Goal: Information Seeking & Learning: Learn about a topic

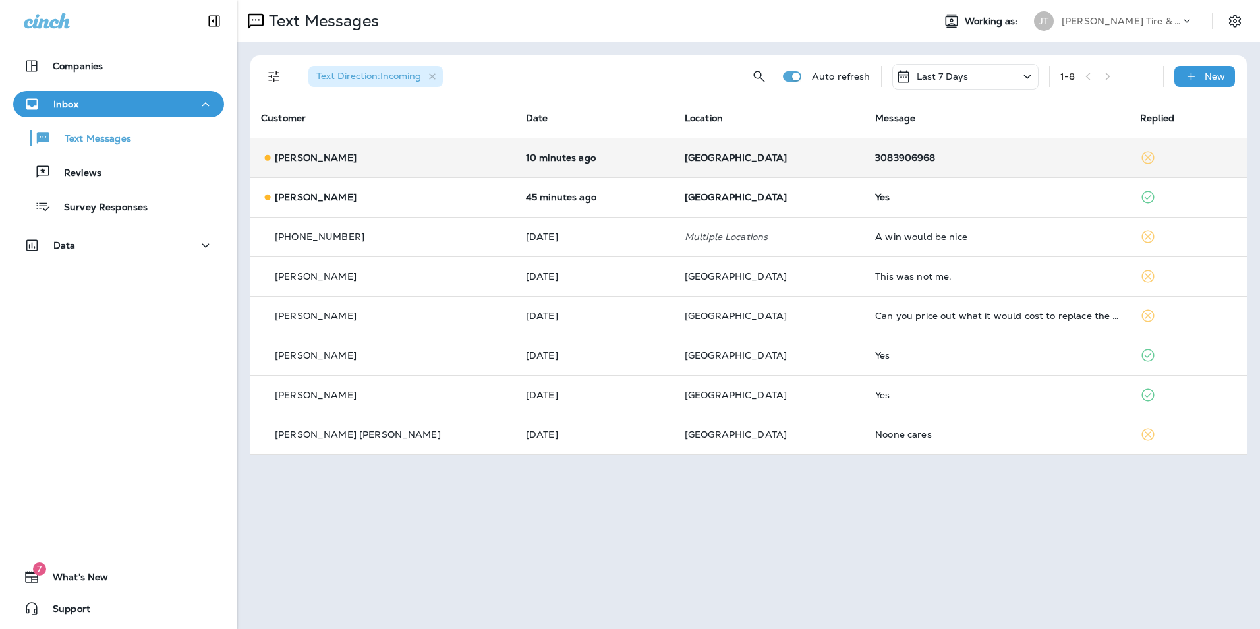
click at [387, 159] on div "[PERSON_NAME]" at bounding box center [383, 158] width 244 height 14
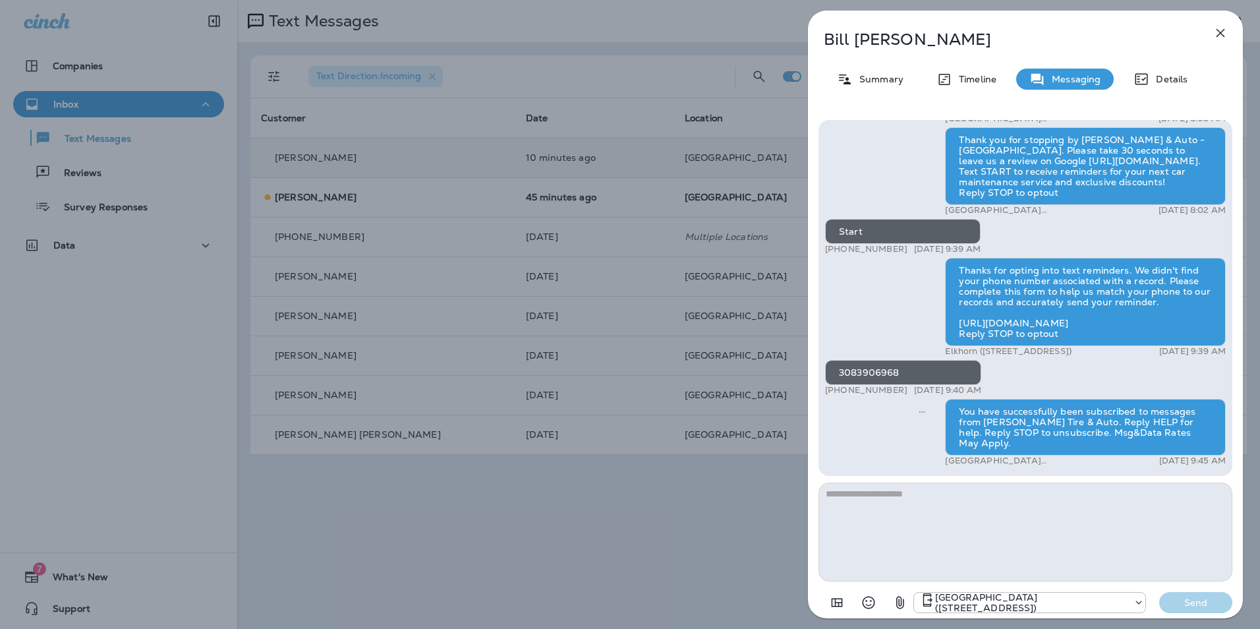
click at [1217, 36] on icon "button" at bounding box center [1220, 33] width 9 height 9
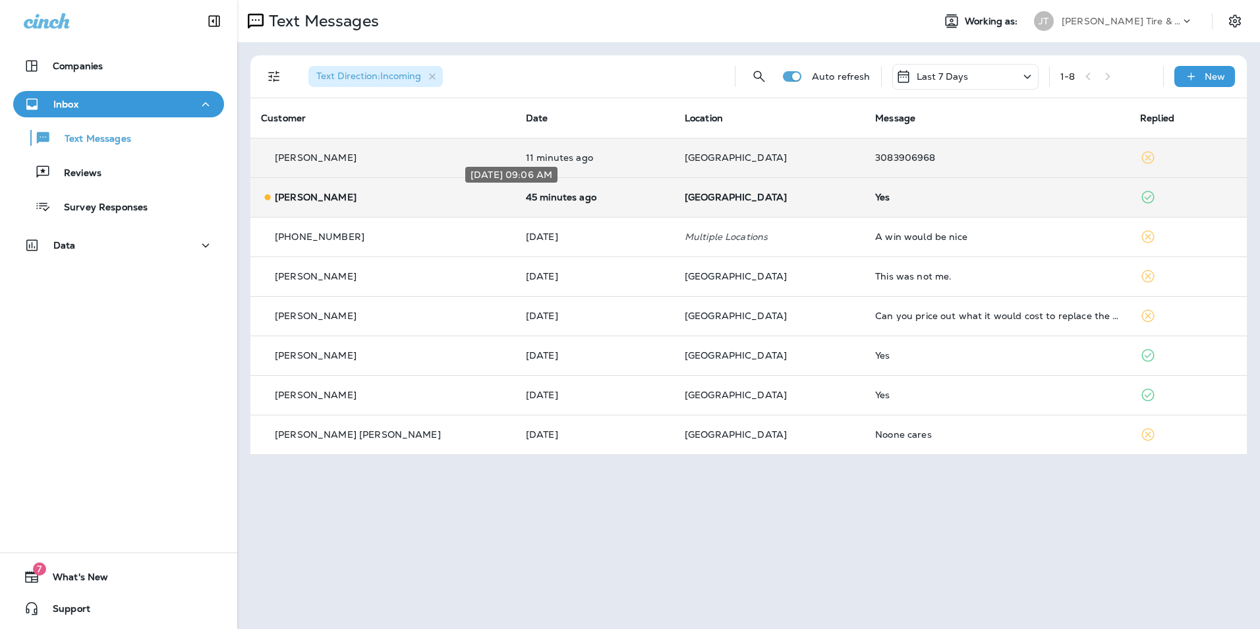
click at [577, 201] on p "45 minutes ago" at bounding box center [595, 197] width 138 height 11
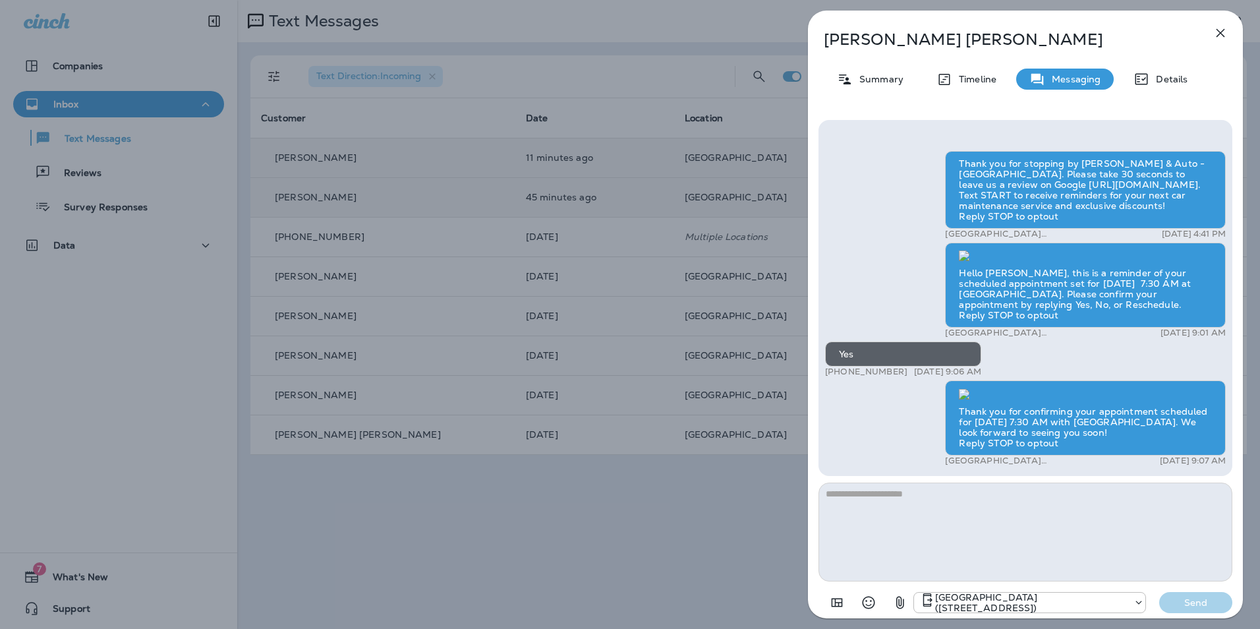
click at [1222, 36] on icon "button" at bounding box center [1220, 33] width 16 height 16
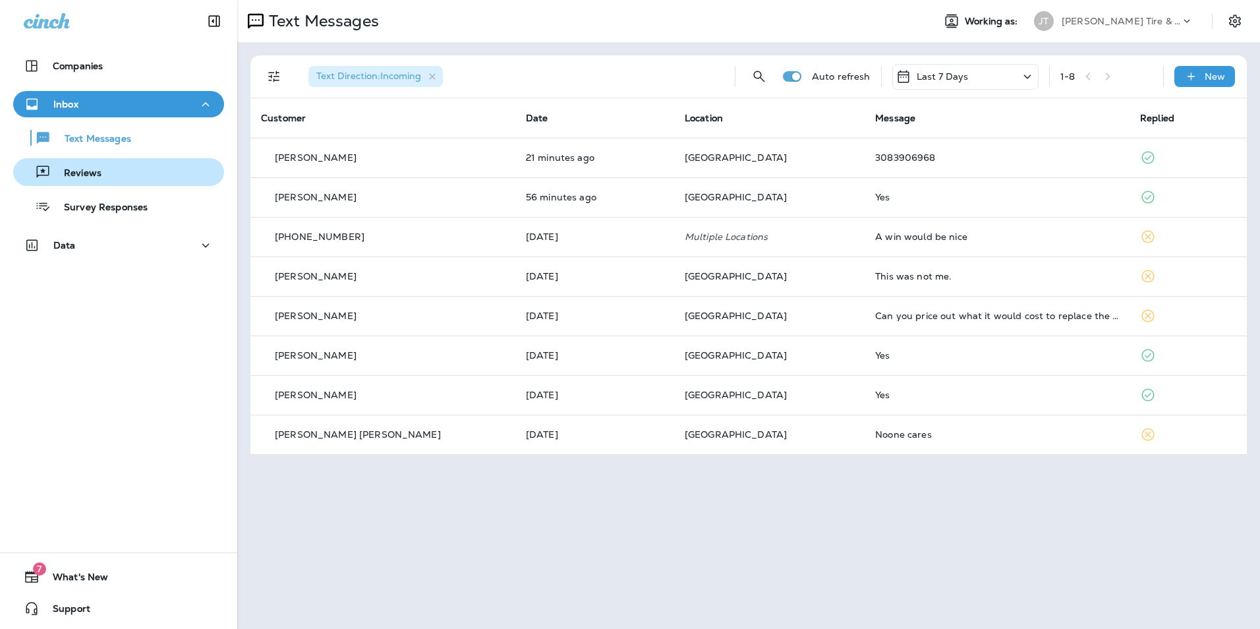
click at [105, 167] on div "Reviews" at bounding box center [118, 172] width 200 height 20
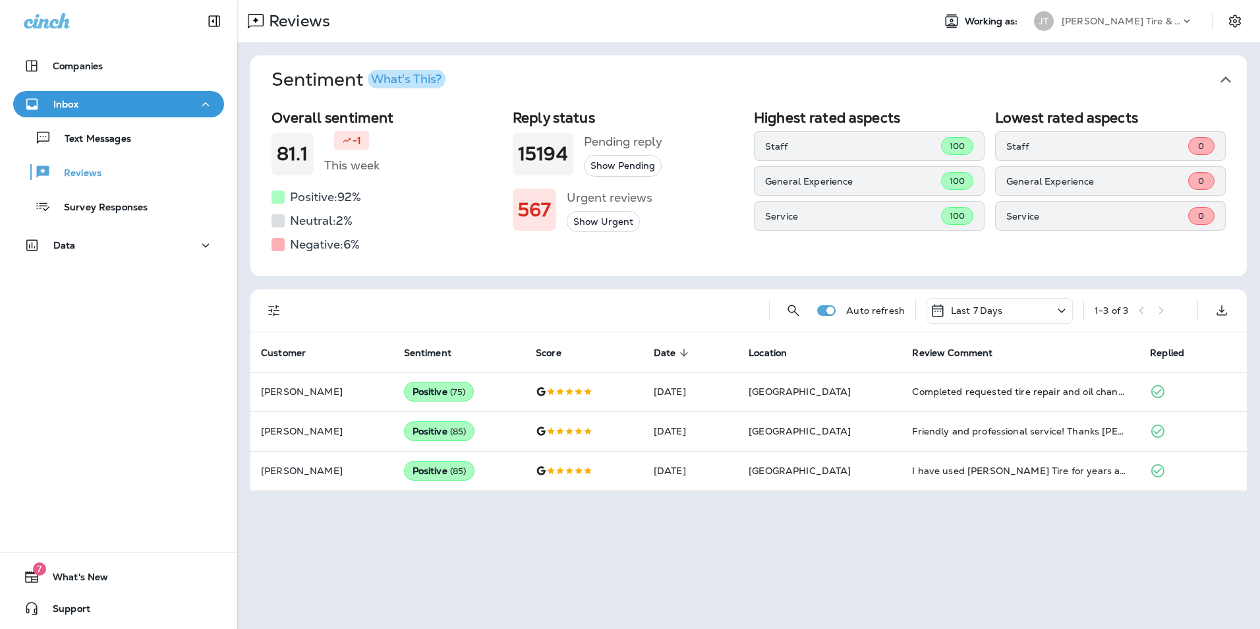
click at [286, 245] on div "Negative: 6 %" at bounding box center [386, 244] width 231 height 21
click at [277, 245] on div at bounding box center [277, 244] width 13 height 13
click at [314, 245] on h5 "Negative: 6 %" at bounding box center [325, 244] width 70 height 21
drag, startPoint x: 364, startPoint y: 237, endPoint x: 420, endPoint y: 197, distance: 68.9
click at [365, 237] on div "Negative: 6 %" at bounding box center [386, 244] width 231 height 21
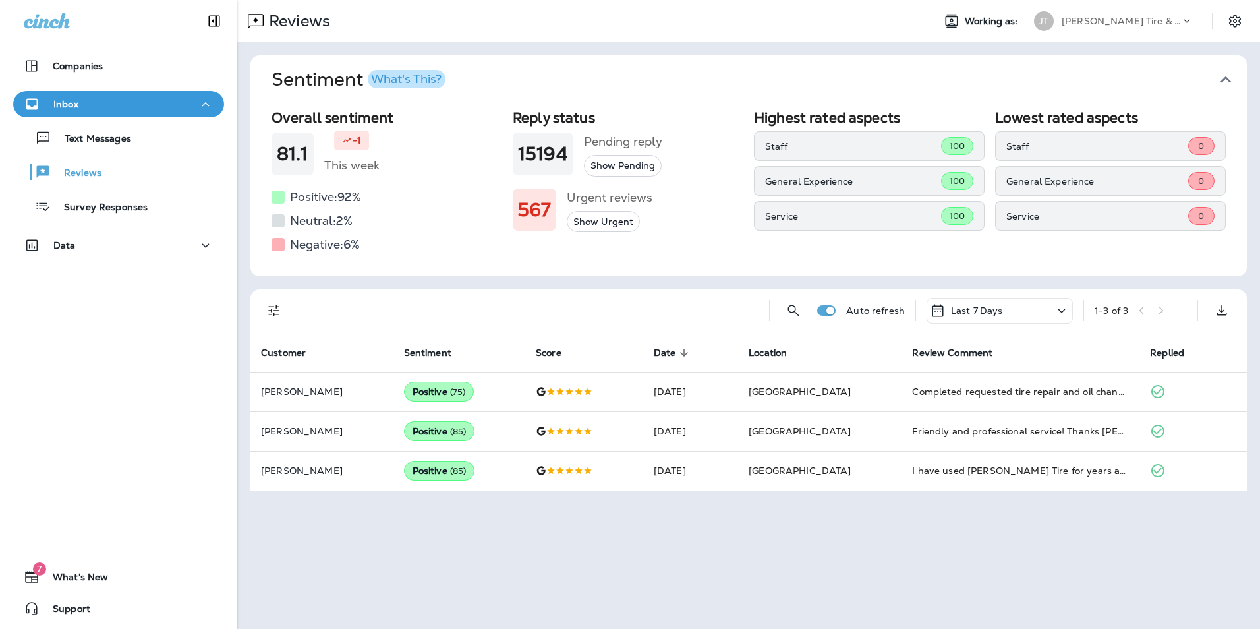
click at [1055, 310] on icon at bounding box center [1062, 310] width 16 height 16
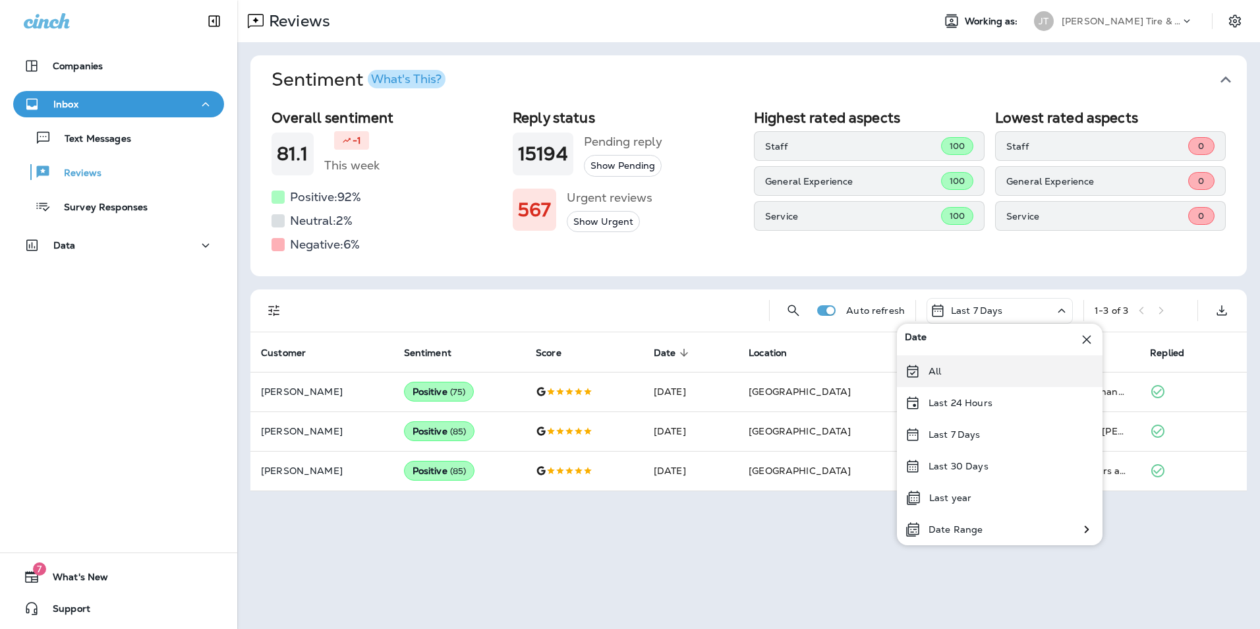
click at [961, 370] on div "All" at bounding box center [1000, 371] width 206 height 32
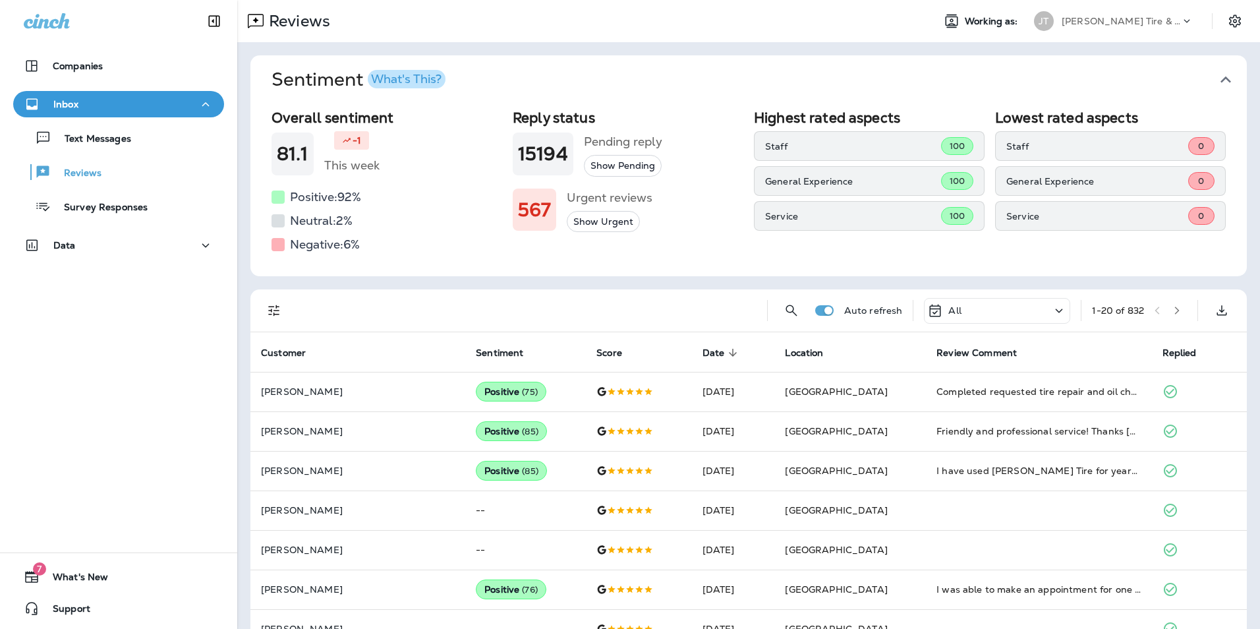
click at [597, 221] on button "Show Urgent" at bounding box center [603, 222] width 73 height 22
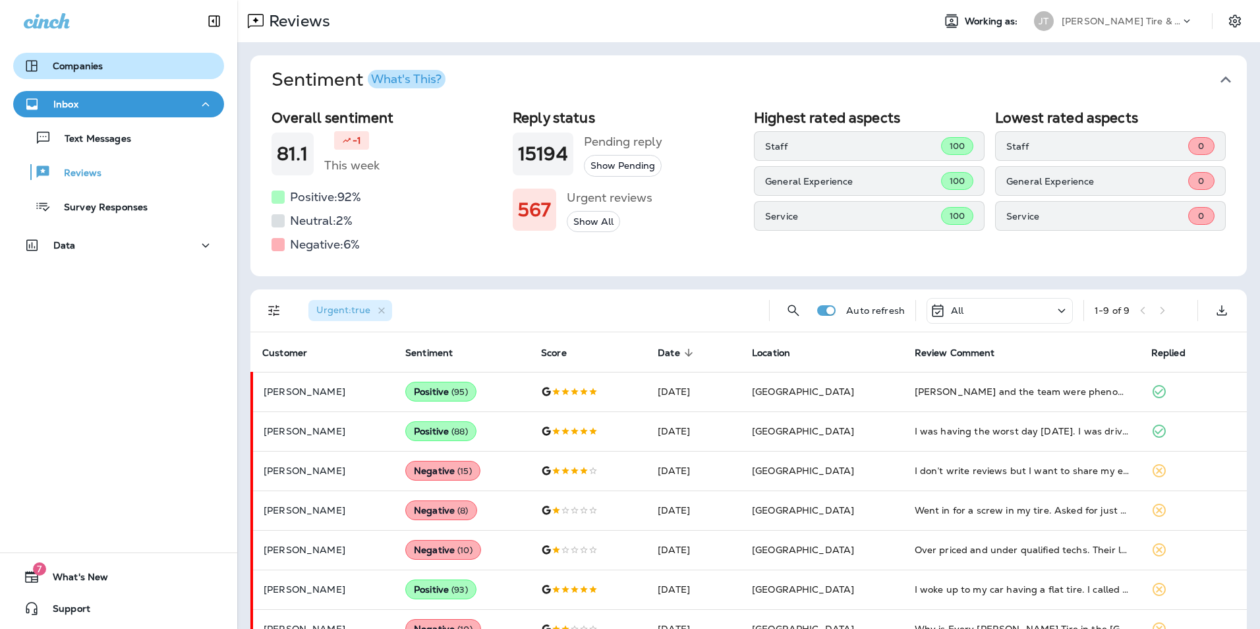
click at [79, 64] on p "Companies" at bounding box center [78, 66] width 50 height 11
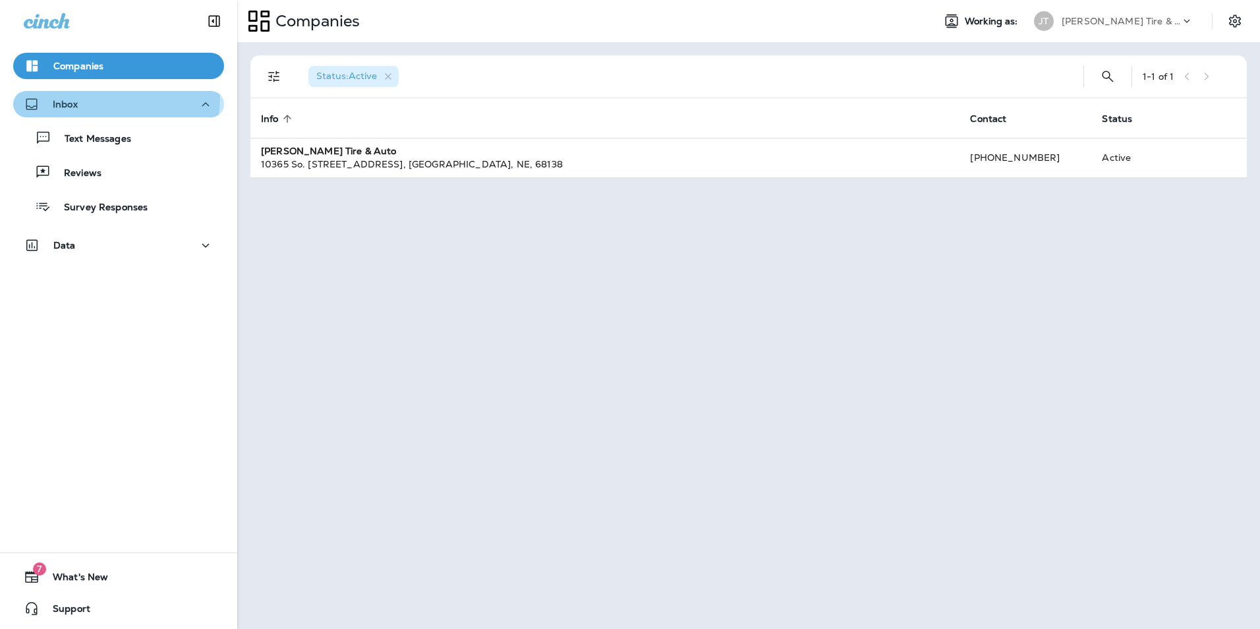
click at [84, 96] on div "Inbox" at bounding box center [119, 104] width 190 height 16
click at [115, 109] on div "Inbox" at bounding box center [119, 104] width 190 height 16
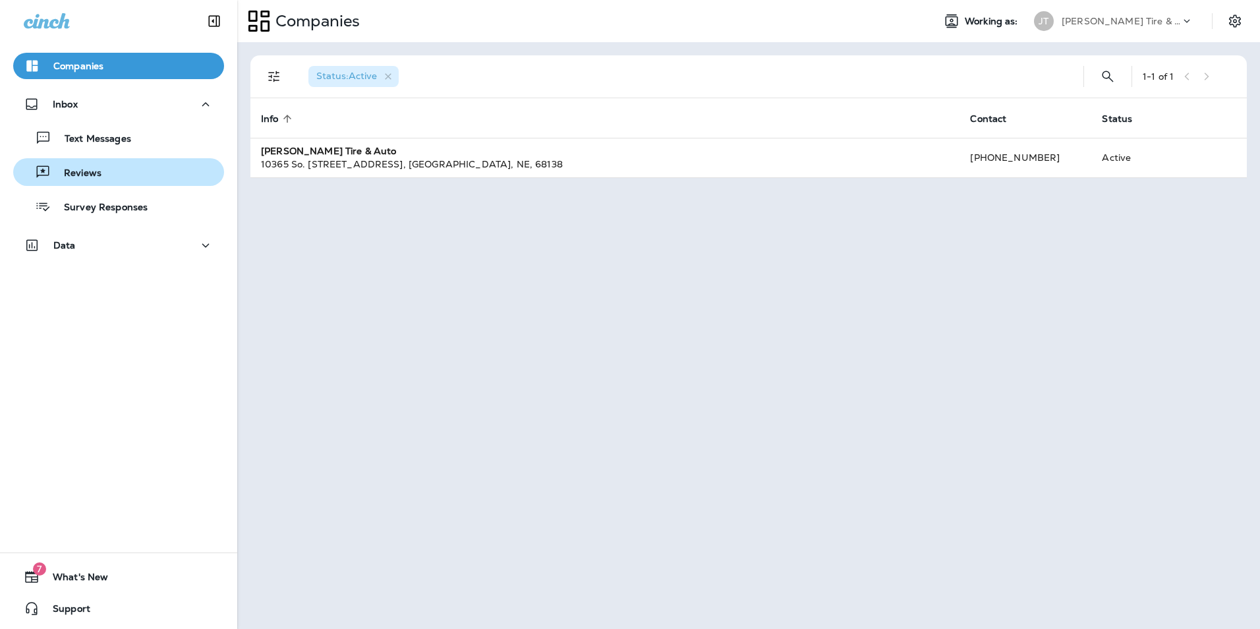
click at [111, 174] on div "Reviews" at bounding box center [118, 172] width 200 height 20
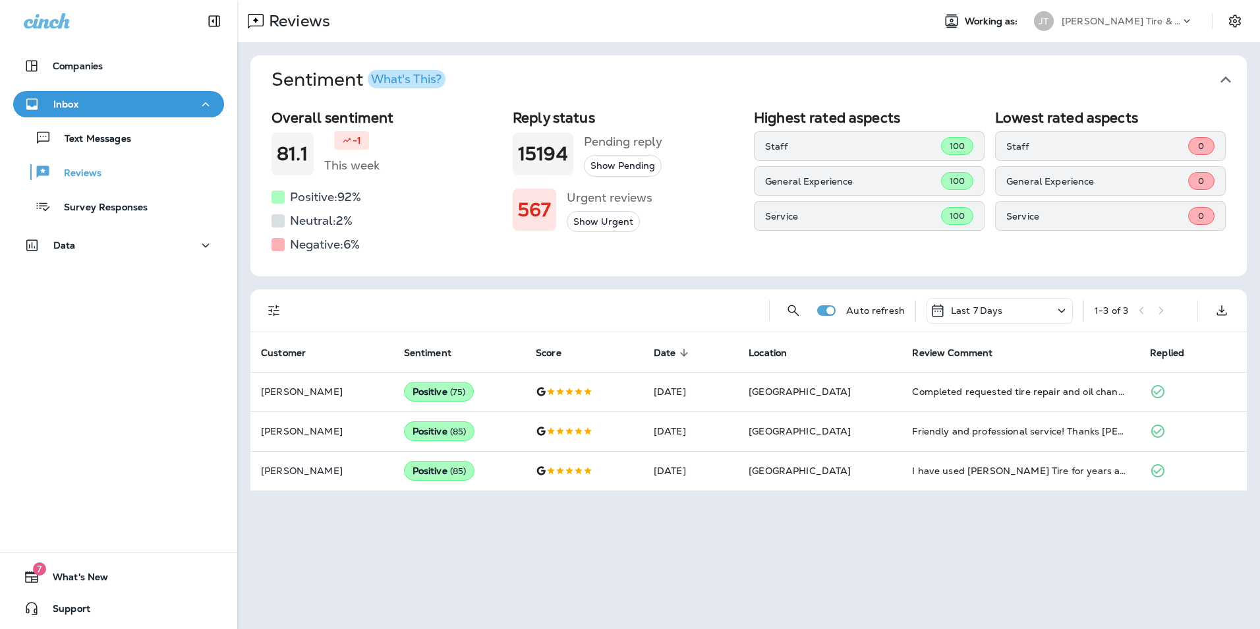
click at [1029, 310] on div "Last 7 Days" at bounding box center [999, 311] width 146 height 26
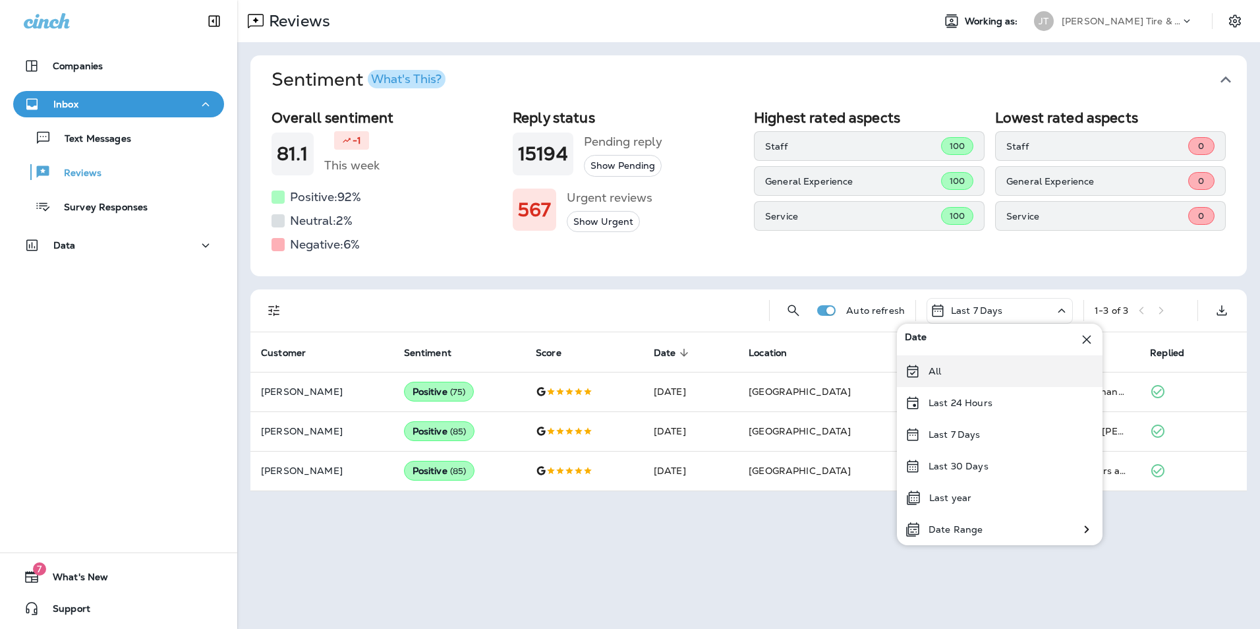
click at [928, 376] on div "All" at bounding box center [1000, 371] width 206 height 32
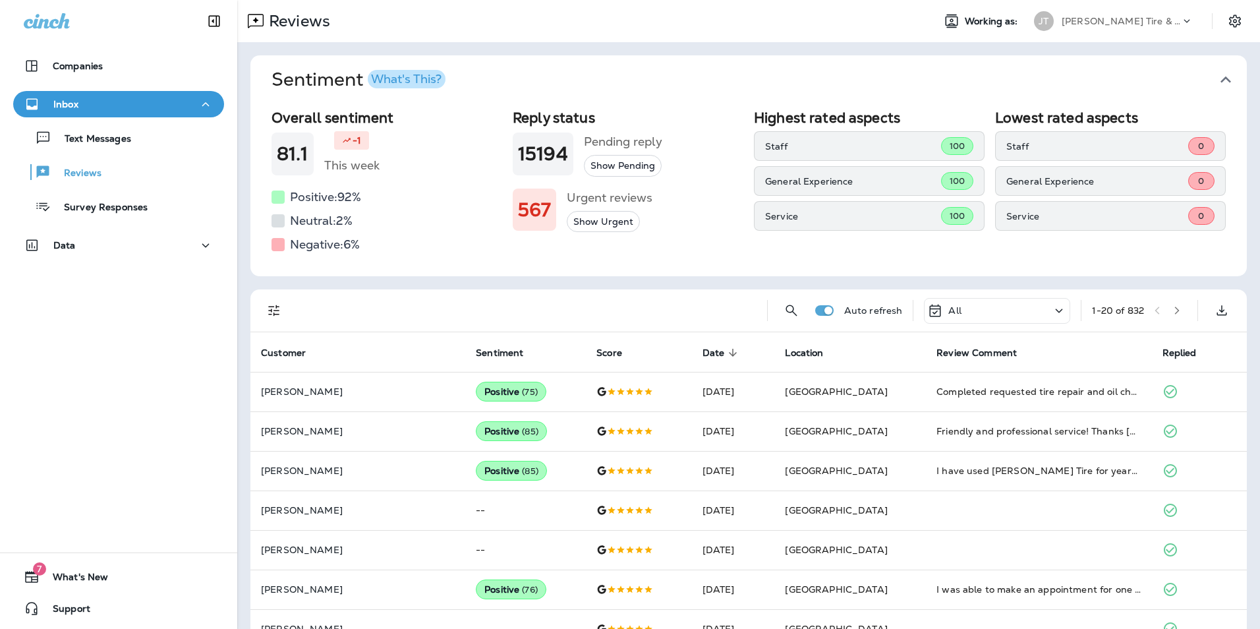
click at [273, 308] on icon "Filters" at bounding box center [274, 310] width 16 height 16
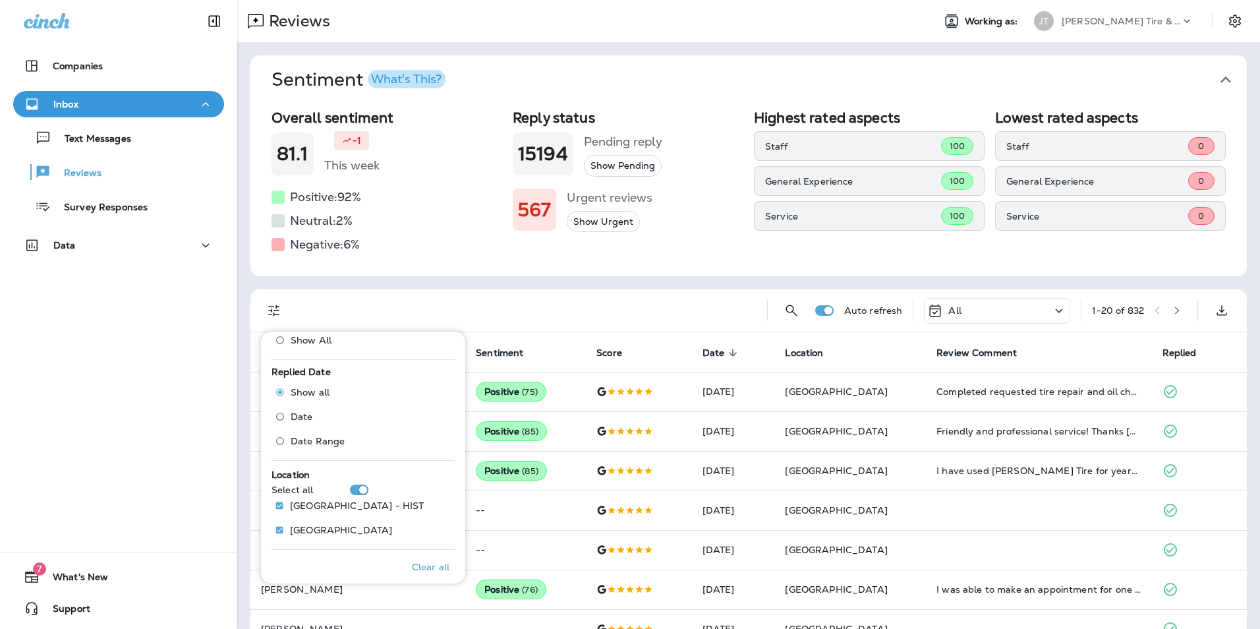
scroll to position [480, 0]
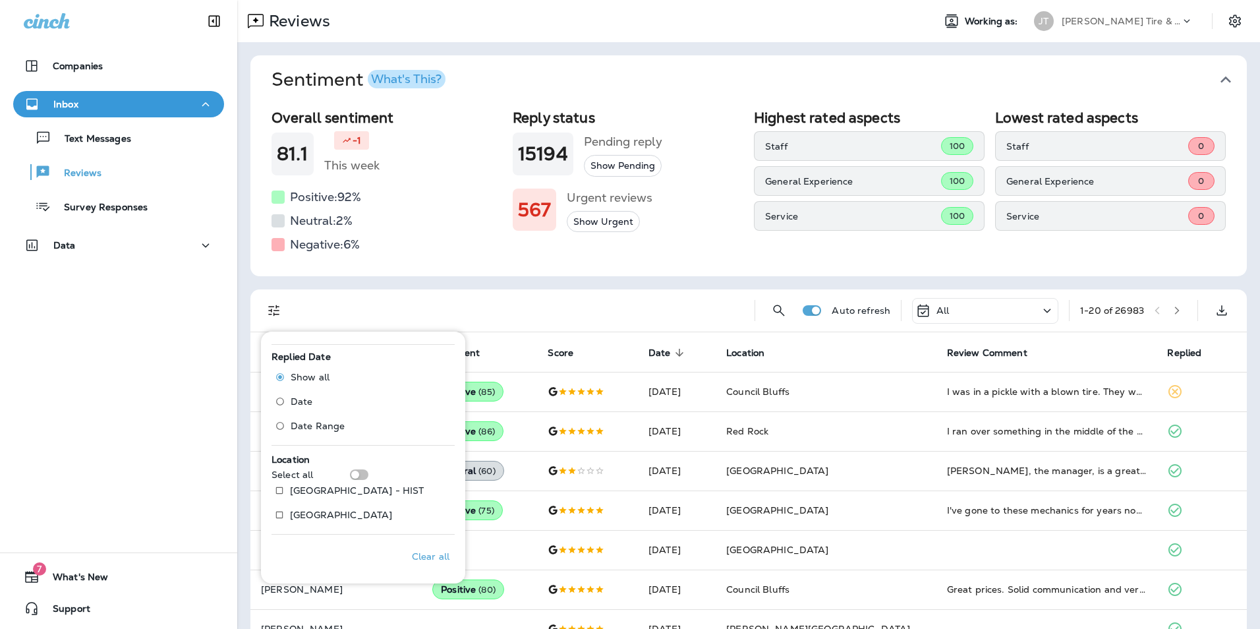
click at [446, 314] on div at bounding box center [521, 310] width 446 height 42
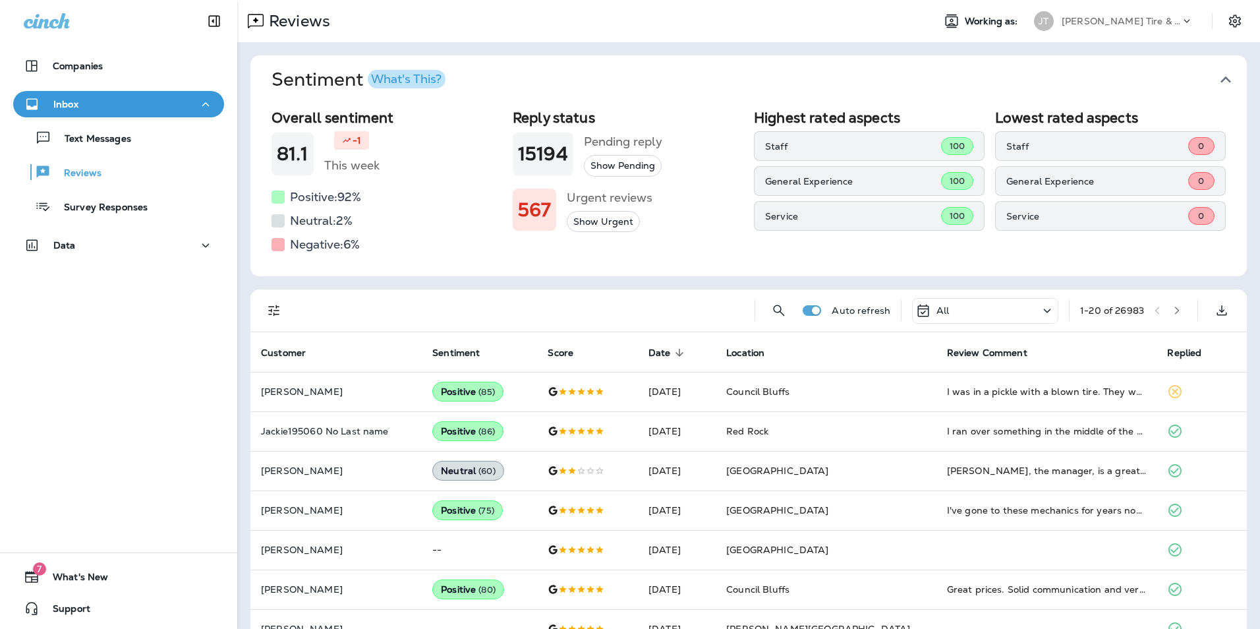
click at [271, 314] on icon "Filters" at bounding box center [274, 310] width 16 height 16
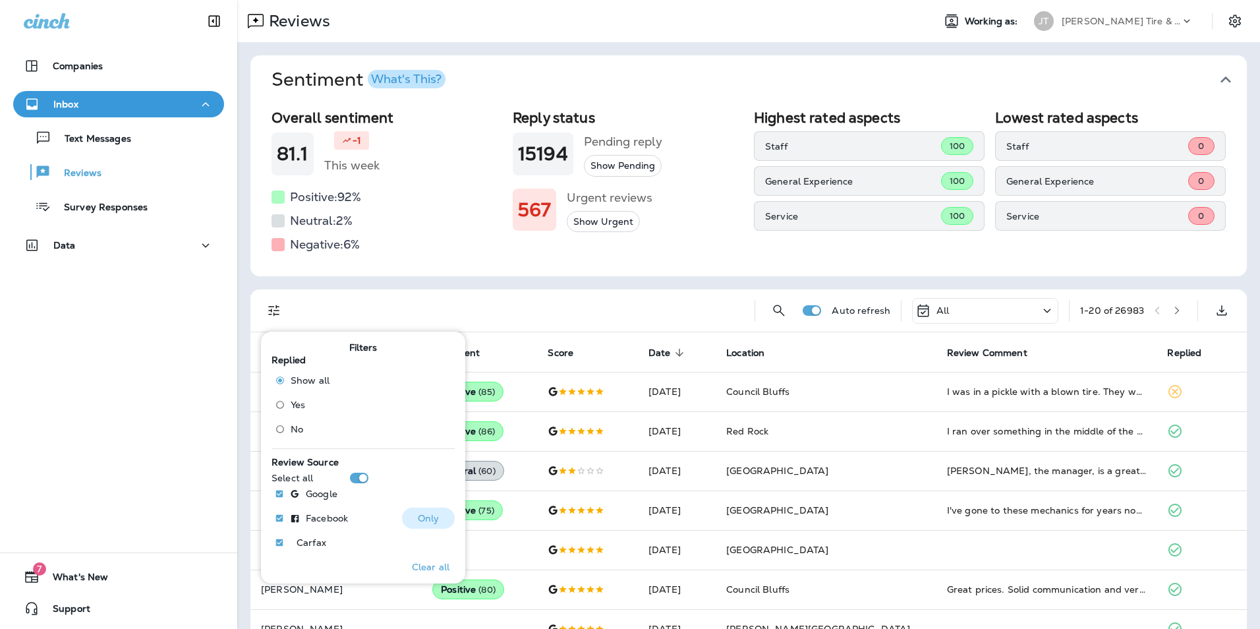
scroll to position [480, 0]
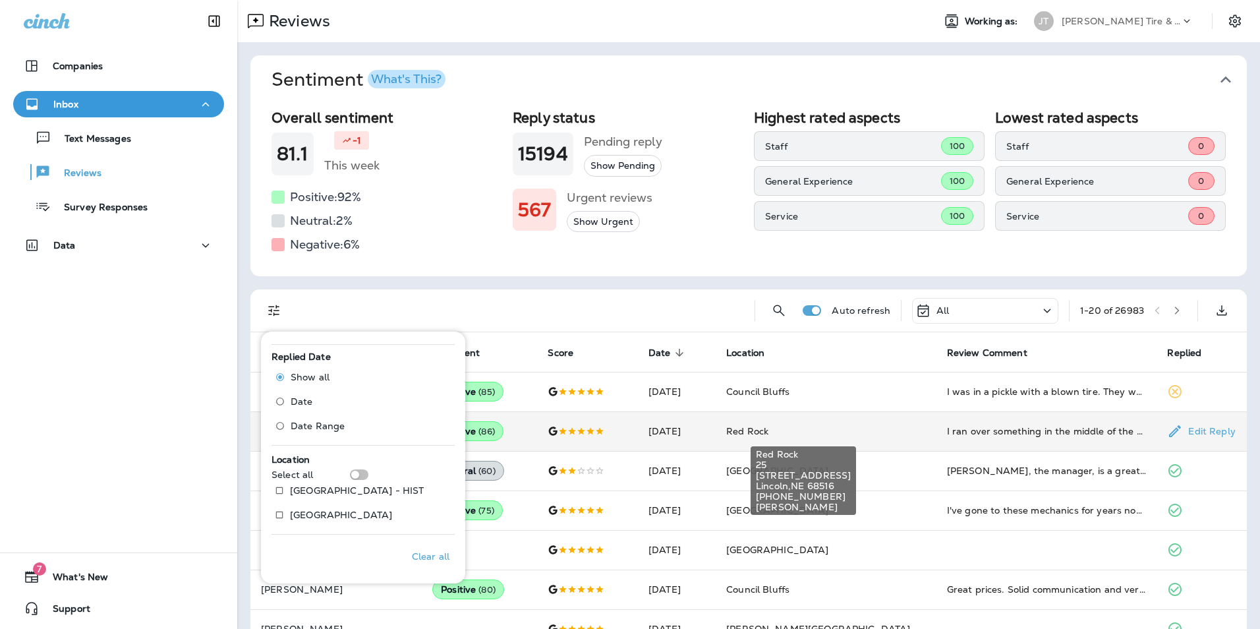
click at [768, 435] on span "Red Rock" at bounding box center [747, 431] width 42 height 12
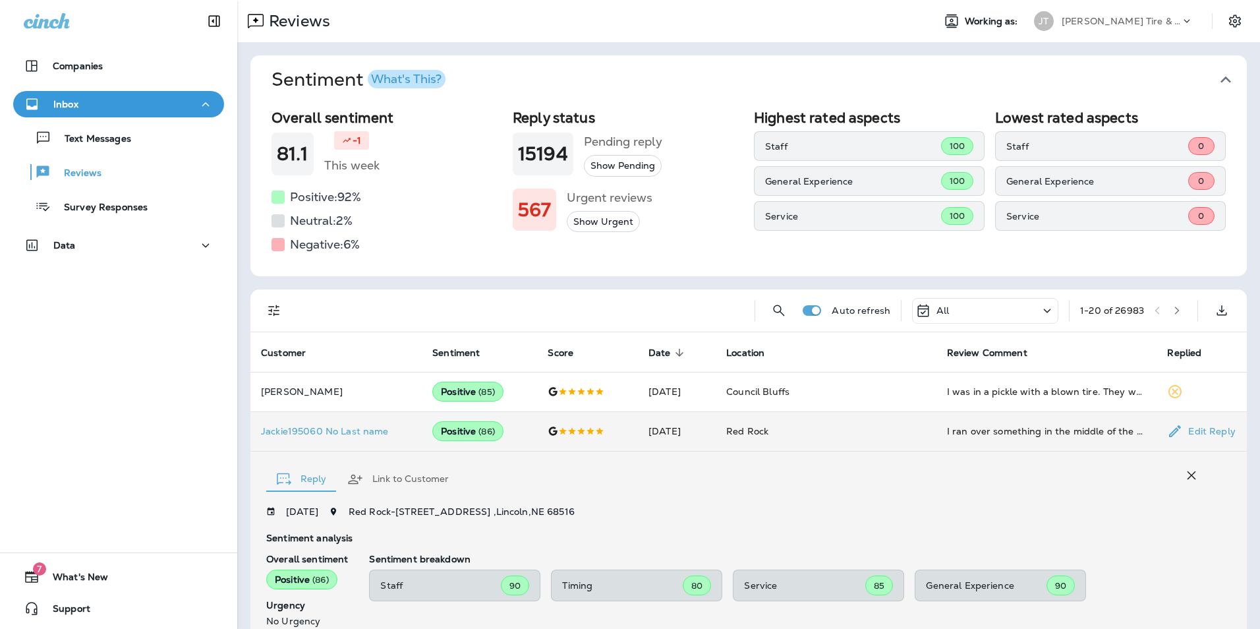
scroll to position [223, 0]
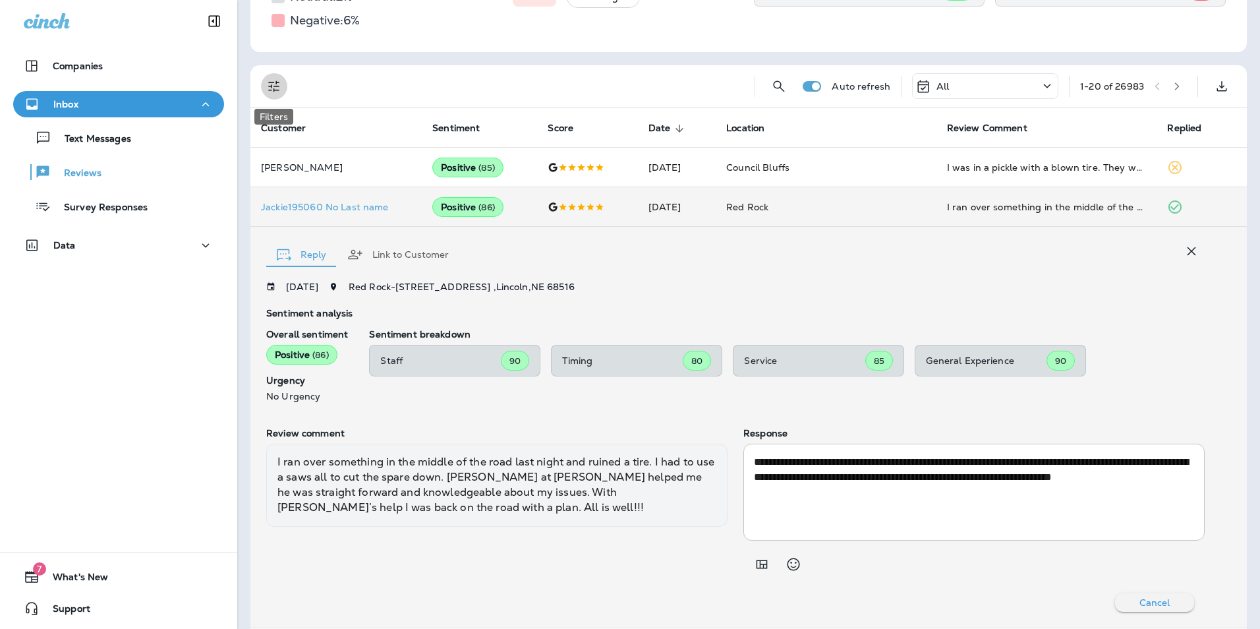
click at [278, 88] on icon "Filters" at bounding box center [274, 86] width 16 height 16
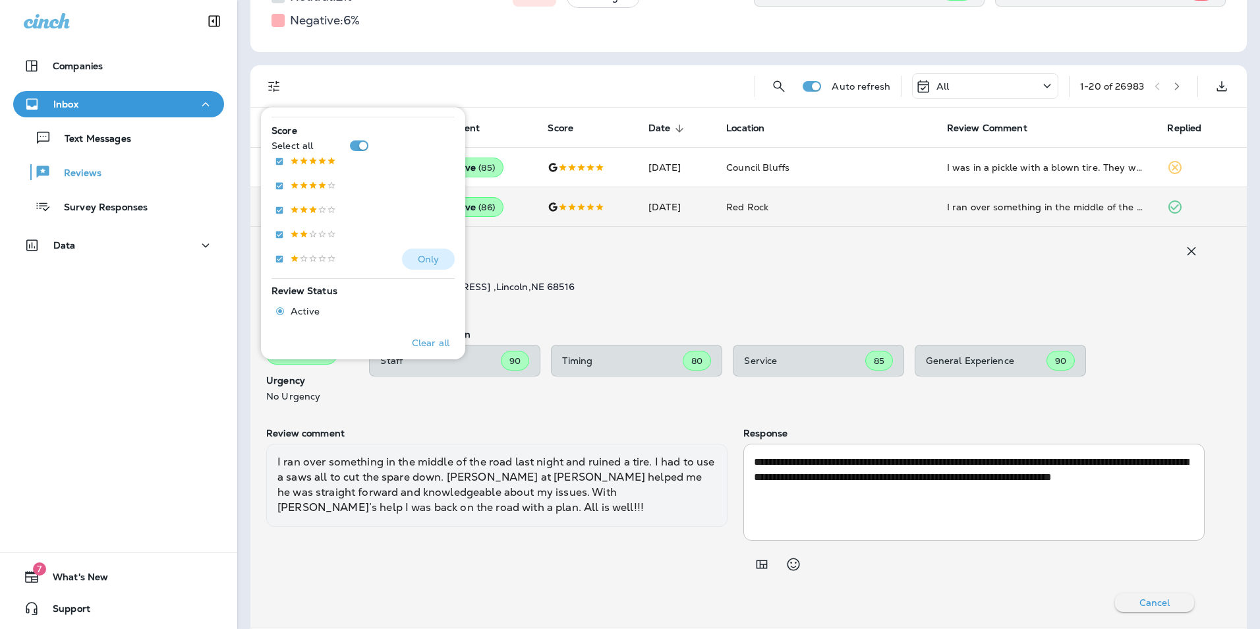
scroll to position [198, 0]
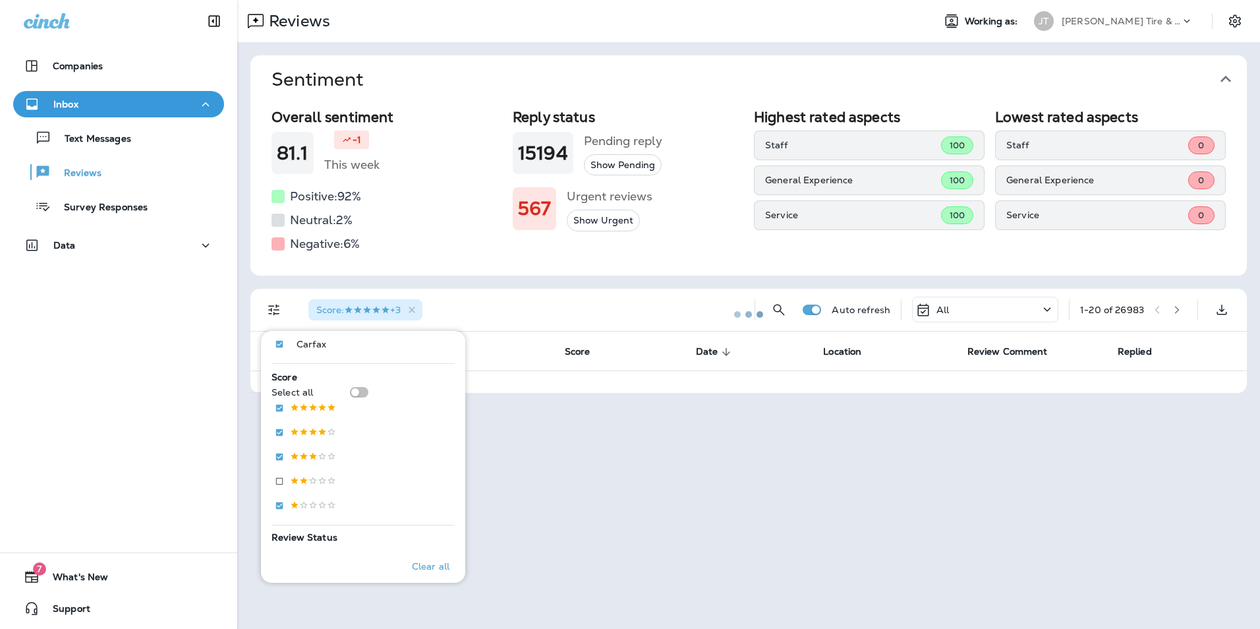
click at [279, 232] on div at bounding box center [749, 314] width 1020 height 626
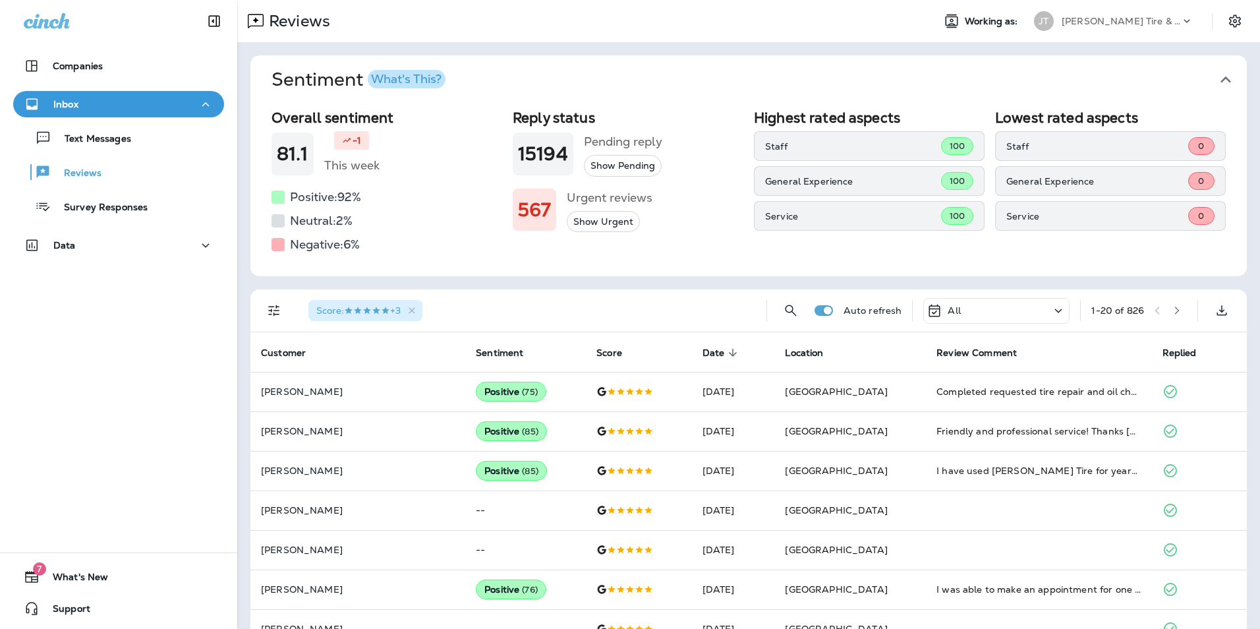
click at [279, 312] on icon "Filters" at bounding box center [274, 310] width 16 height 16
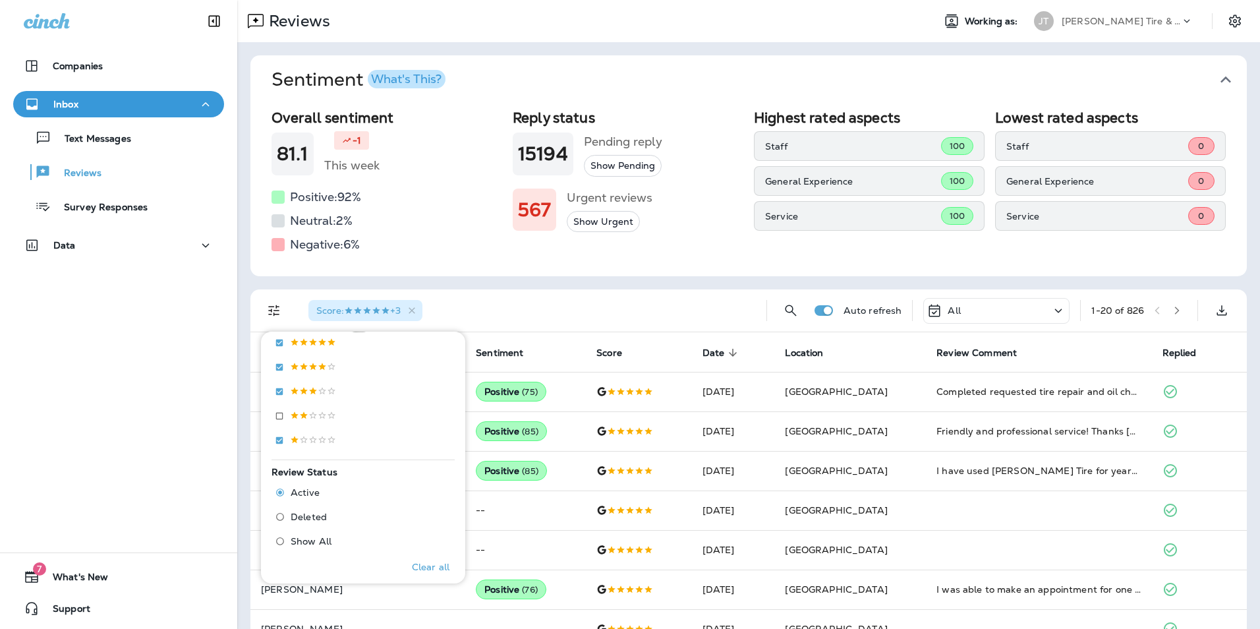
scroll to position [198, 0]
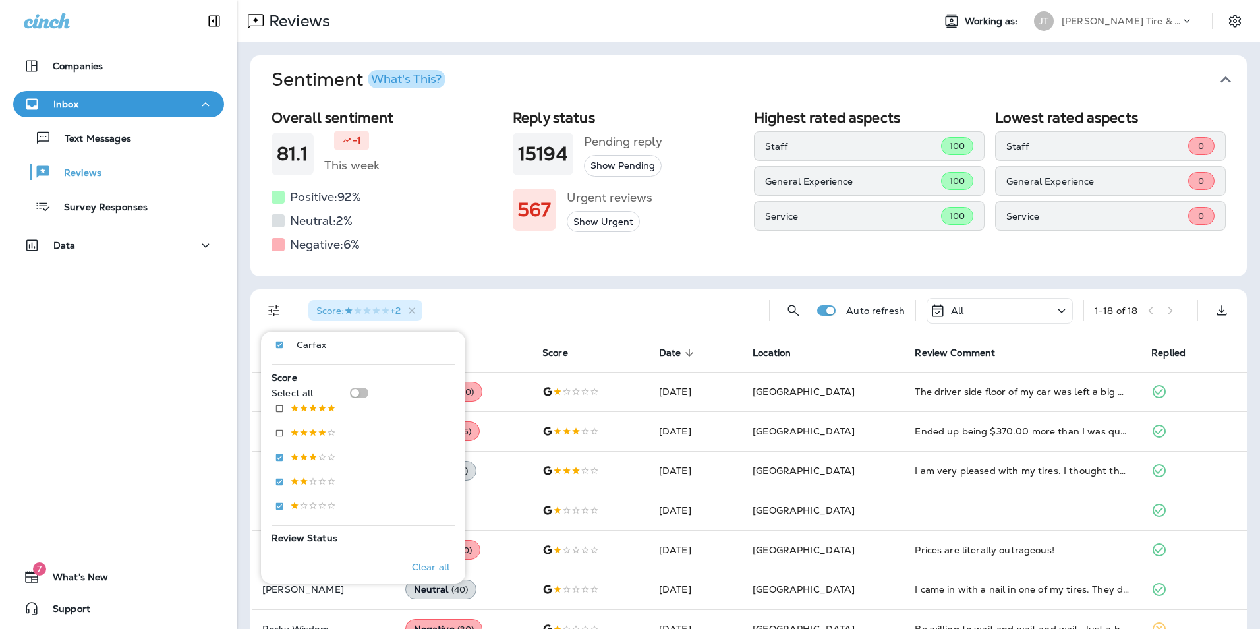
click at [493, 291] on div "Score : +2" at bounding box center [528, 310] width 461 height 42
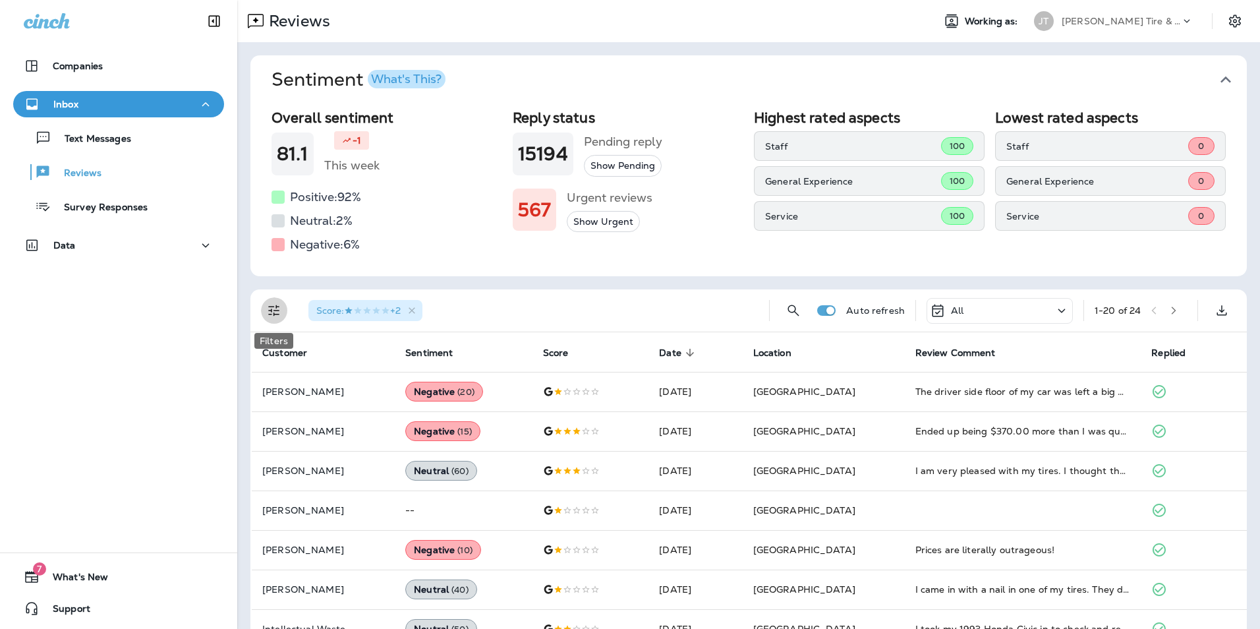
click at [274, 312] on icon "Filters" at bounding box center [274, 310] width 16 height 16
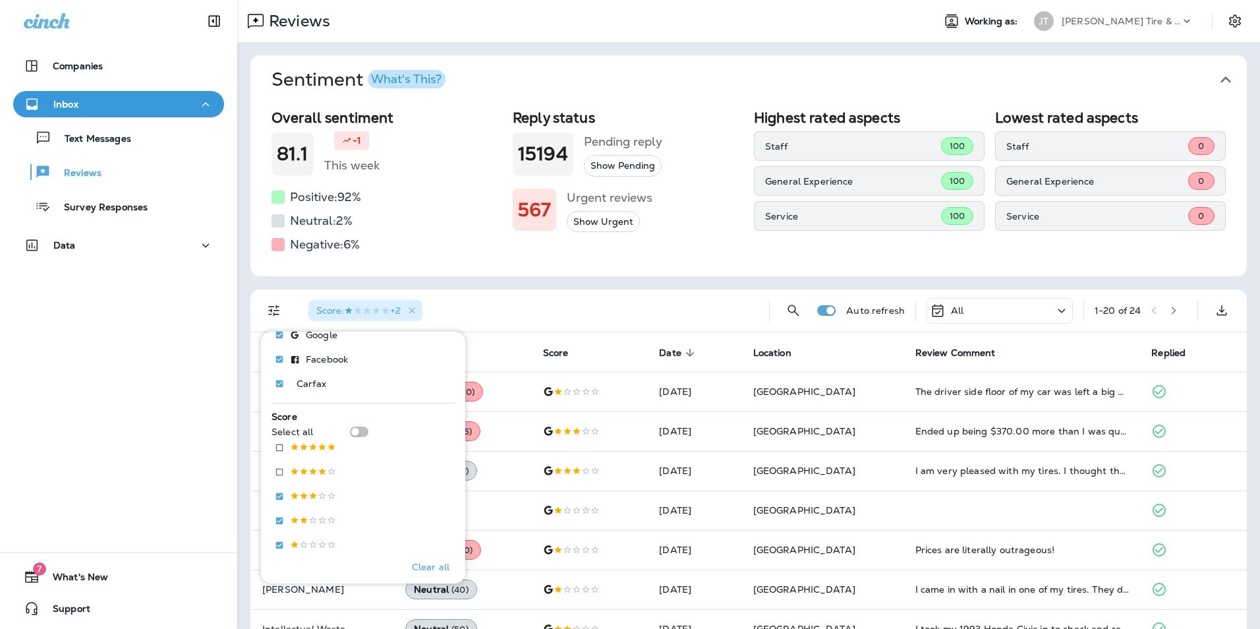
scroll to position [480, 0]
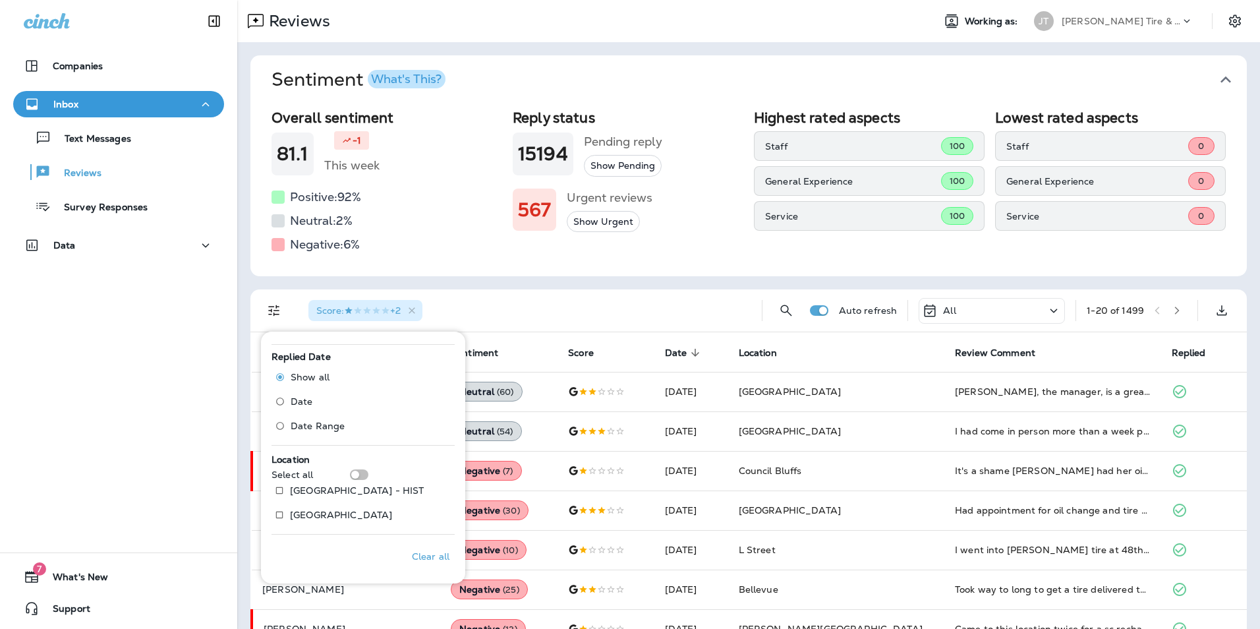
click at [868, 356] on th "Location" at bounding box center [836, 352] width 216 height 40
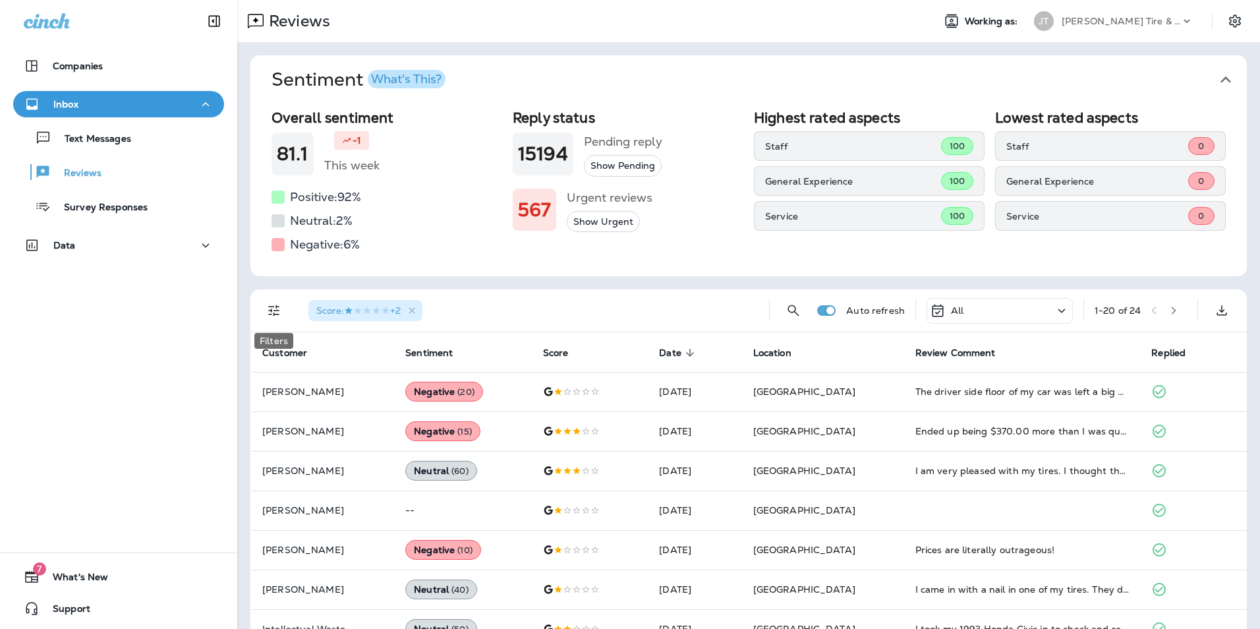
click at [268, 314] on icon "Filters" at bounding box center [274, 310] width 16 height 16
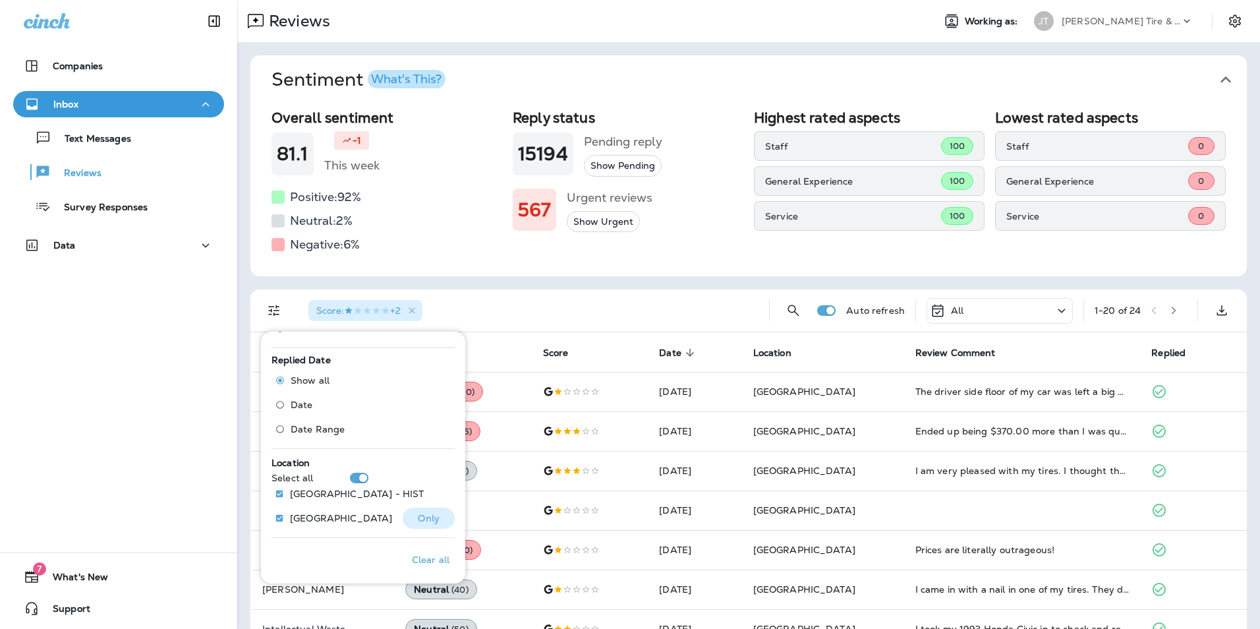
scroll to position [480, 0]
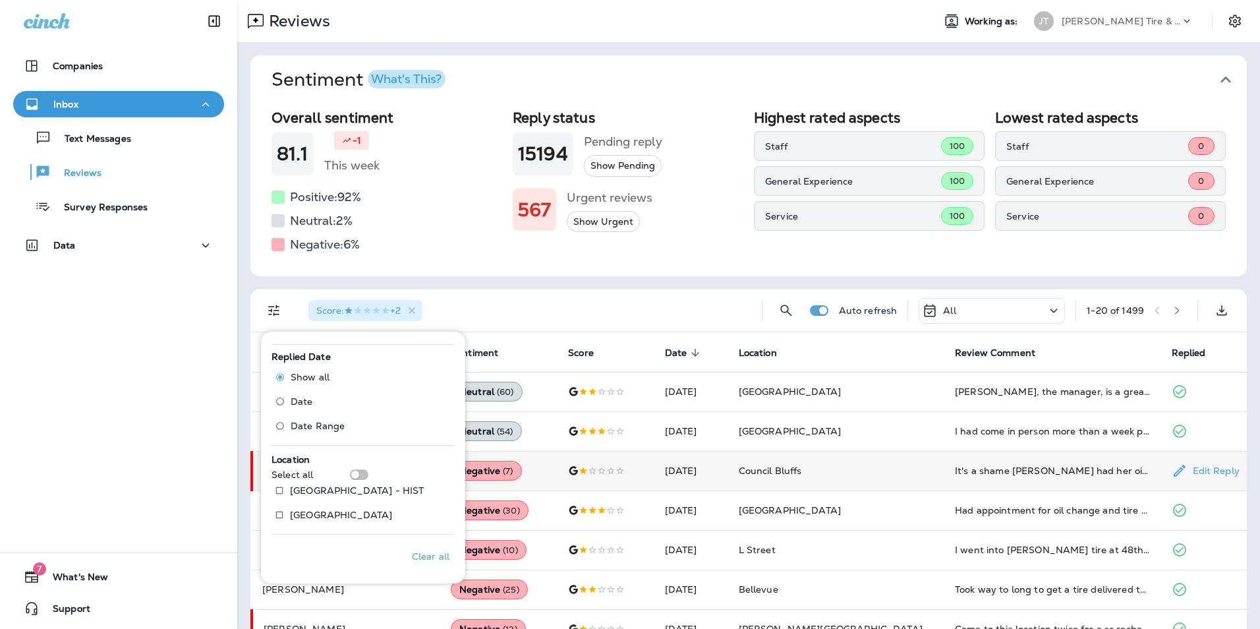
click at [903, 453] on td "Council Bluffs" at bounding box center [836, 471] width 216 height 40
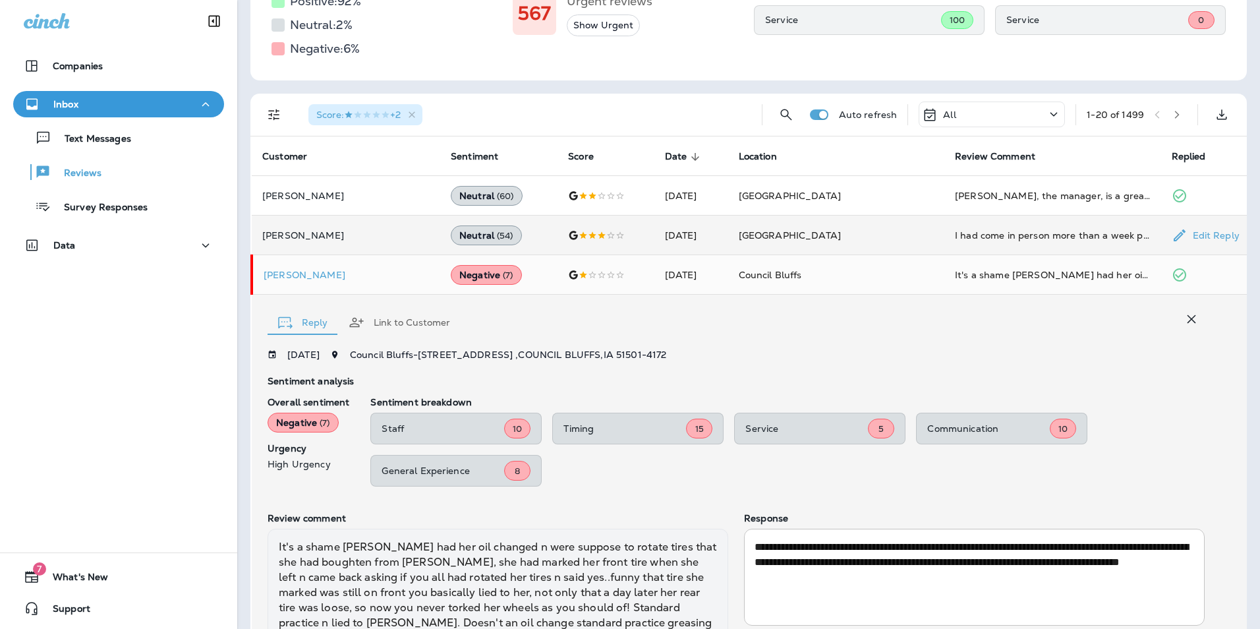
scroll to position [172, 0]
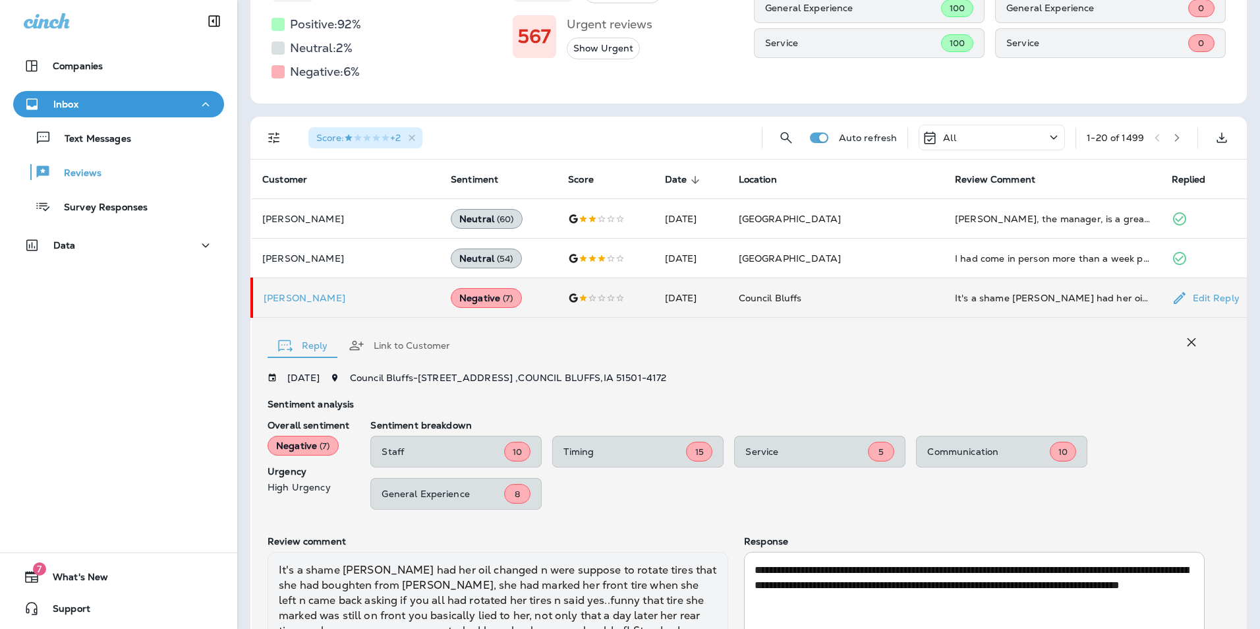
click at [291, 304] on td "[PERSON_NAME]" at bounding box center [346, 298] width 188 height 40
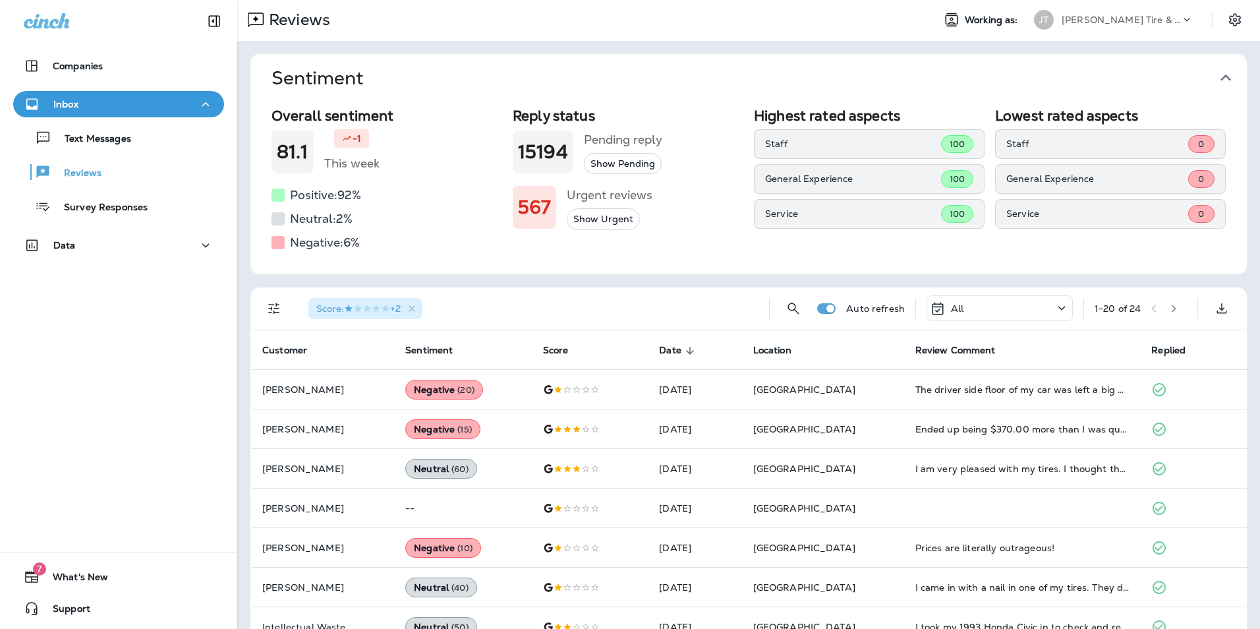
scroll to position [0, 0]
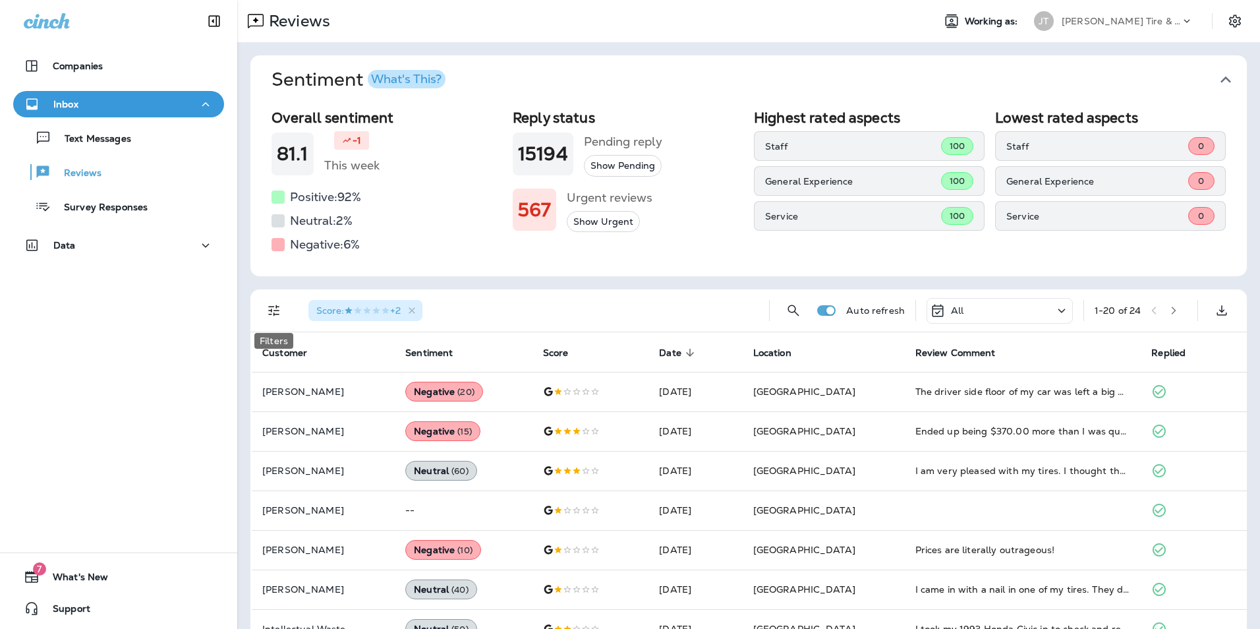
click at [278, 316] on icon "Filters" at bounding box center [274, 310] width 16 height 16
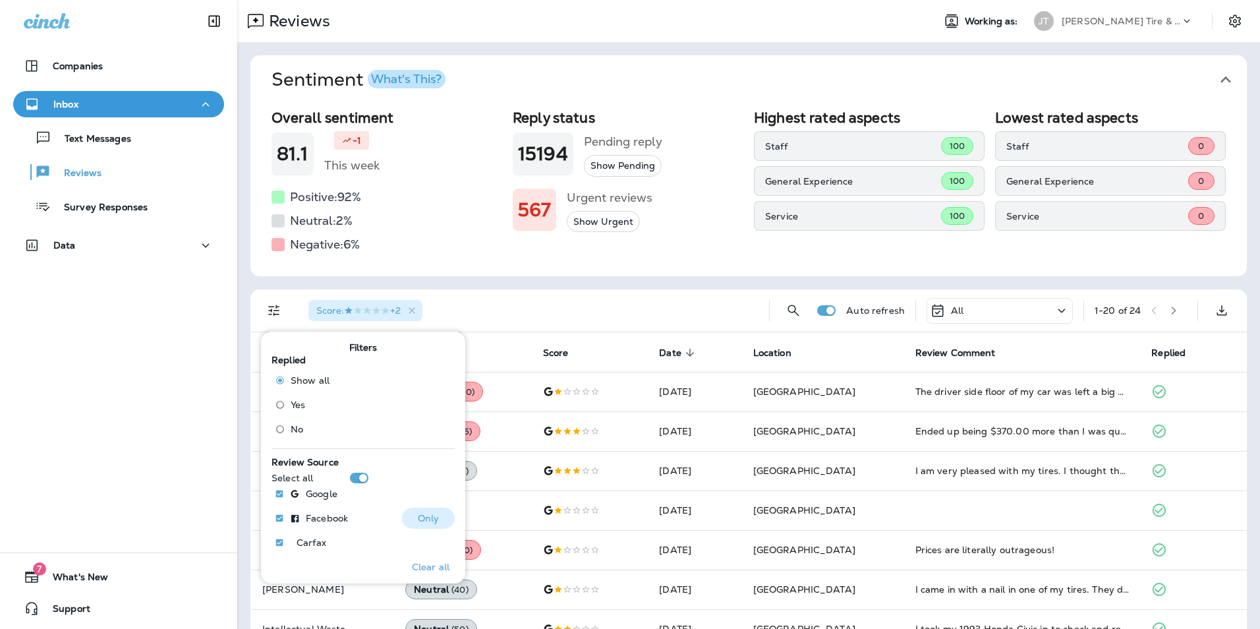
scroll to position [461, 0]
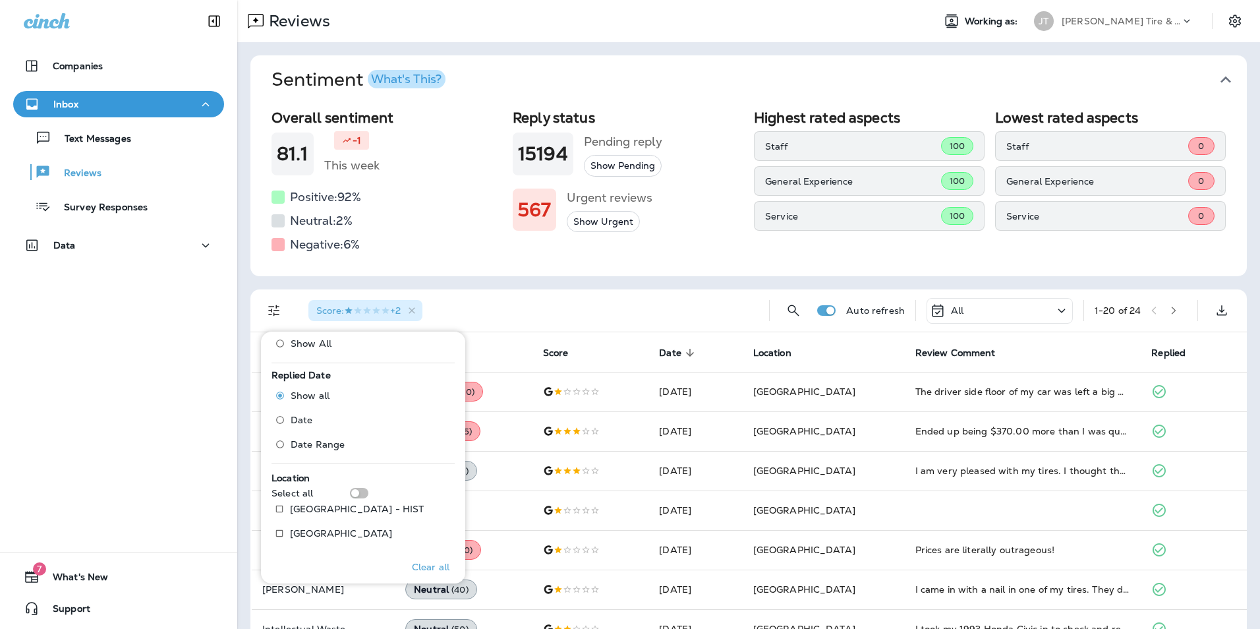
click at [268, 302] on icon "Filters" at bounding box center [274, 310] width 16 height 16
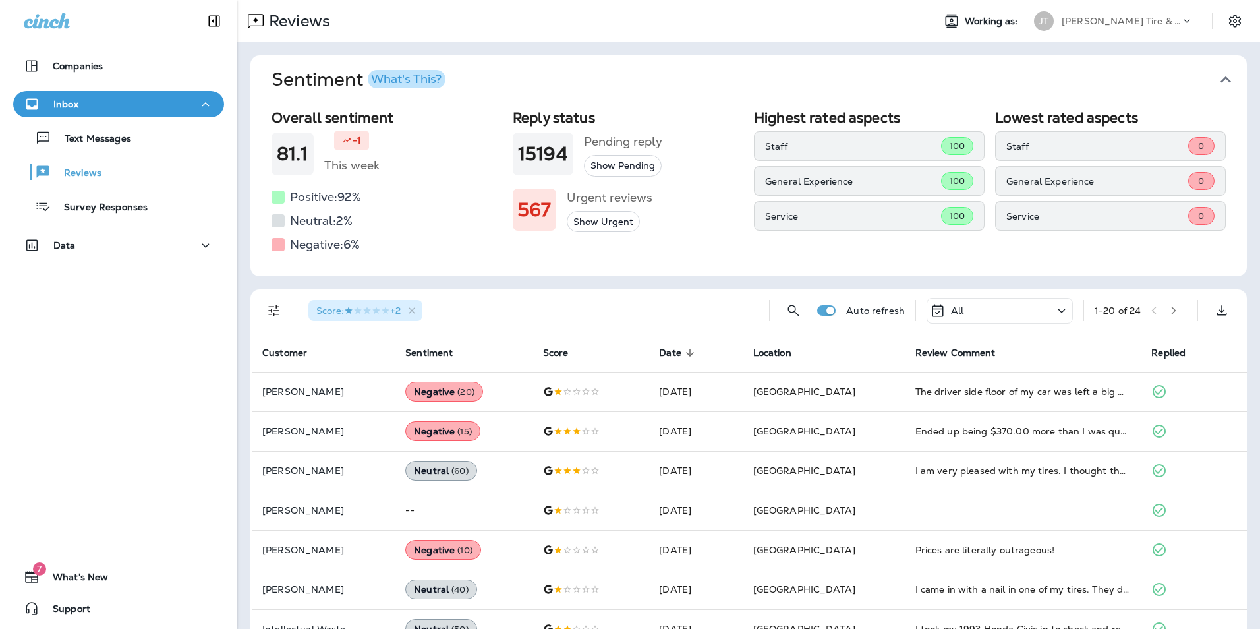
click at [279, 310] on icon "Filters" at bounding box center [273, 310] width 11 height 11
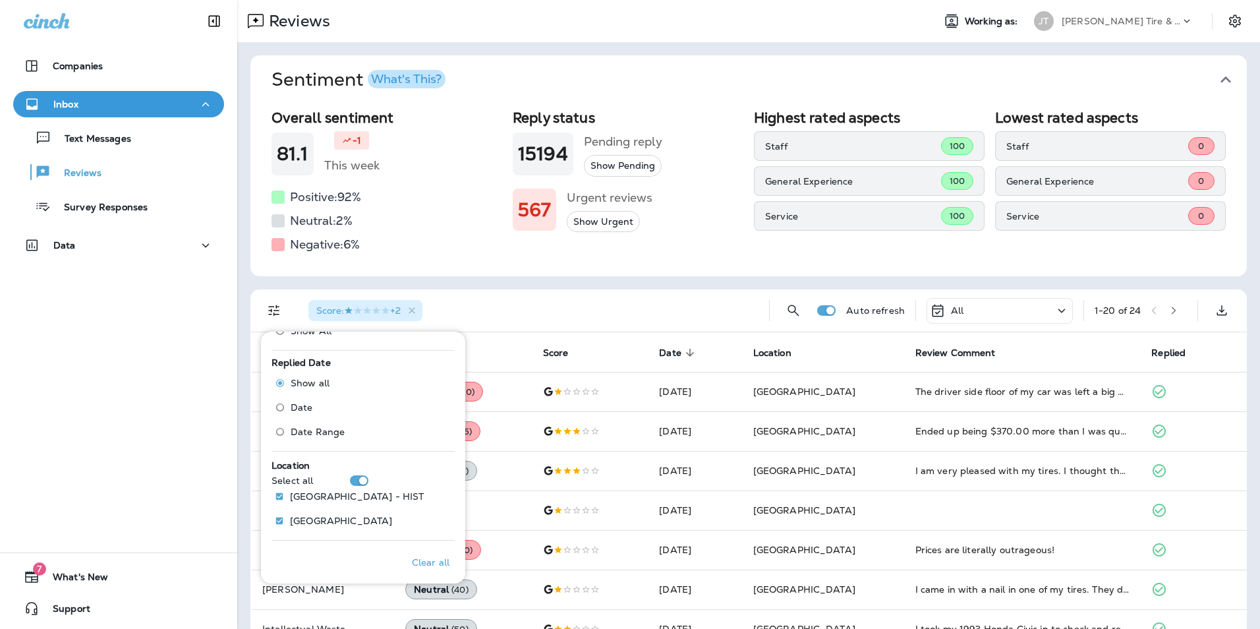
scroll to position [480, 0]
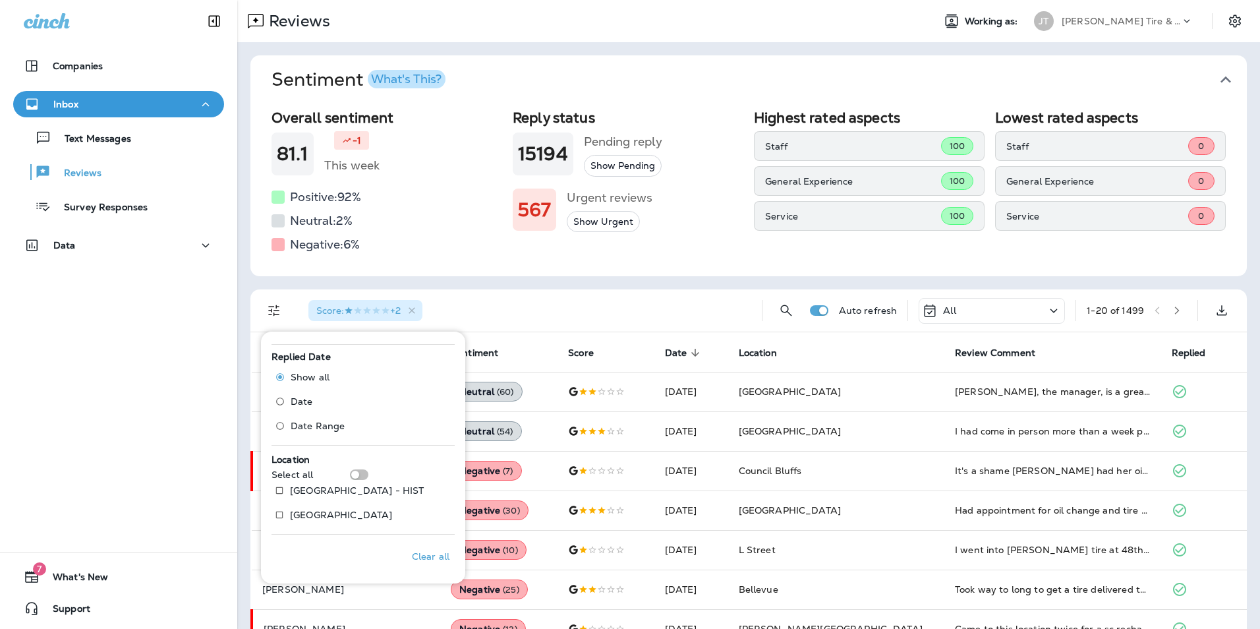
click at [531, 308] on div "Score : +2" at bounding box center [524, 310] width 453 height 42
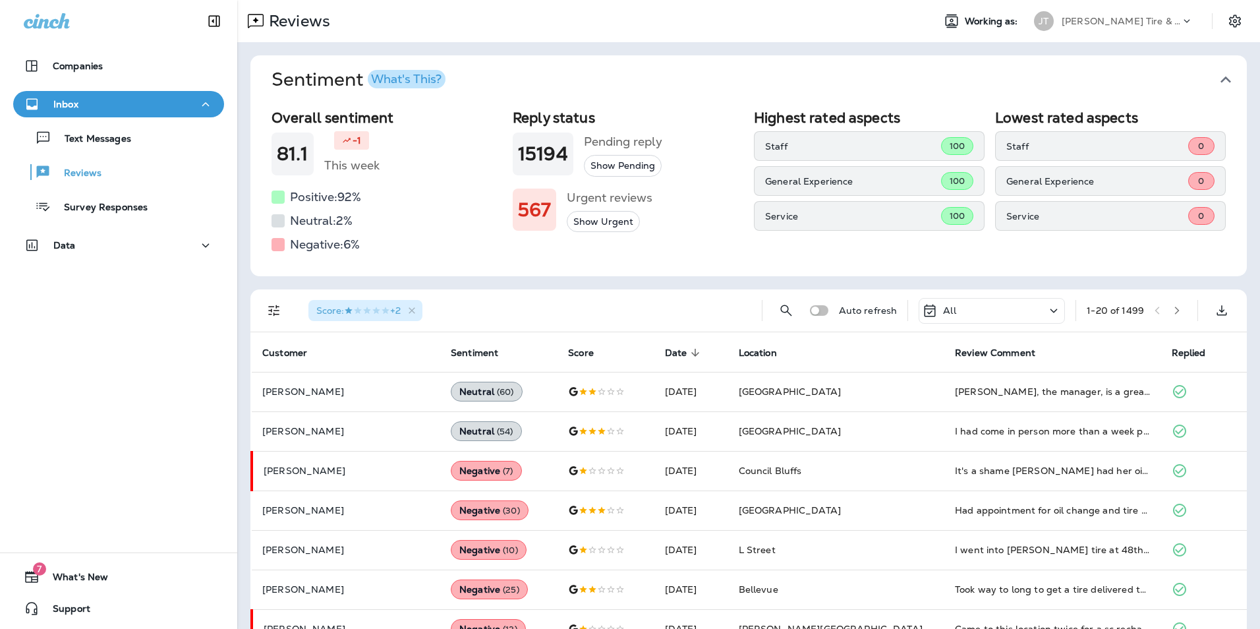
click at [1172, 310] on button "button" at bounding box center [1177, 310] width 20 height 20
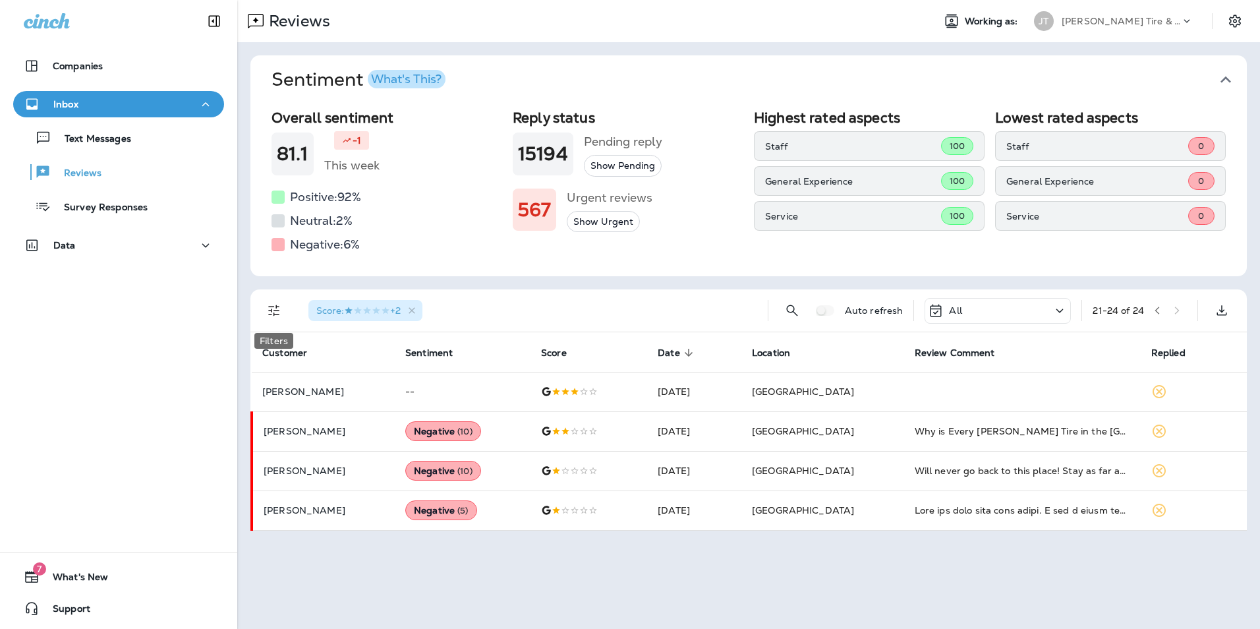
click at [277, 310] on icon "Filters" at bounding box center [274, 310] width 16 height 16
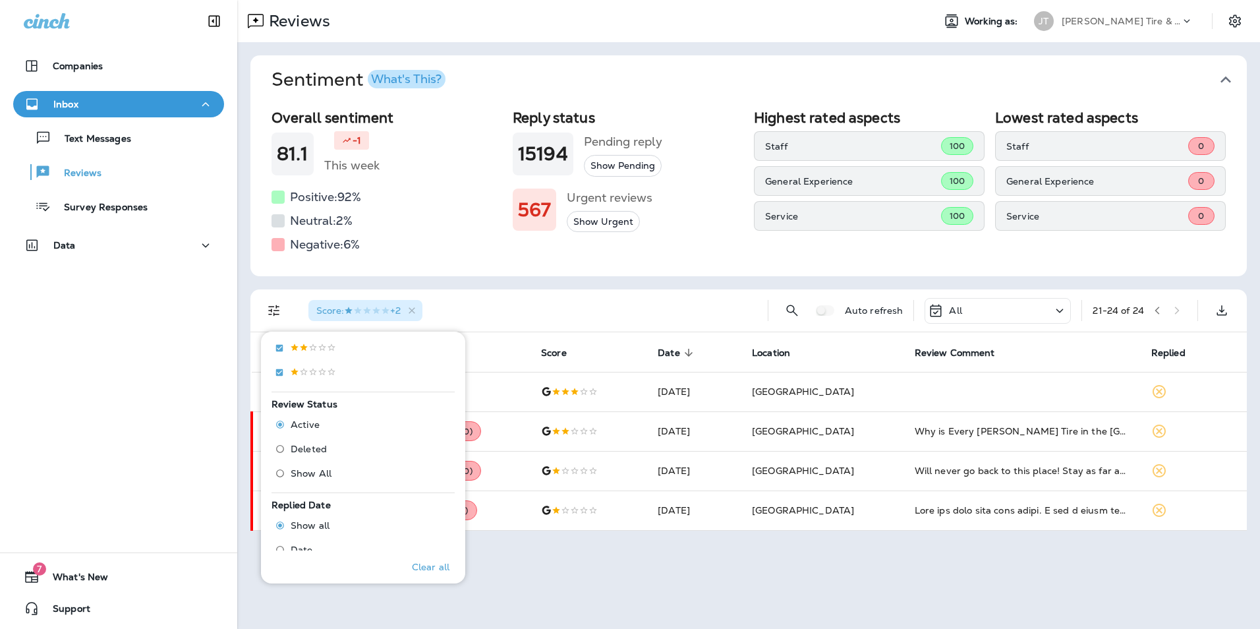
scroll to position [480, 0]
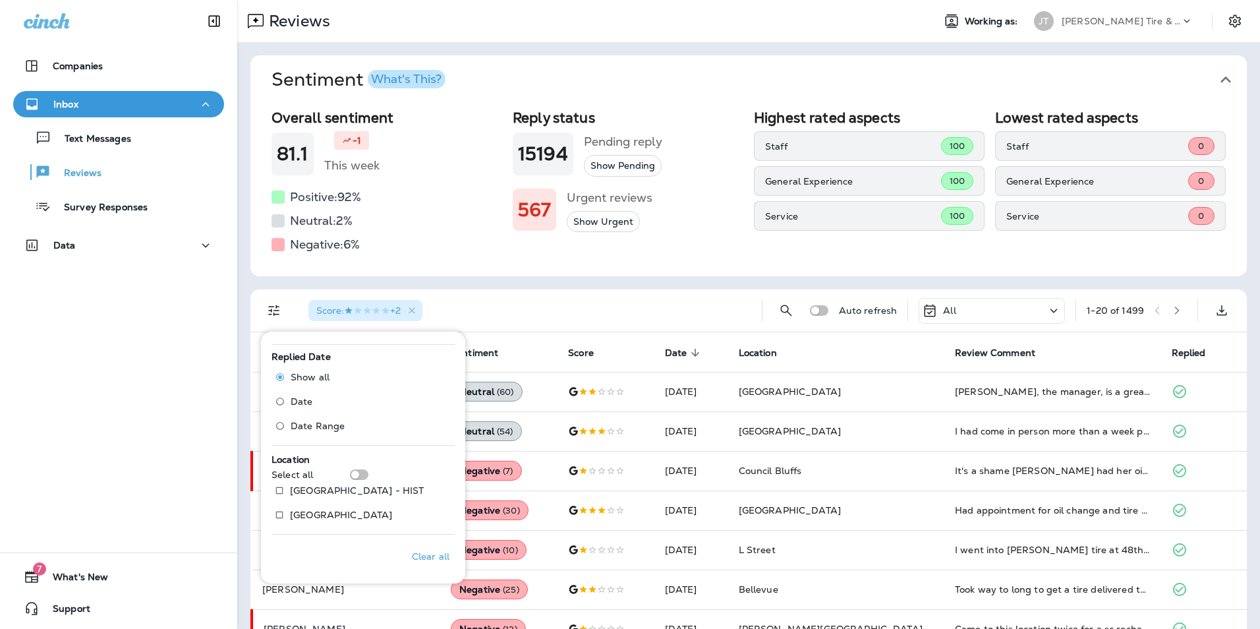
click at [1172, 309] on icon "button" at bounding box center [1176, 310] width 9 height 9
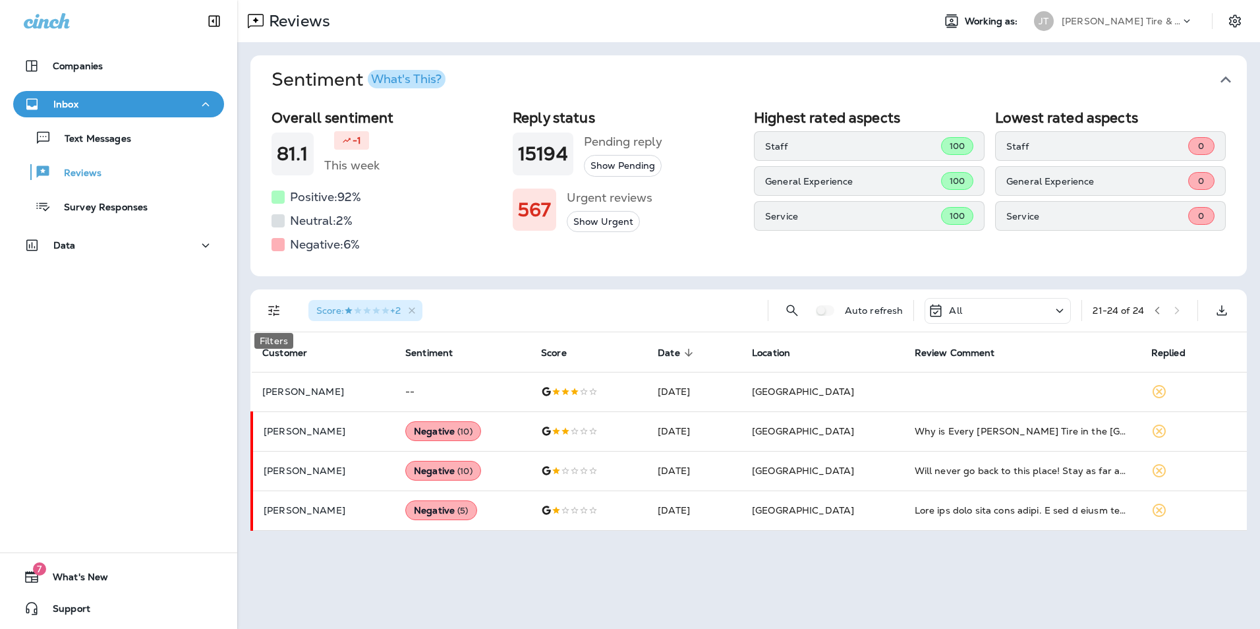
click at [277, 318] on icon "Filters" at bounding box center [274, 310] width 16 height 16
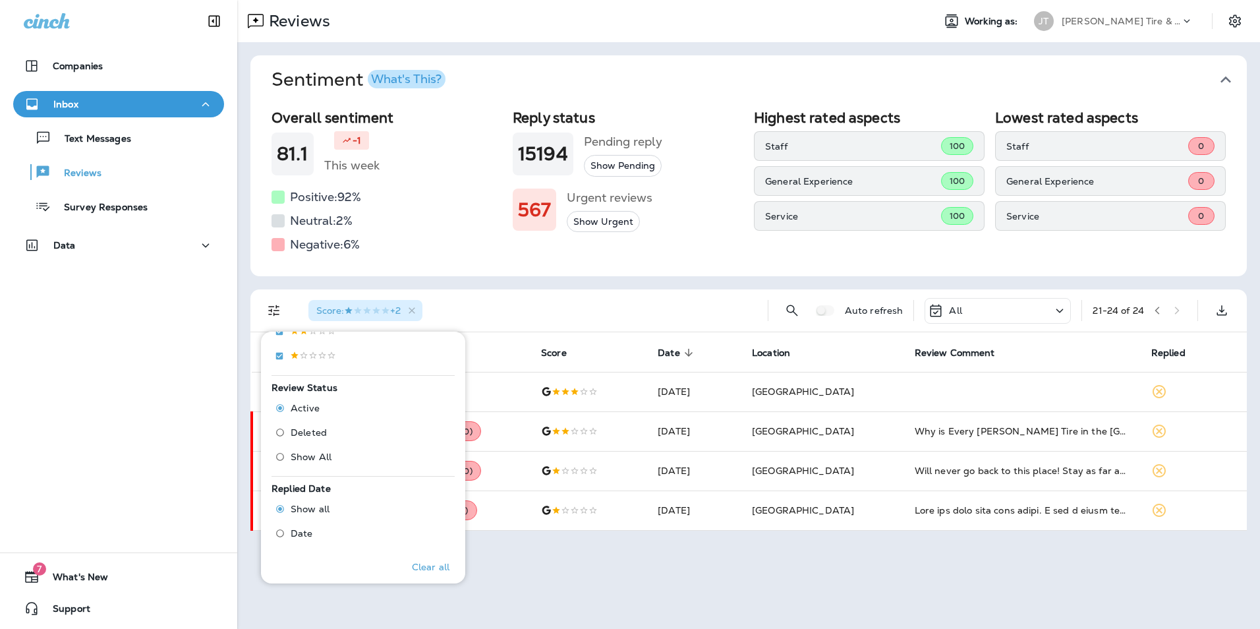
scroll to position [282, 0]
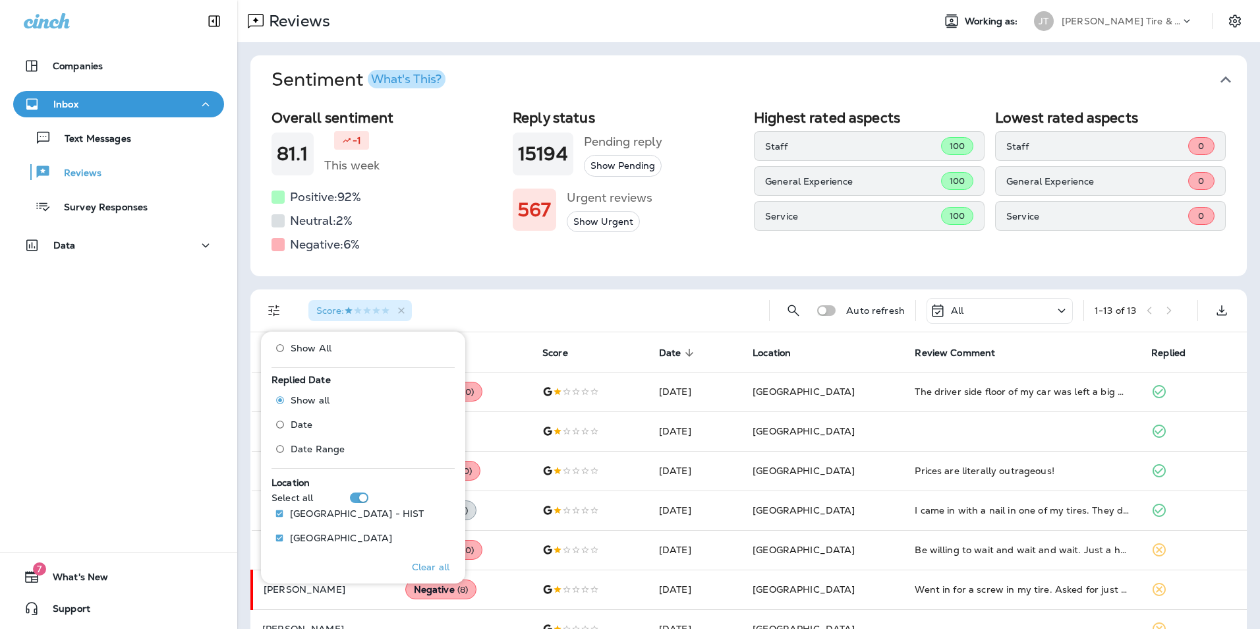
scroll to position [480, 0]
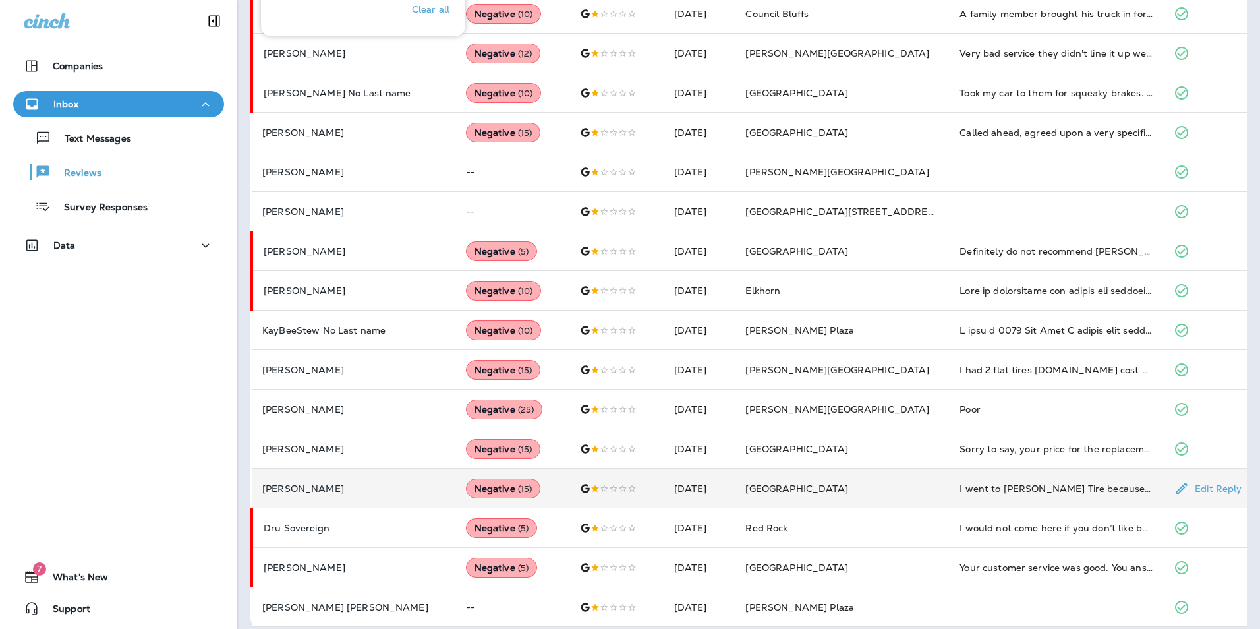
scroll to position [546, 0]
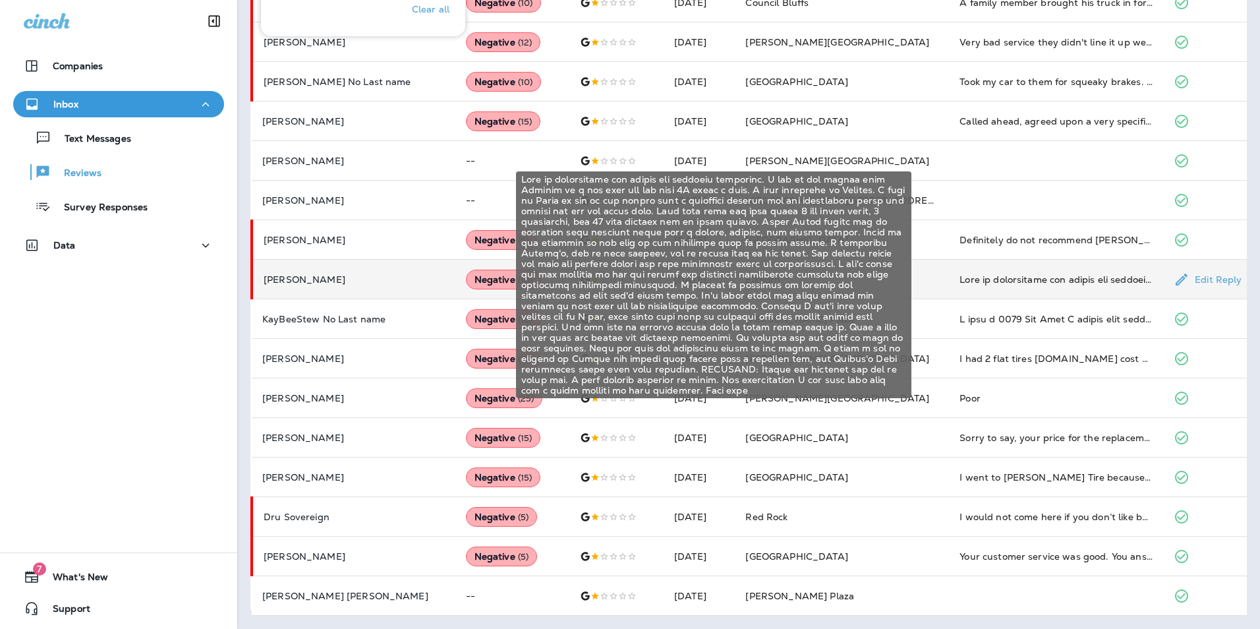
click at [994, 283] on div "This is informative for future and existing customers. I had an oil change with…" at bounding box center [1055, 279] width 193 height 13
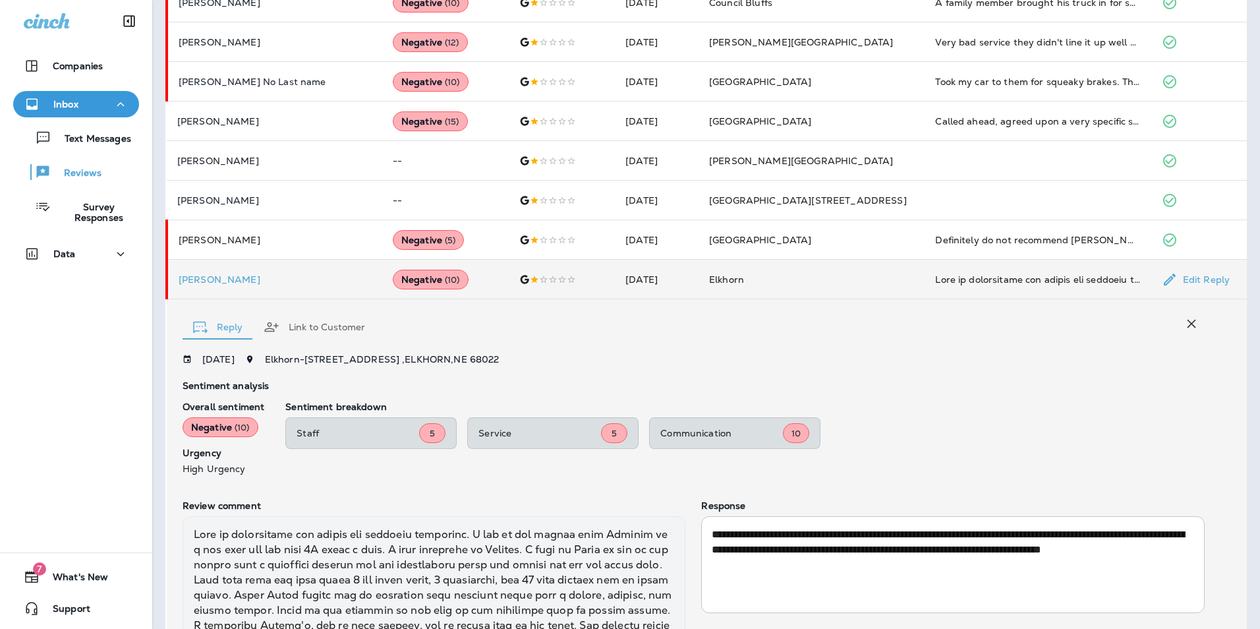
scroll to position [793, 0]
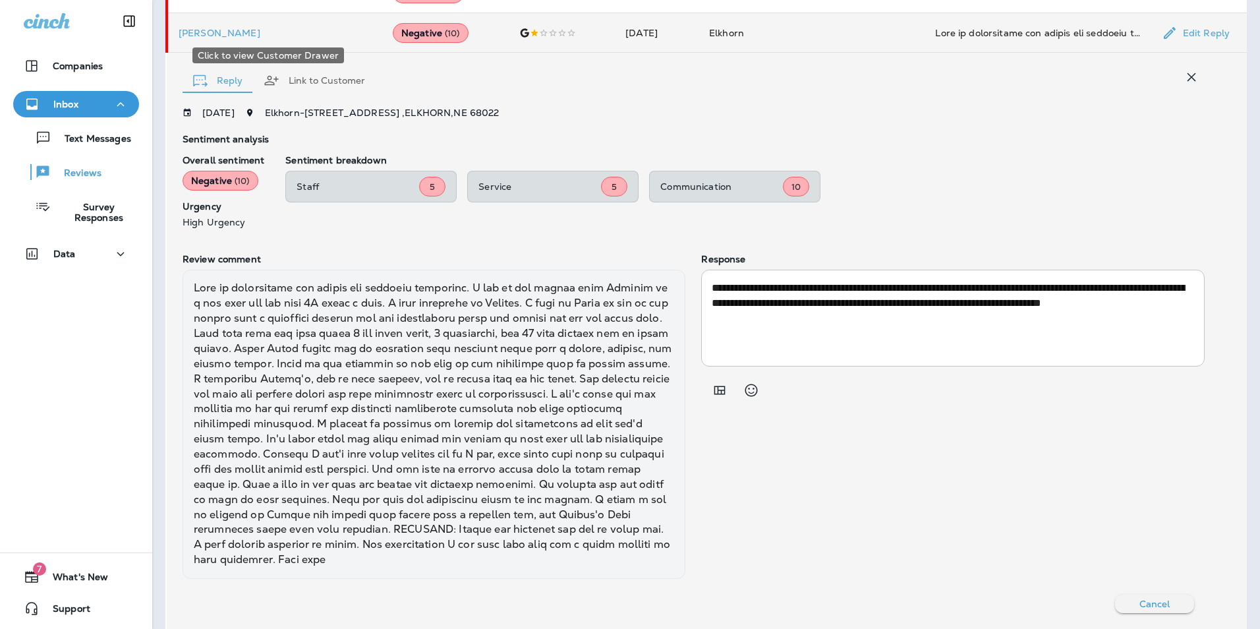
click at [227, 38] on p "[PERSON_NAME]" at bounding box center [275, 33] width 193 height 11
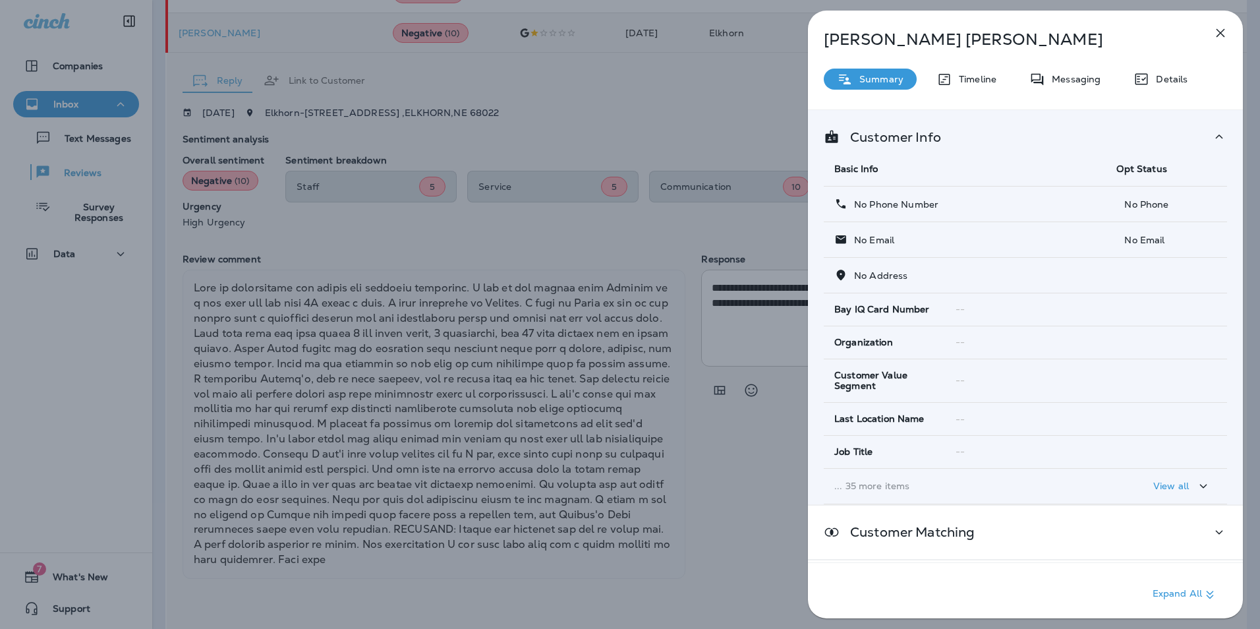
click at [291, 28] on div "[PERSON_NAME] Summary Timeline Messaging Details Customer Info Basic Info Opt S…" at bounding box center [630, 314] width 1260 height 629
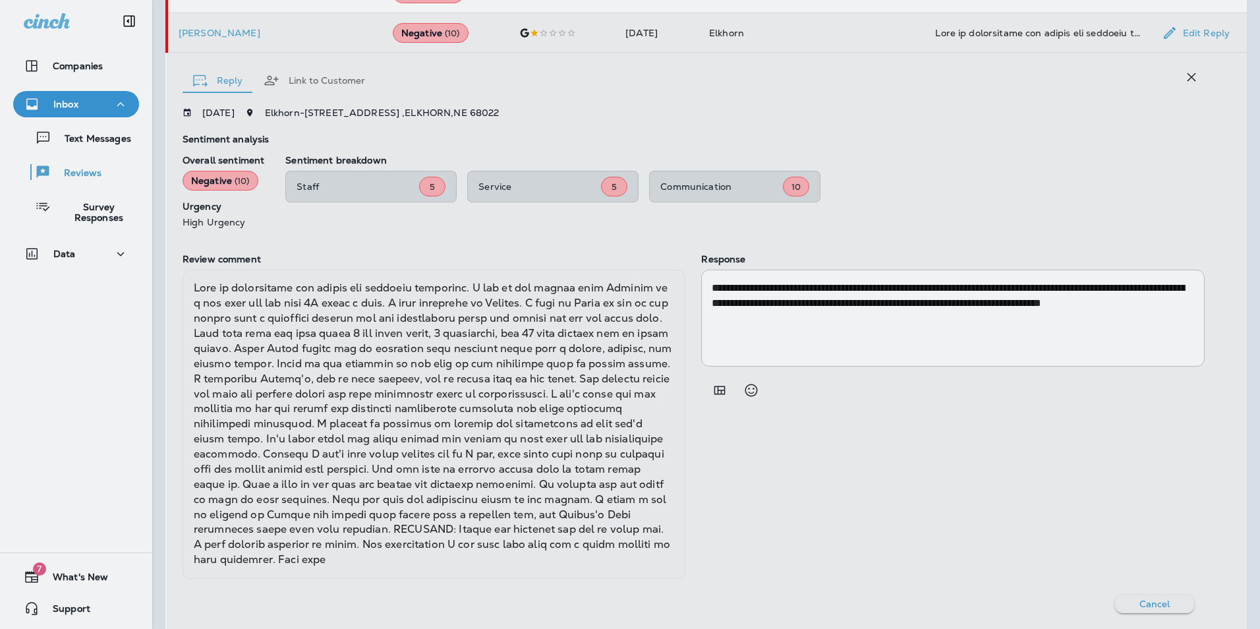
click at [320, 37] on div at bounding box center [700, 314] width 1260 height 629
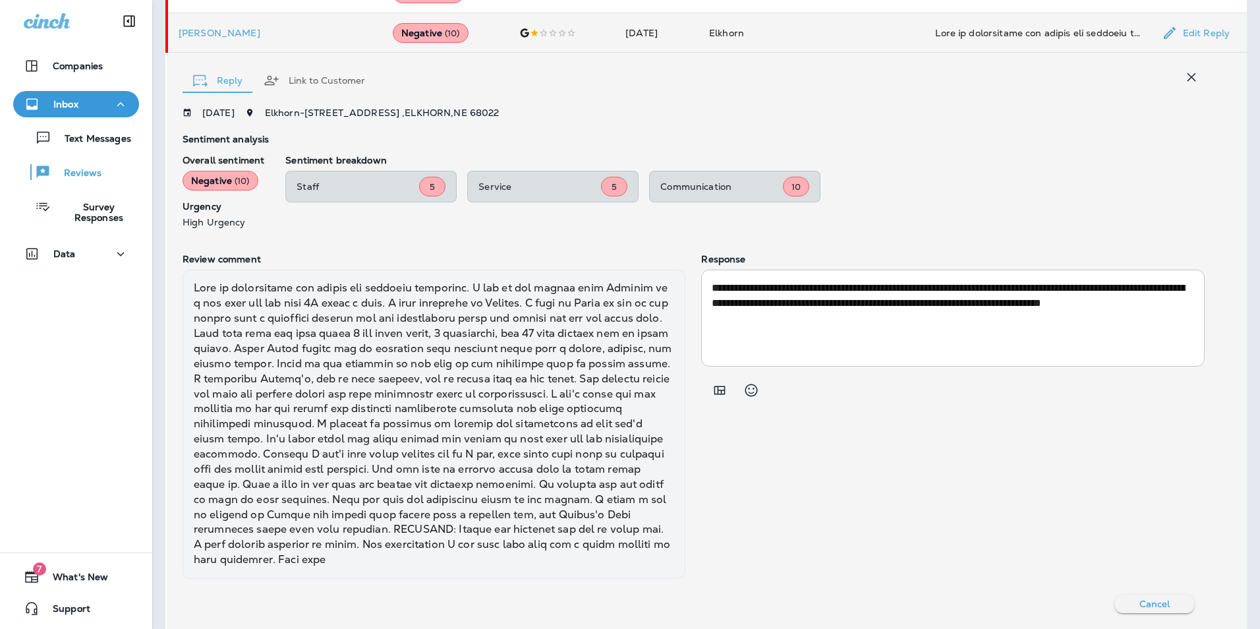
click at [495, 38] on tr "[PERSON_NAME] Negative ( 10 ) [DATE] Elkhorn Edit Reply" at bounding box center [707, 33] width 1080 height 40
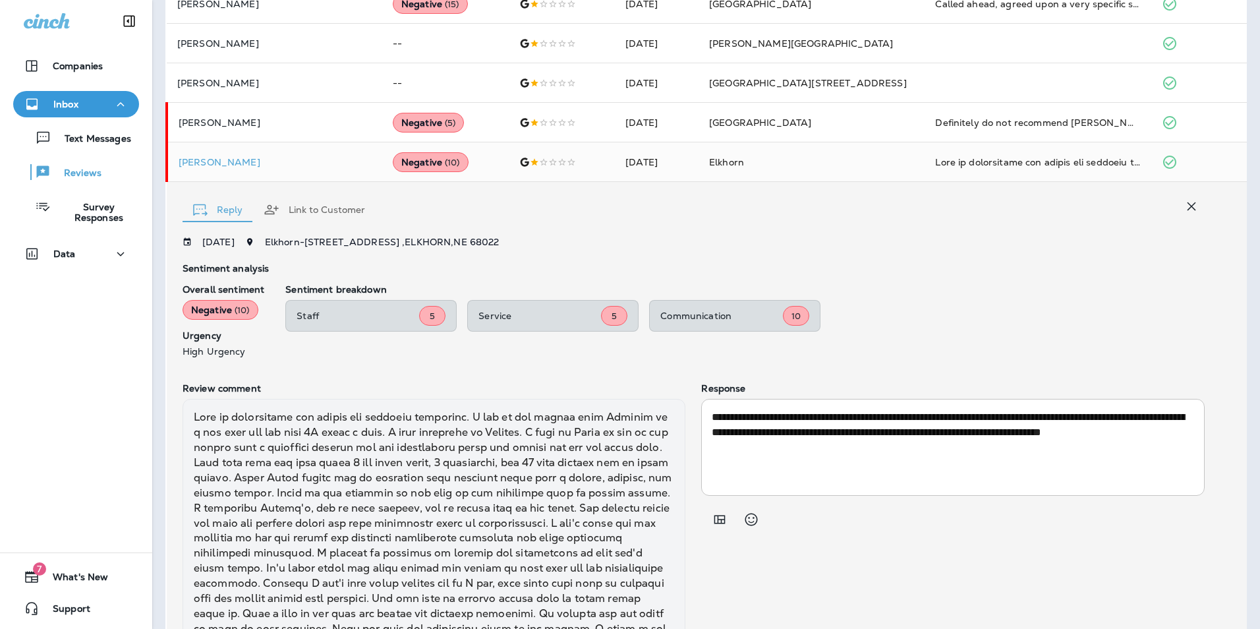
scroll to position [596, 0]
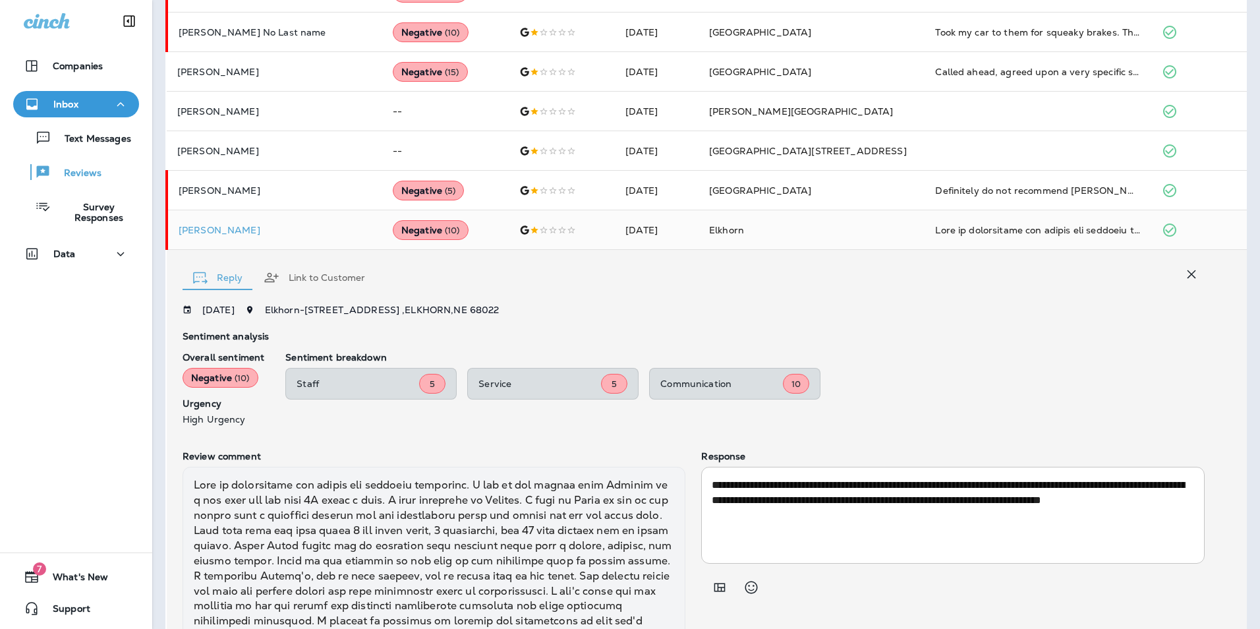
click at [1183, 275] on icon "button" at bounding box center [1191, 274] width 16 height 16
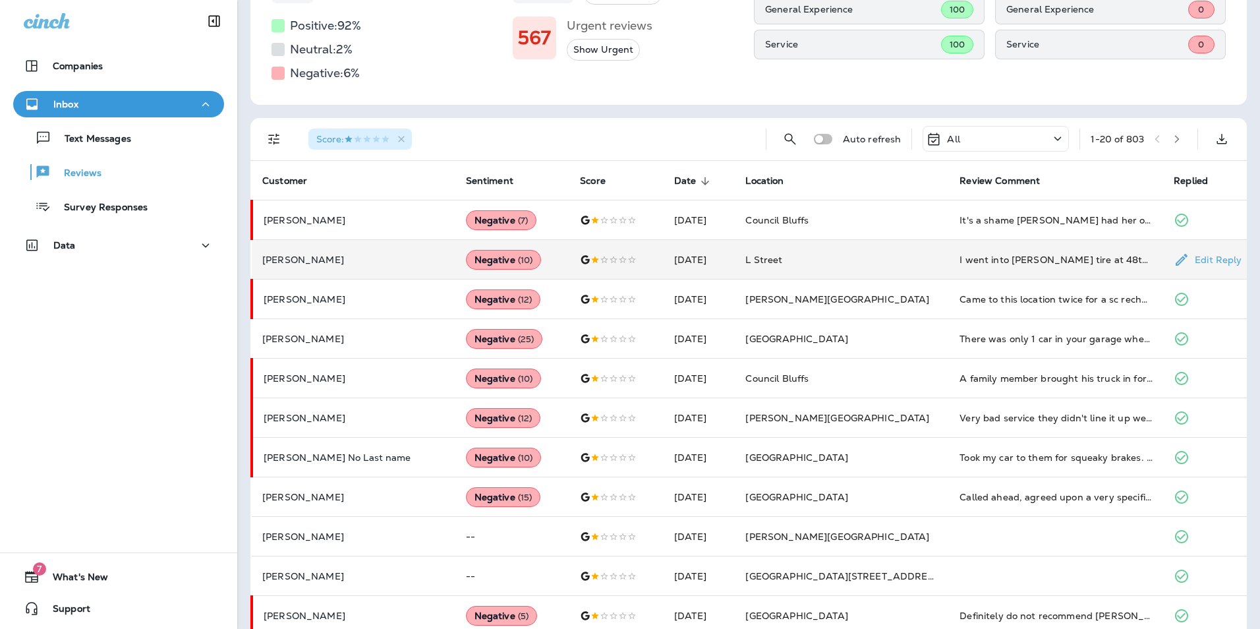
scroll to position [0, 0]
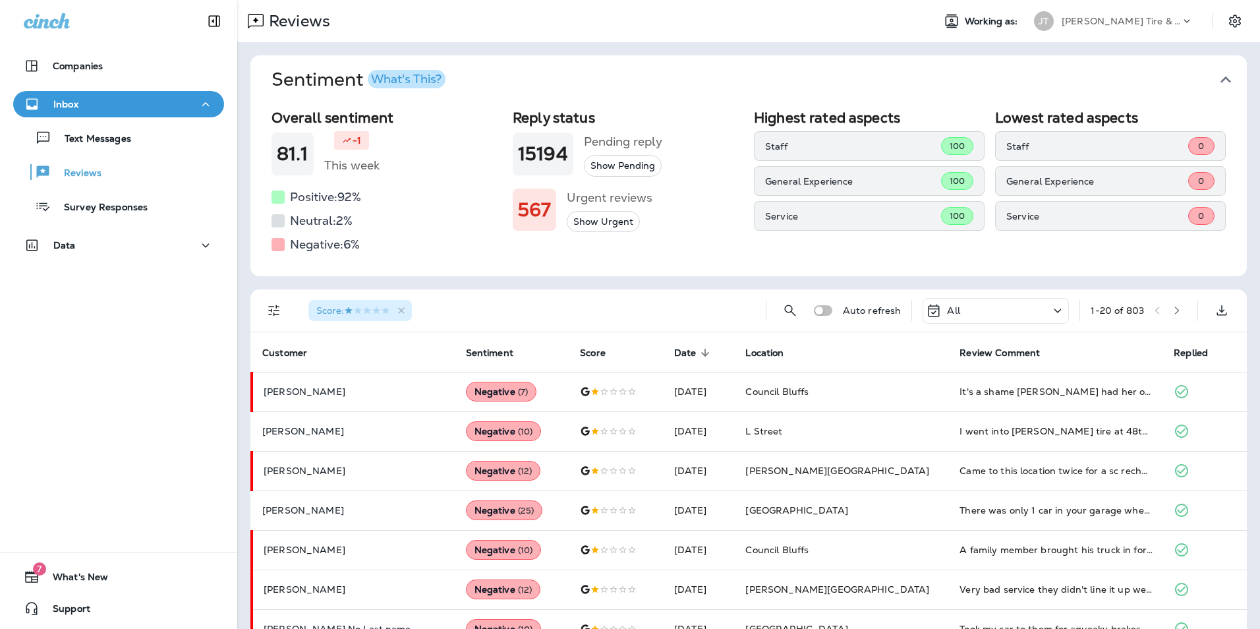
click at [293, 244] on h5 "Negative: 6 %" at bounding box center [325, 244] width 70 height 21
click at [608, 227] on button "Show Urgent" at bounding box center [603, 222] width 73 height 22
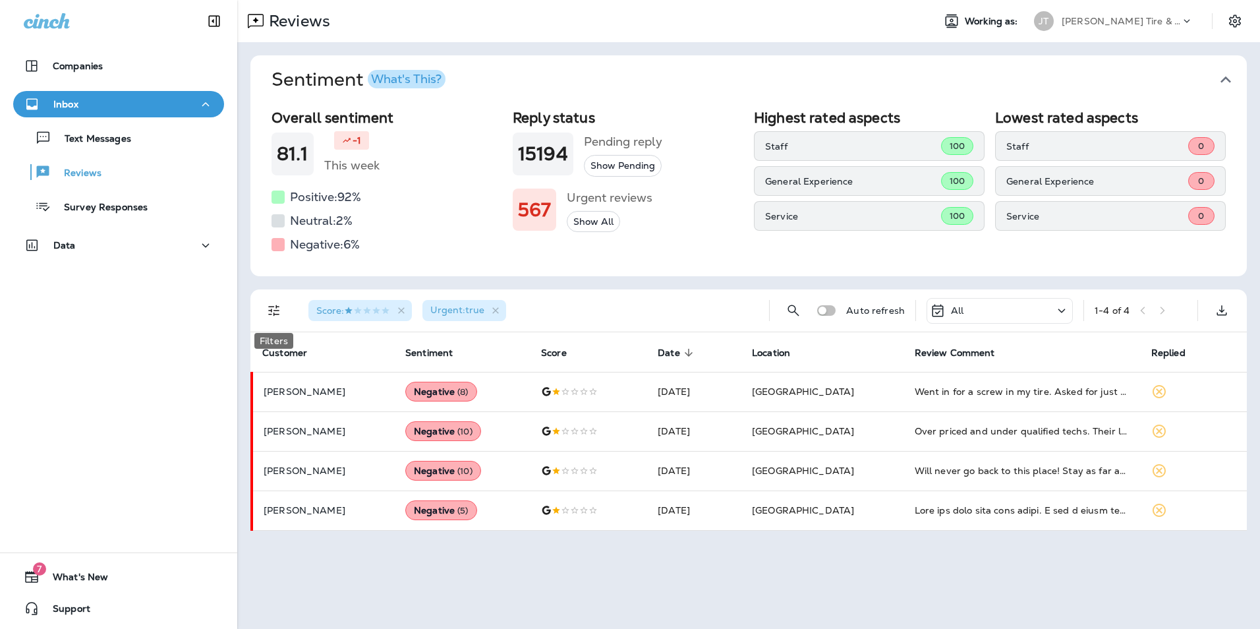
click at [281, 310] on icon "Filters" at bounding box center [274, 310] width 16 height 16
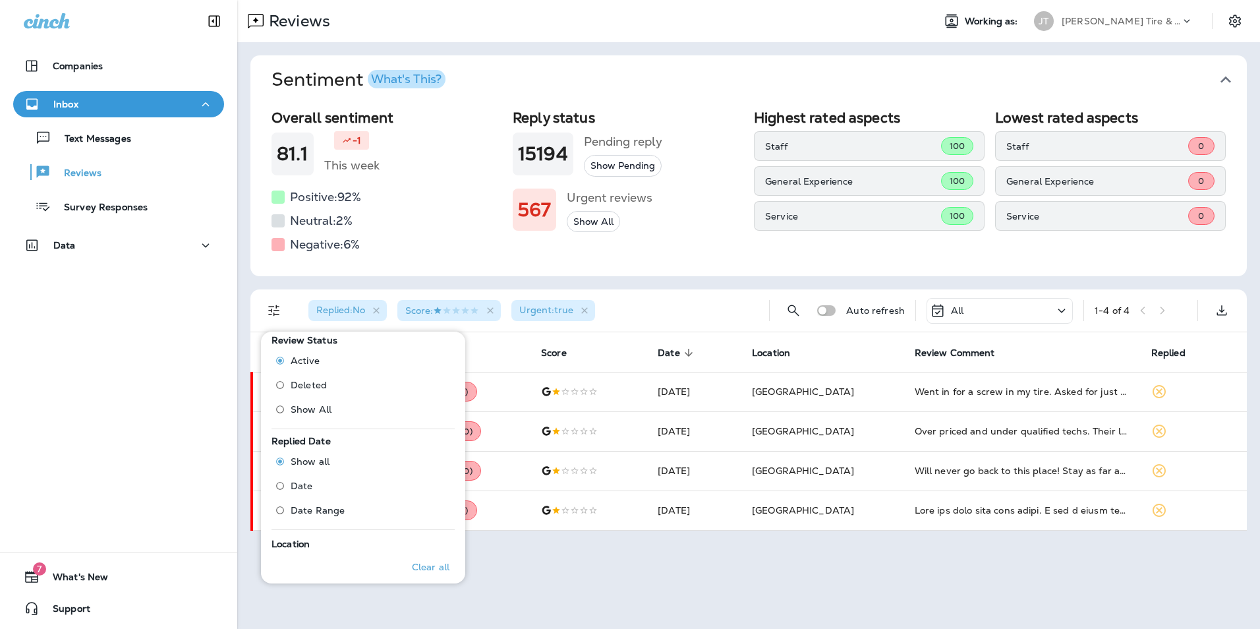
scroll to position [461, 0]
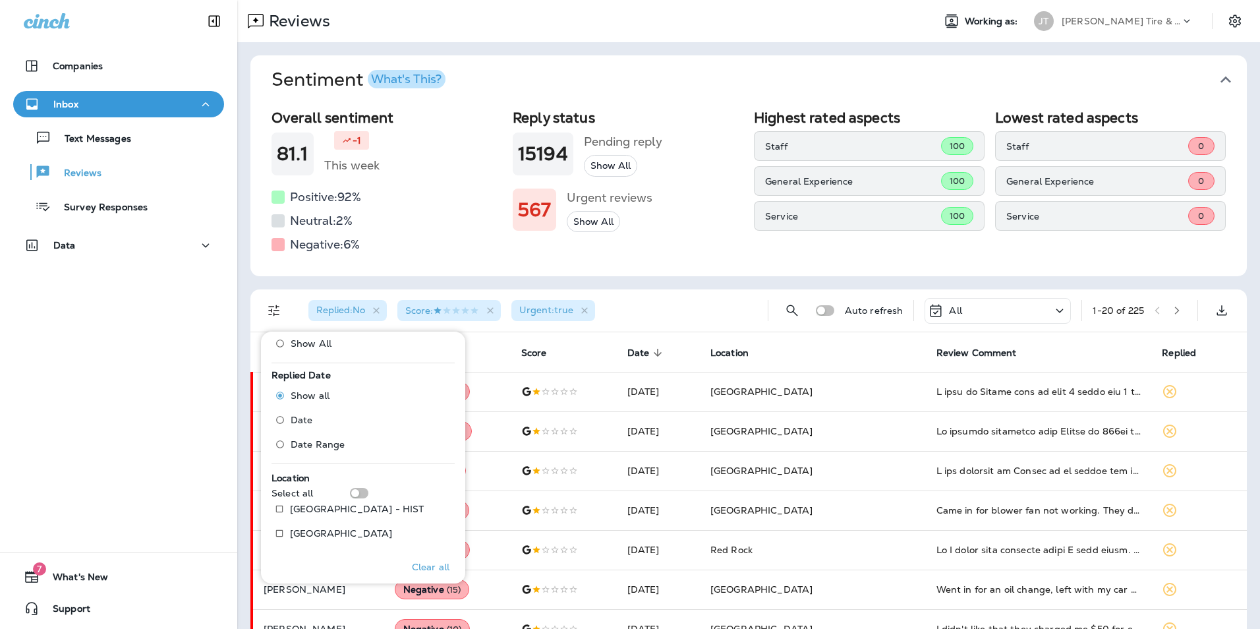
click at [1167, 312] on button "button" at bounding box center [1177, 310] width 20 height 20
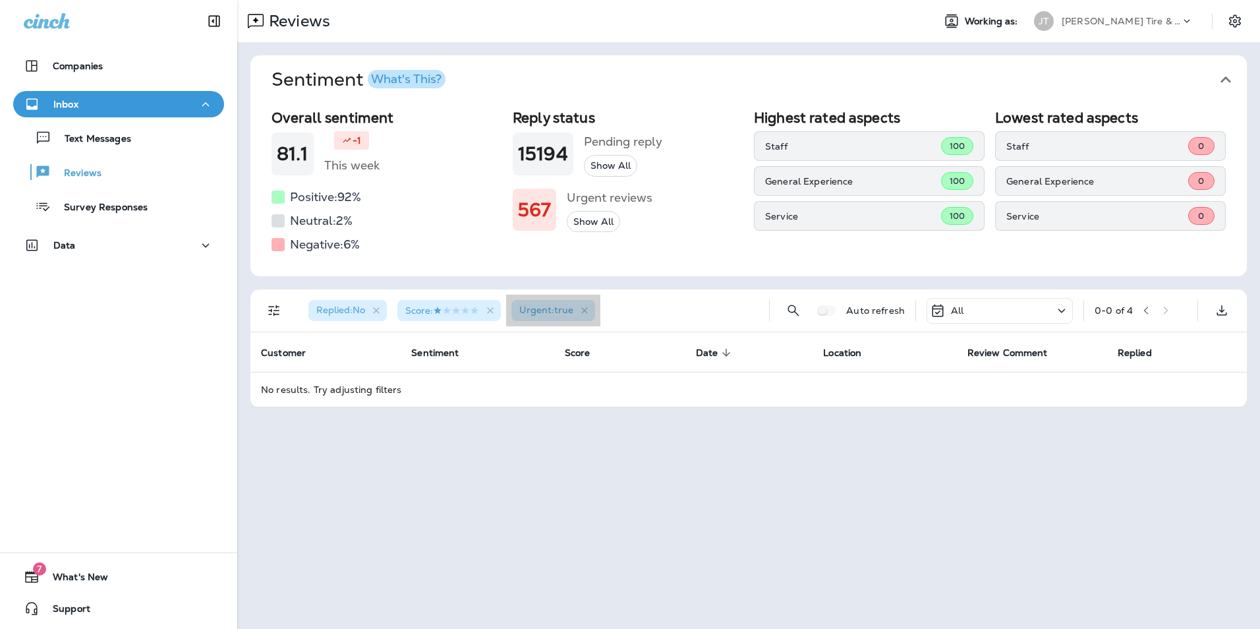
click at [573, 311] on span "Urgent : true" at bounding box center [546, 310] width 54 height 12
click at [586, 310] on icon "button" at bounding box center [584, 310] width 11 height 11
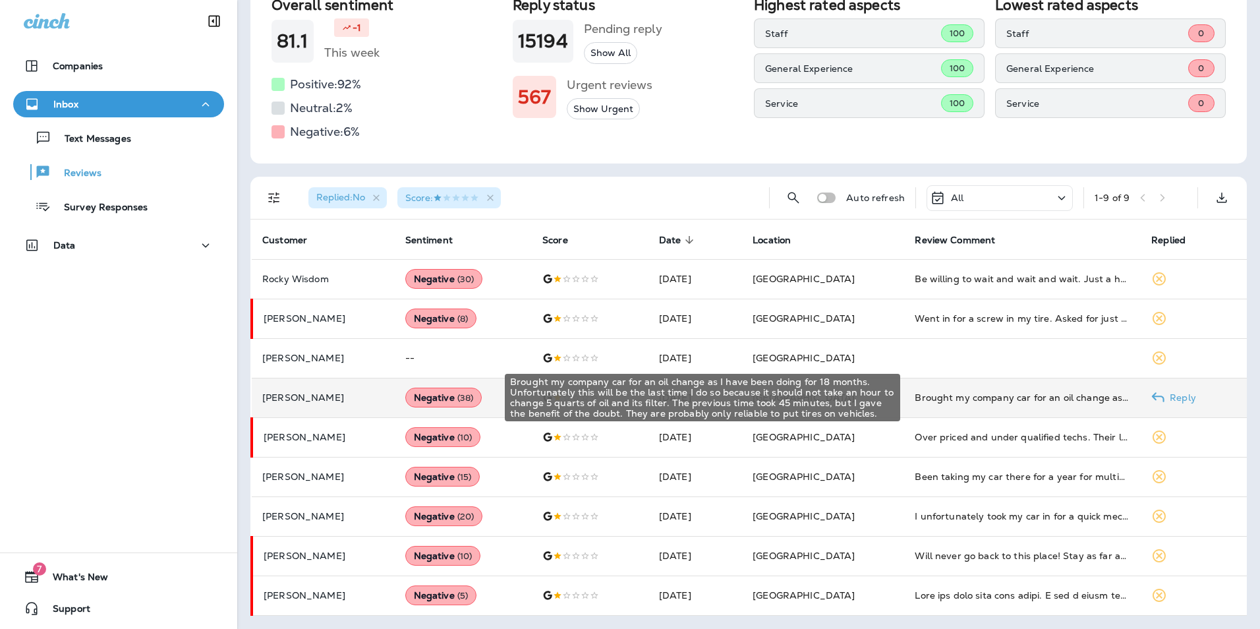
scroll to position [111, 0]
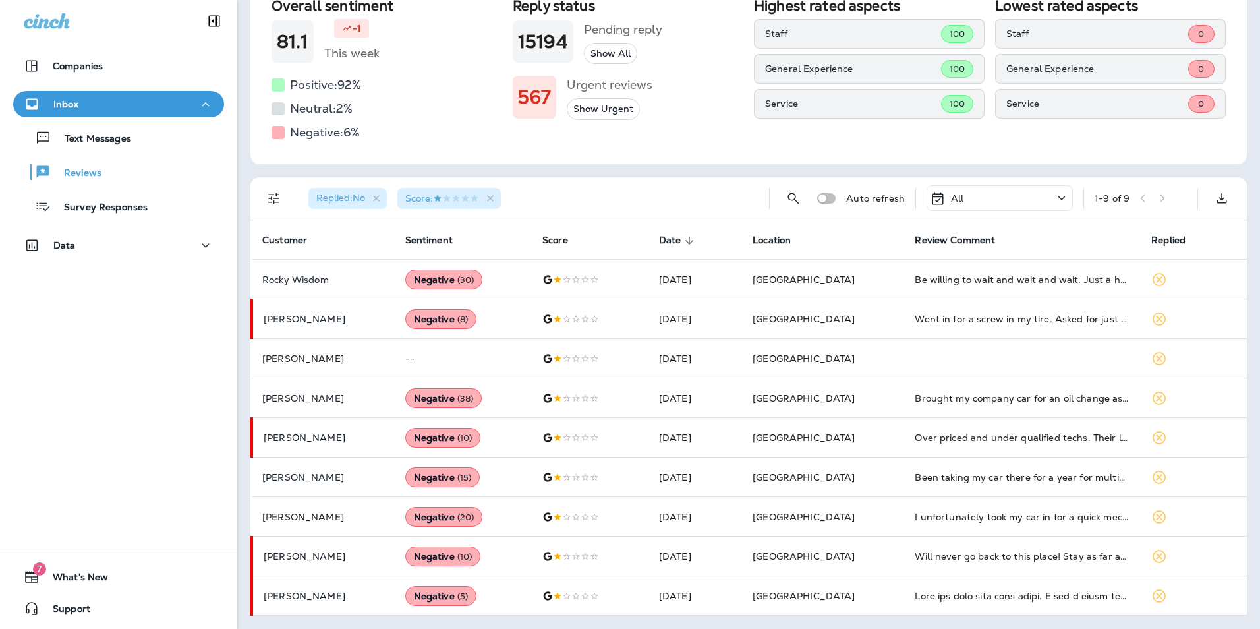
click at [276, 196] on icon "Filters" at bounding box center [273, 198] width 11 height 11
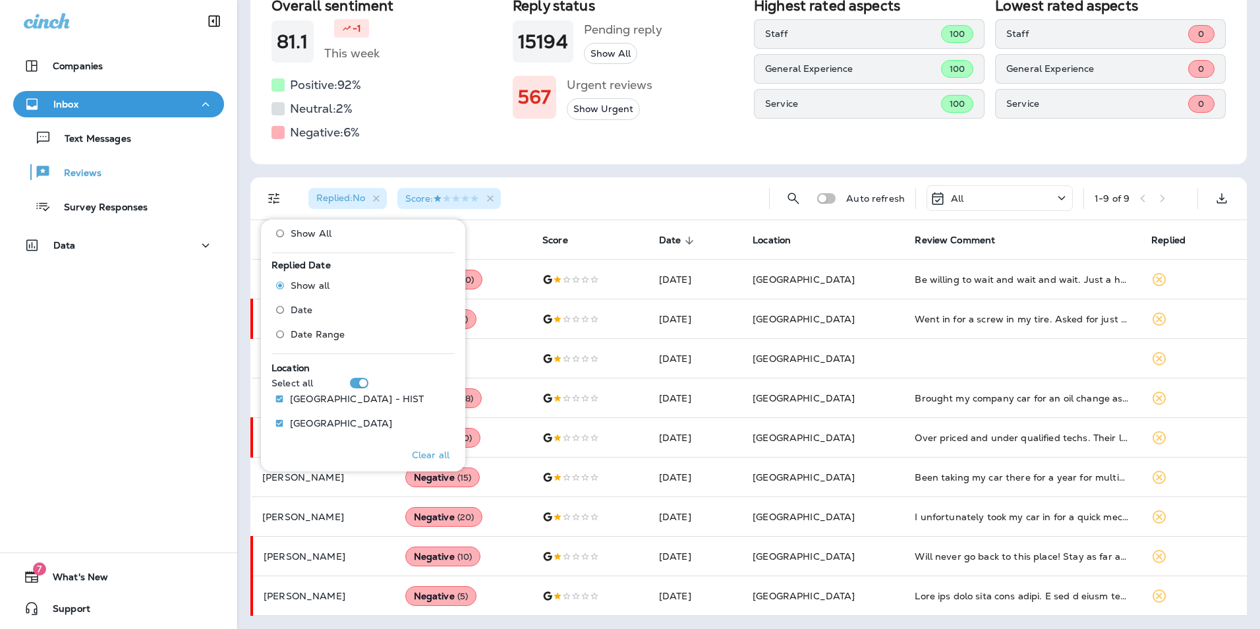
scroll to position [480, 0]
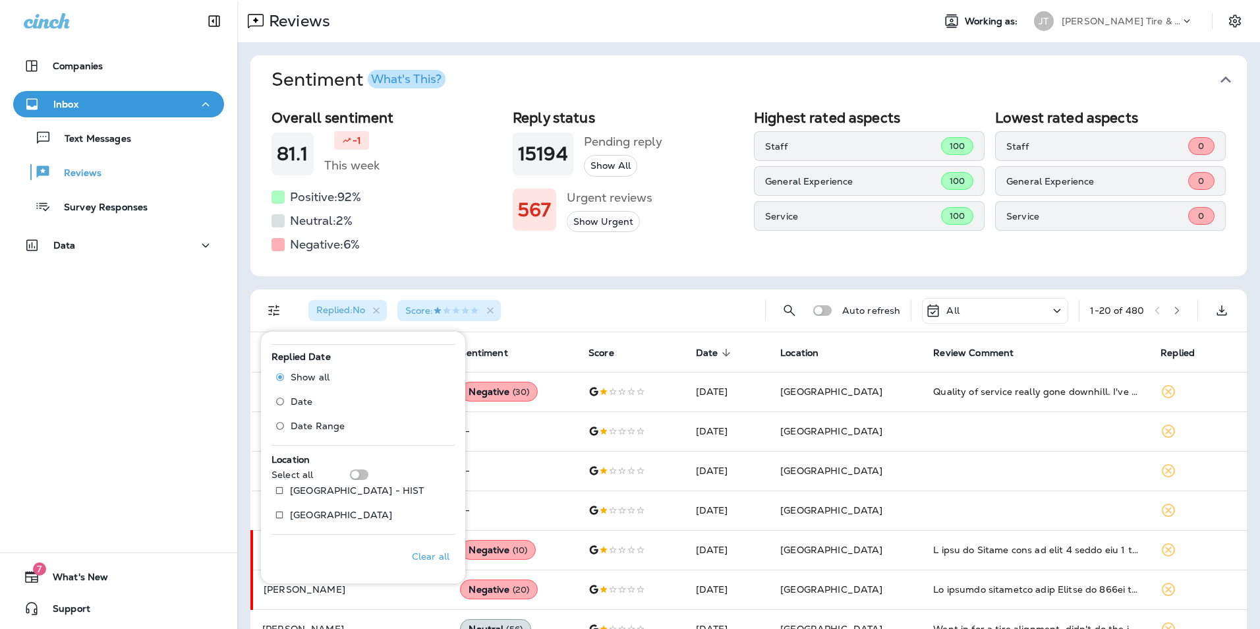
click at [197, 391] on div "Companies Inbox Text Messages Reviews Survey Responses Data 7 What's New Support" at bounding box center [118, 314] width 237 height 629
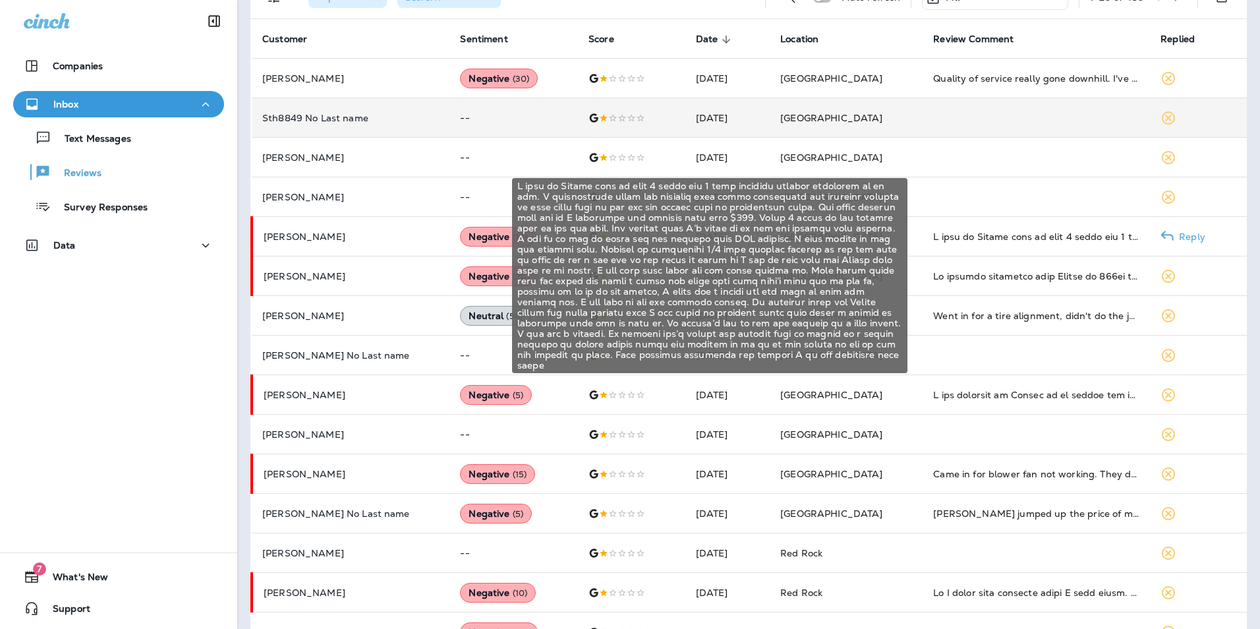
scroll to position [217, 0]
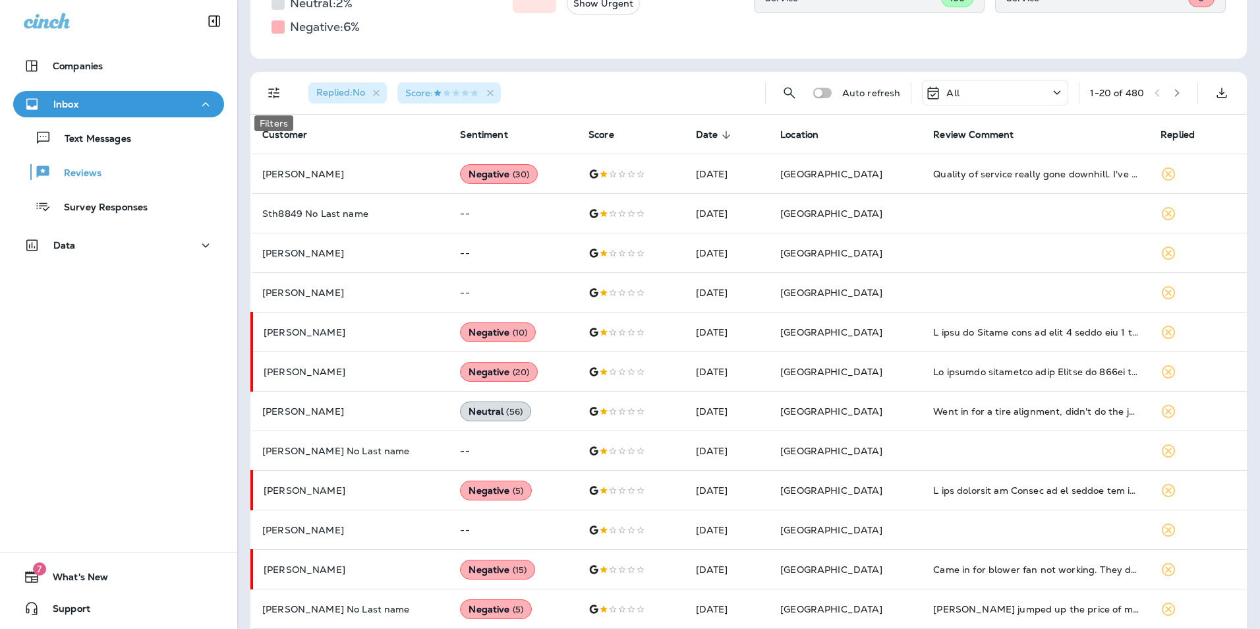
click at [281, 90] on icon "Filters" at bounding box center [274, 93] width 16 height 16
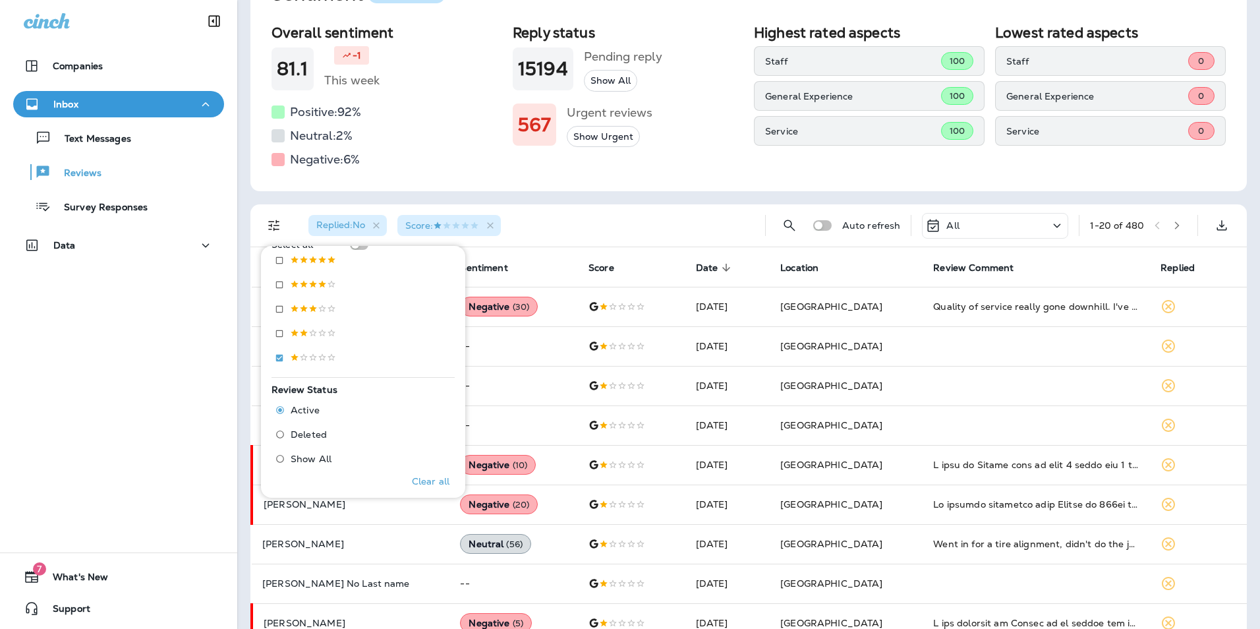
scroll to position [329, 0]
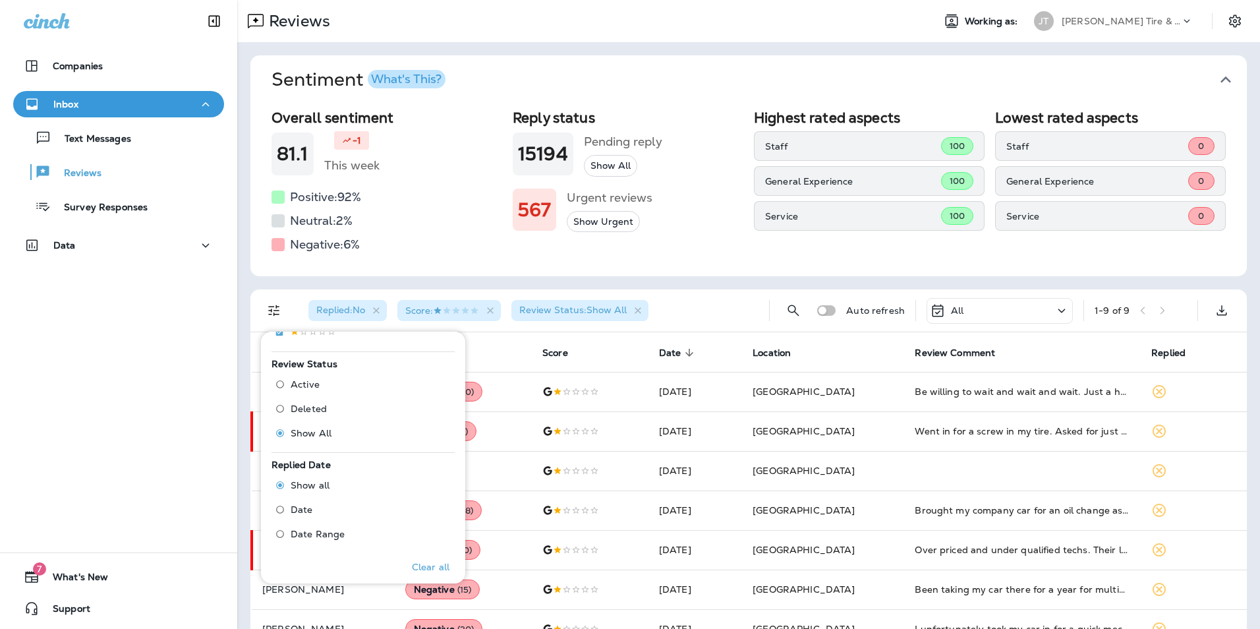
scroll to position [480, 0]
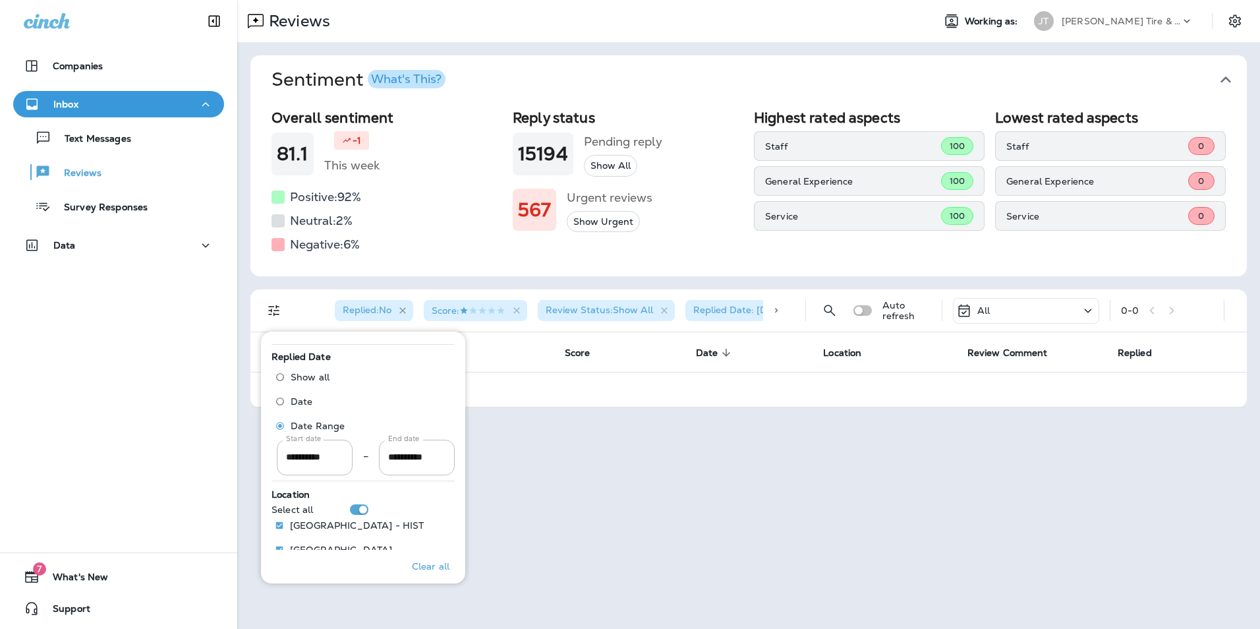
click at [403, 310] on icon "button" at bounding box center [402, 310] width 11 height 11
click at [577, 309] on icon "button" at bounding box center [575, 310] width 11 height 11
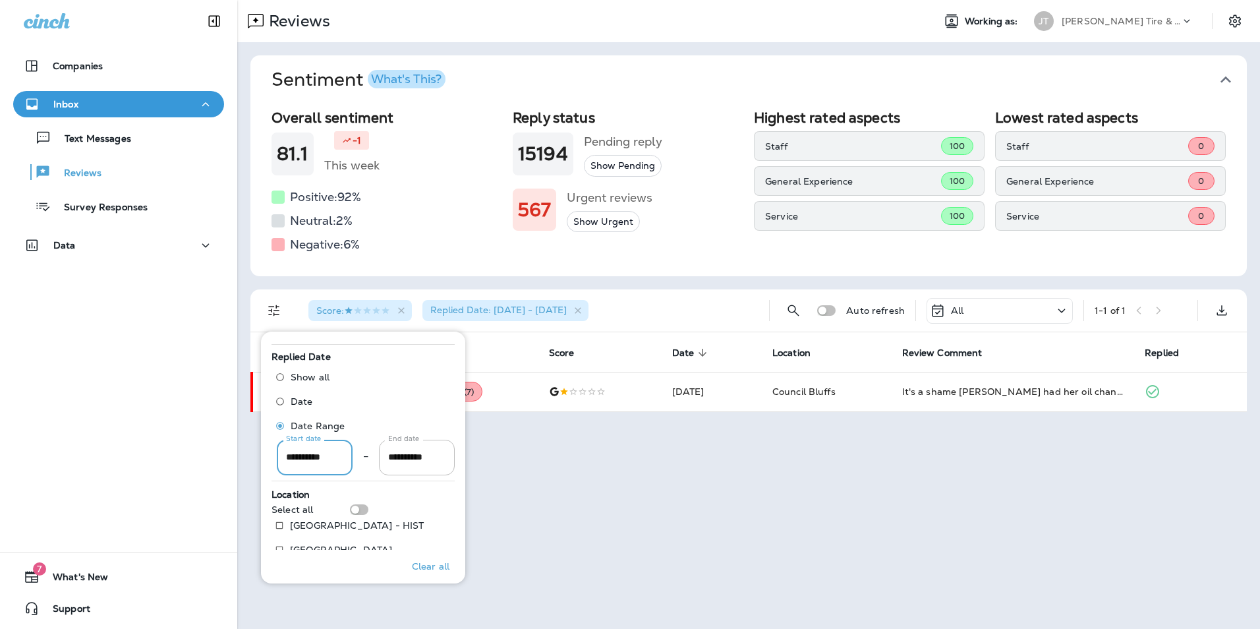
click at [323, 453] on input "**********" at bounding box center [315, 456] width 76 height 35
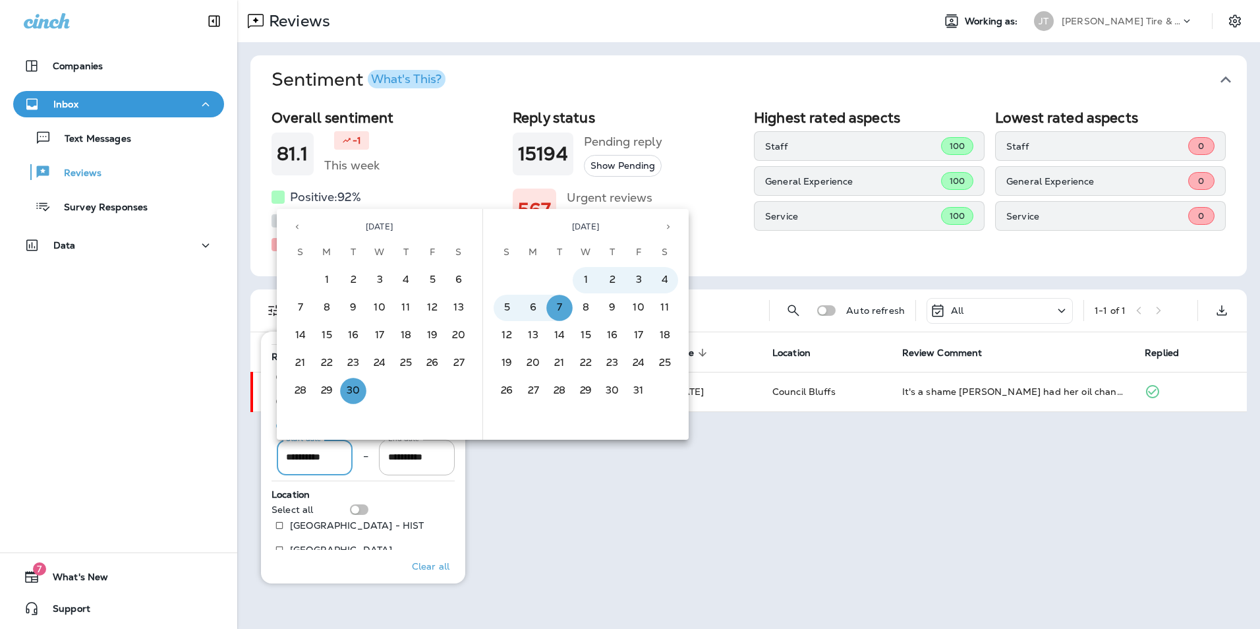
click at [298, 229] on icon "Previous month" at bounding box center [297, 226] width 9 height 9
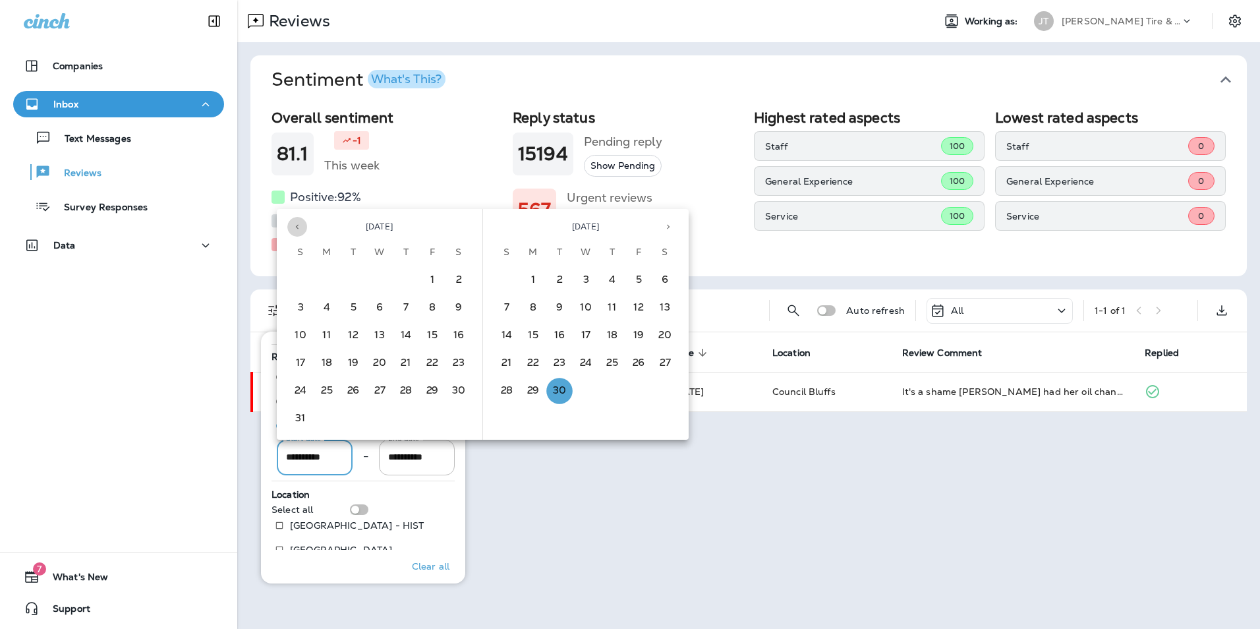
click at [298, 229] on icon "Previous month" at bounding box center [297, 226] width 9 height 9
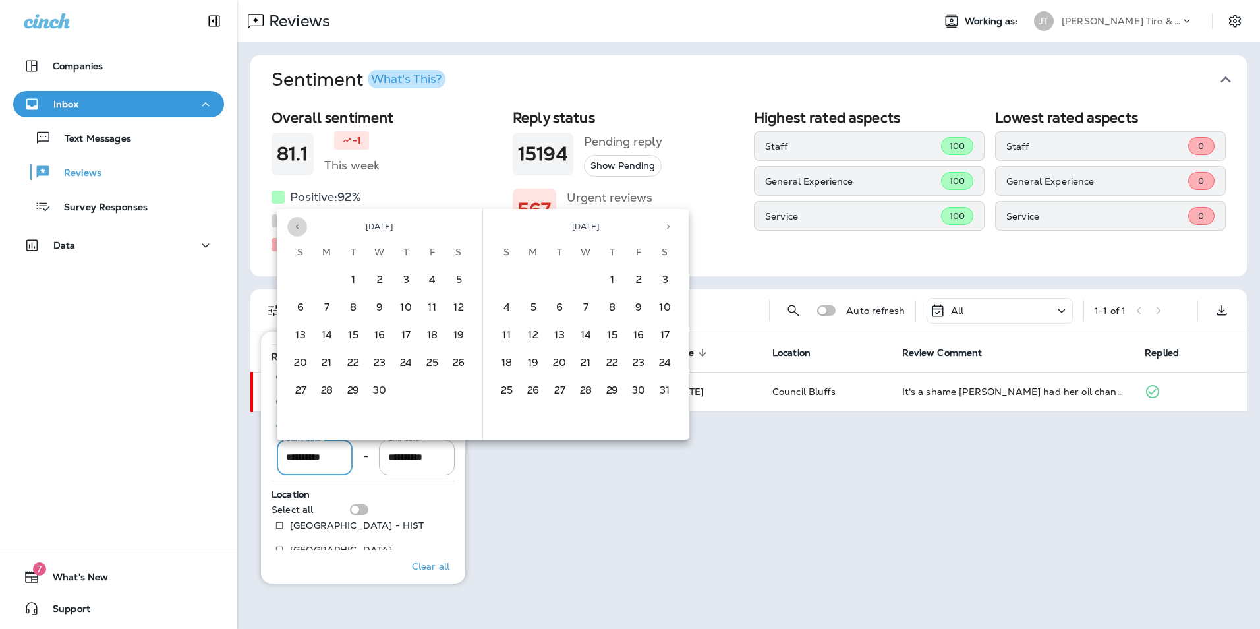
click at [298, 229] on icon "Previous month" at bounding box center [297, 226] width 9 height 9
click at [296, 281] on button "1" at bounding box center [300, 280] width 26 height 26
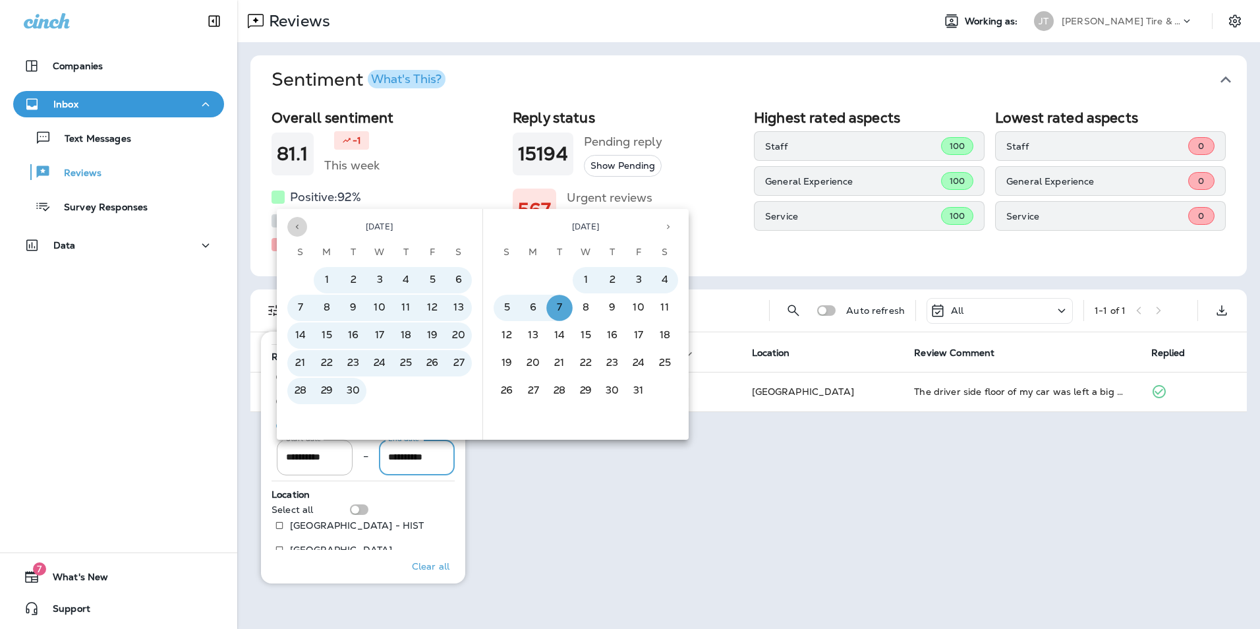
click at [301, 227] on icon "Previous month" at bounding box center [297, 226] width 9 height 9
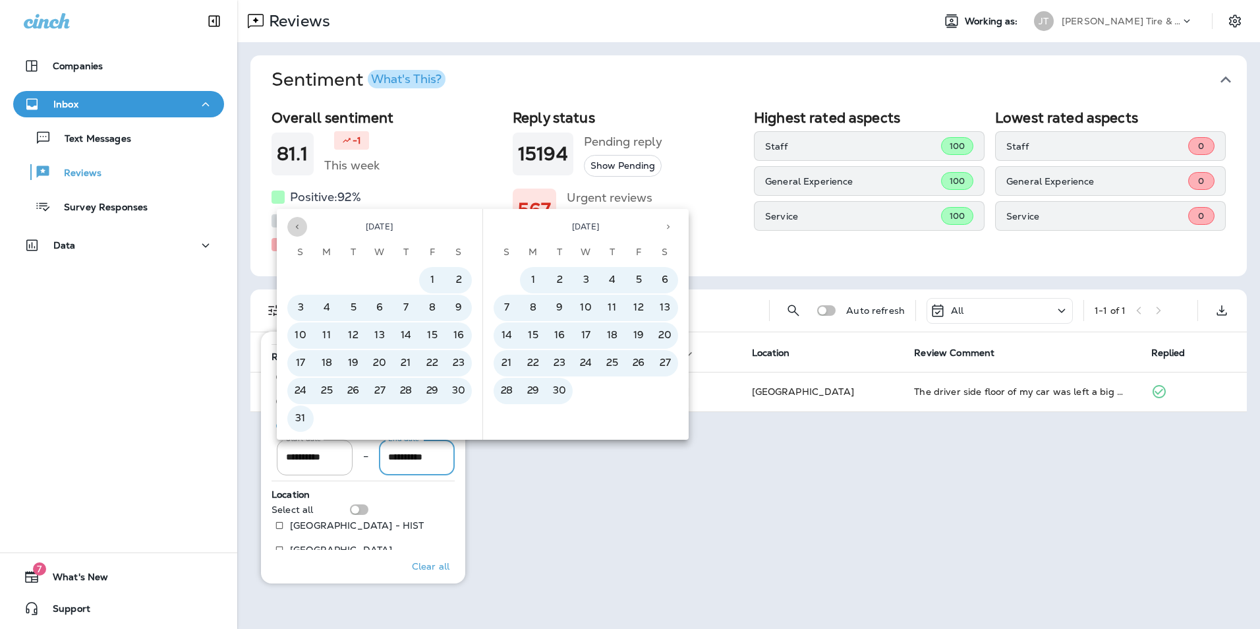
click at [301, 227] on icon "Previous month" at bounding box center [297, 226] width 9 height 9
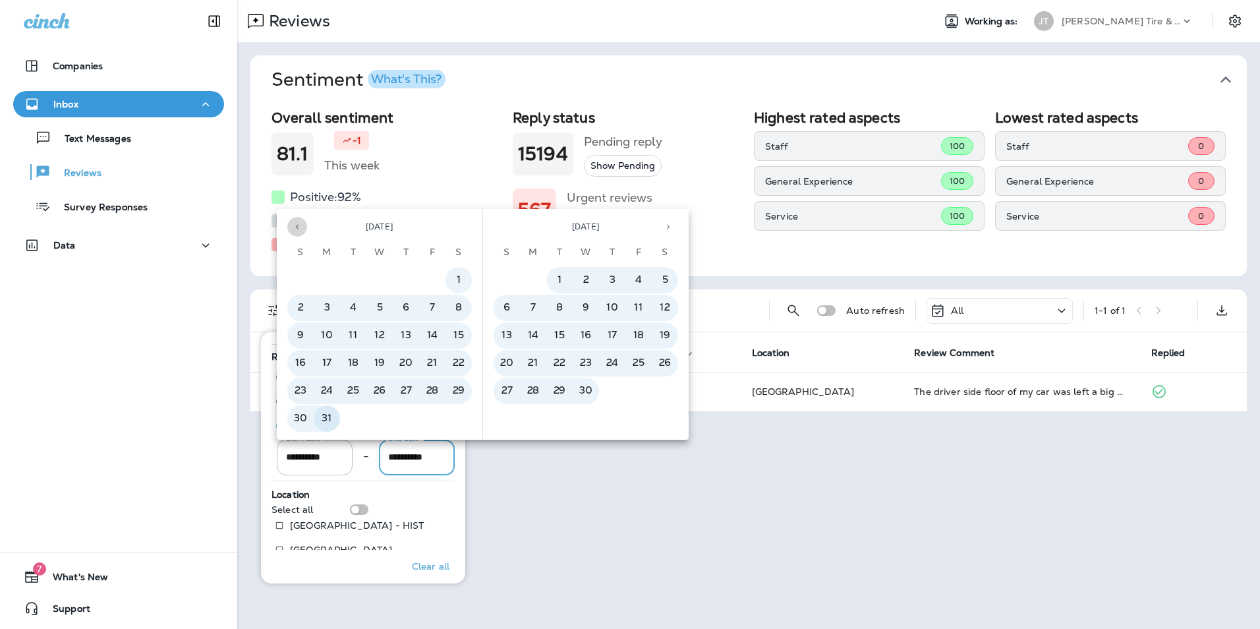
click at [301, 227] on icon "Previous month" at bounding box center [297, 226] width 9 height 9
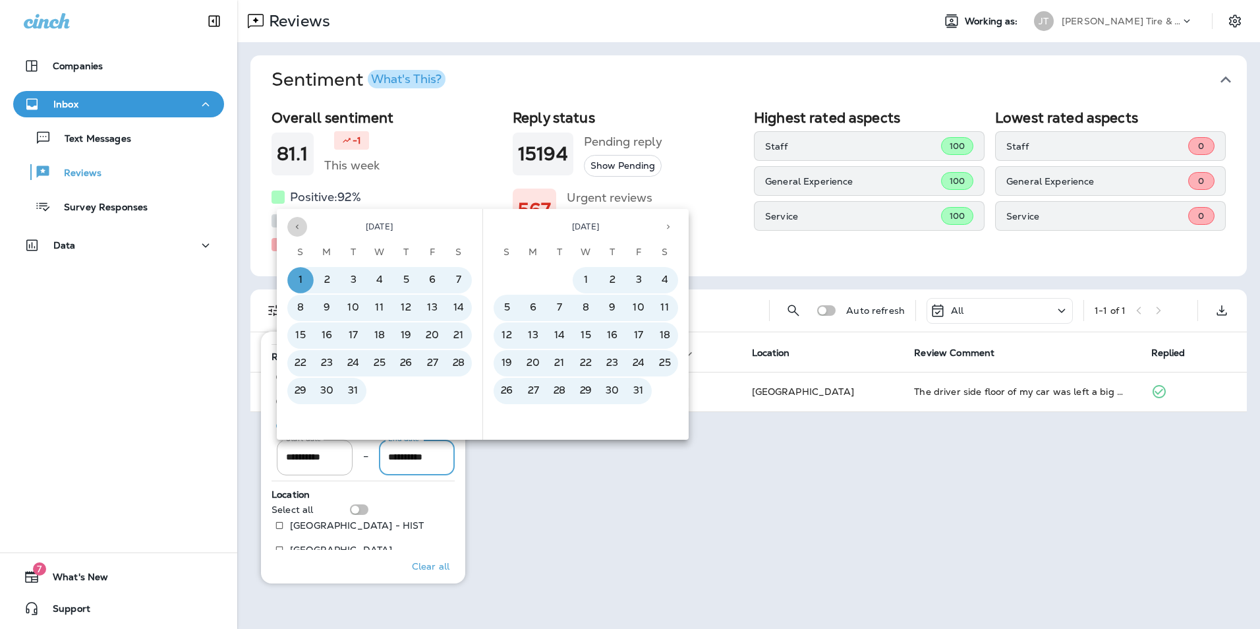
click at [301, 227] on icon "Previous month" at bounding box center [297, 226] width 9 height 9
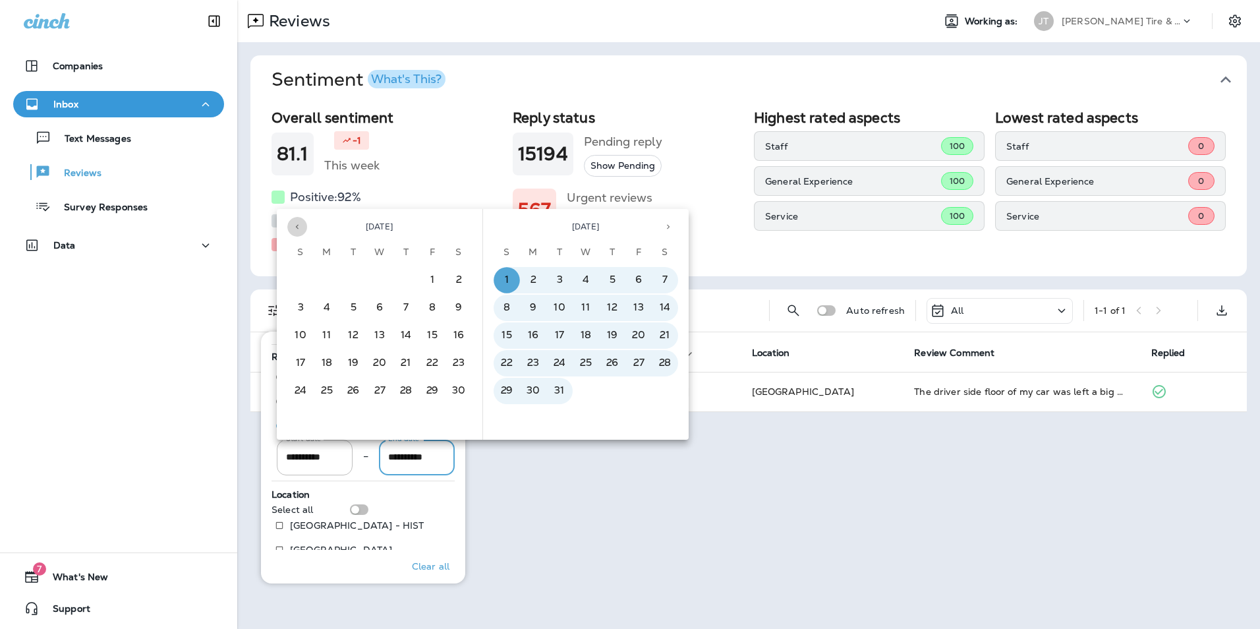
click at [301, 227] on icon "Previous month" at bounding box center [297, 226] width 9 height 9
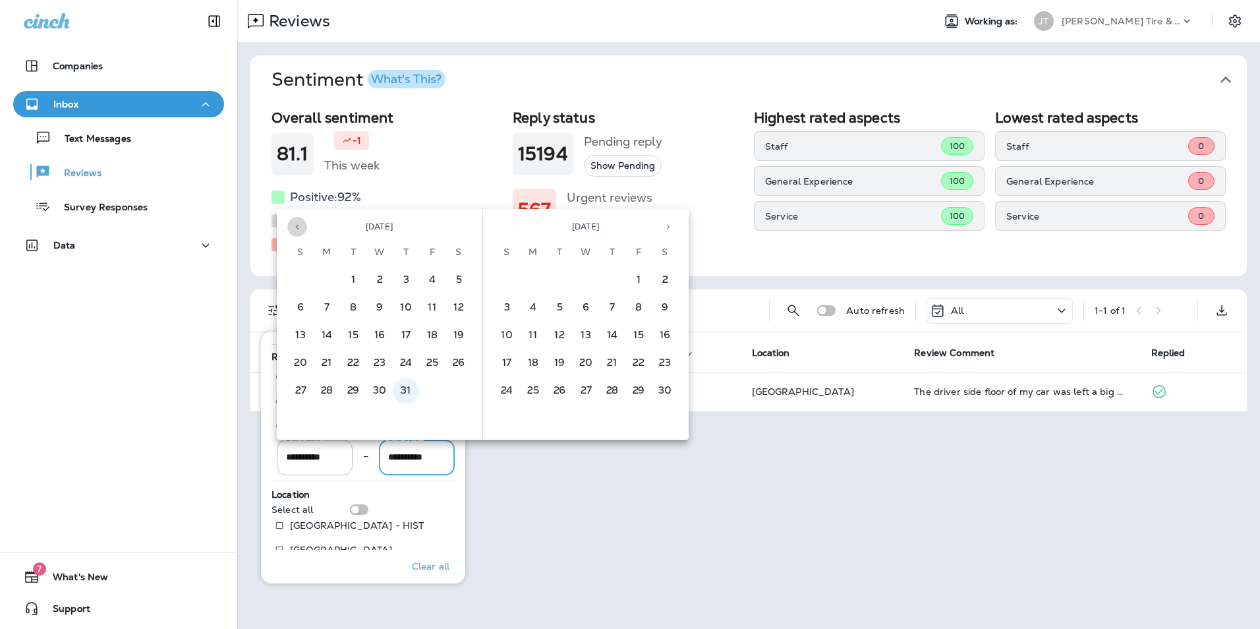
click at [301, 227] on icon "Previous month" at bounding box center [297, 226] width 9 height 9
click at [300, 227] on icon "Previous month" at bounding box center [297, 226] width 9 height 9
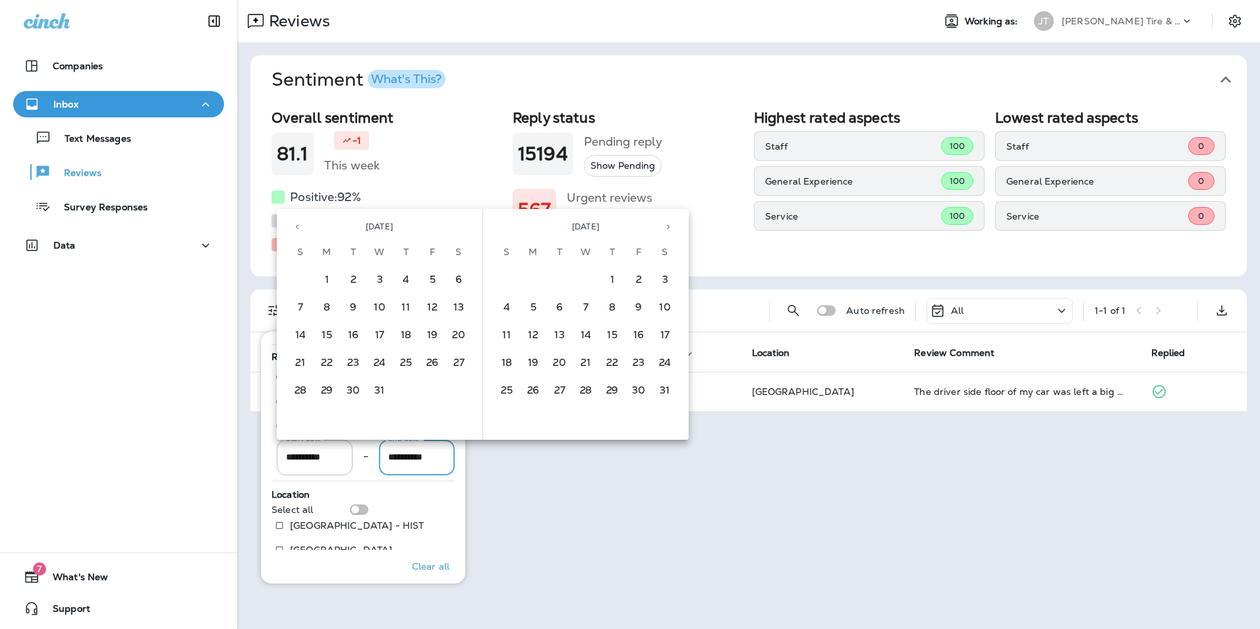
click at [300, 227] on icon "Previous month" at bounding box center [297, 226] width 9 height 9
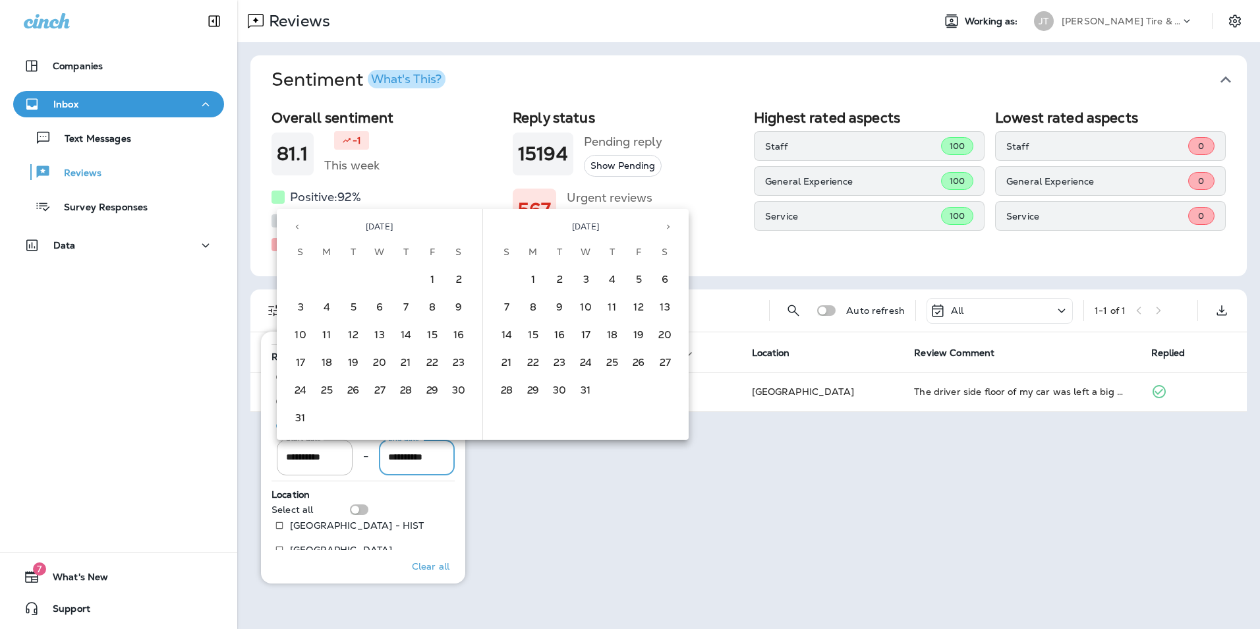
click at [300, 227] on icon "Previous month" at bounding box center [297, 226] width 9 height 9
click at [304, 277] on button "1" at bounding box center [300, 280] width 26 height 26
type input "**********"
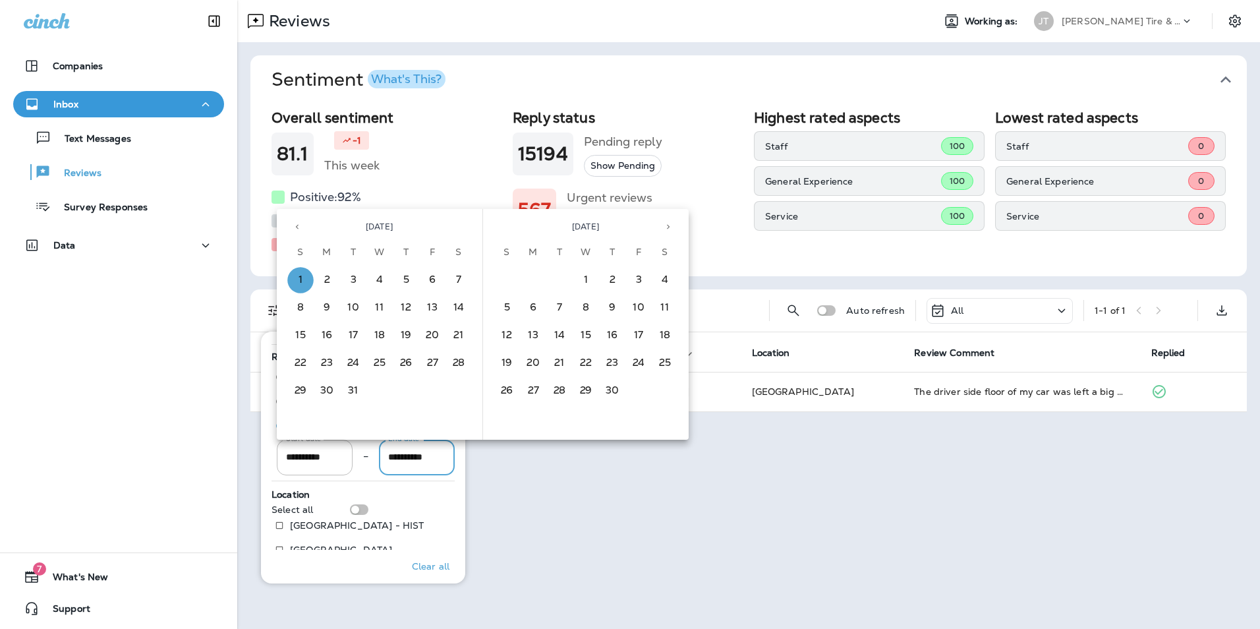
click at [436, 461] on input "**********" at bounding box center [417, 456] width 76 height 35
click at [669, 232] on button "Next month" at bounding box center [668, 227] width 20 height 20
click at [669, 233] on button "Next month" at bounding box center [668, 227] width 20 height 20
click at [667, 233] on button "Next month" at bounding box center [668, 227] width 20 height 20
click at [643, 301] on button "9" at bounding box center [638, 308] width 26 height 26
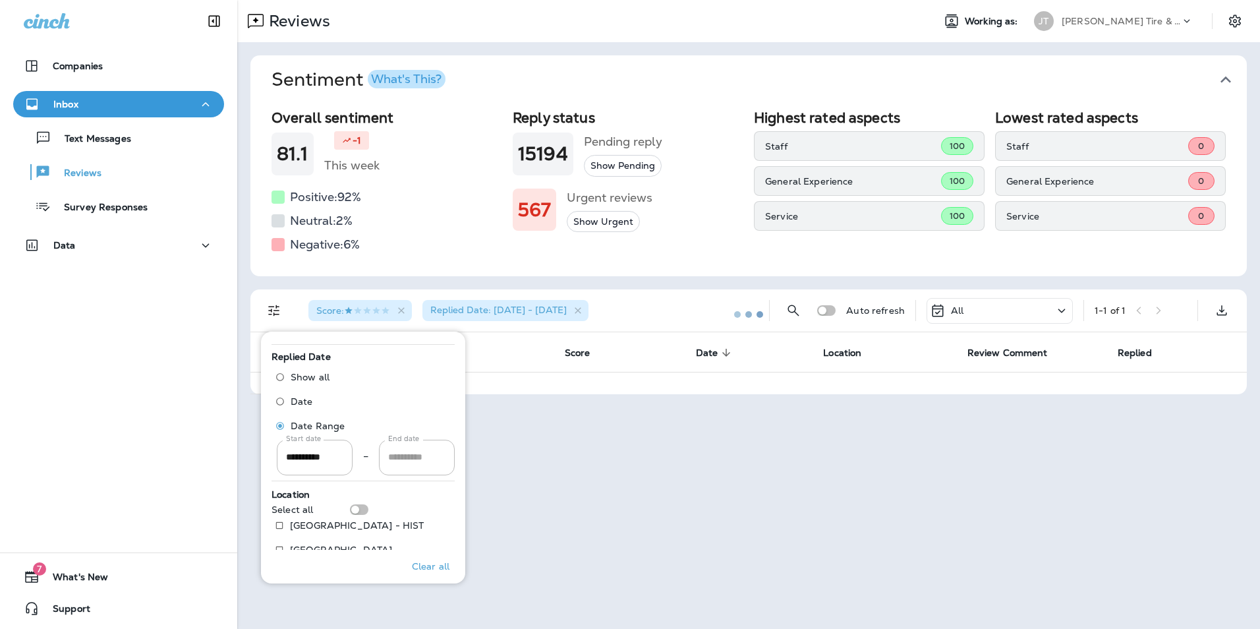
type input "**********"
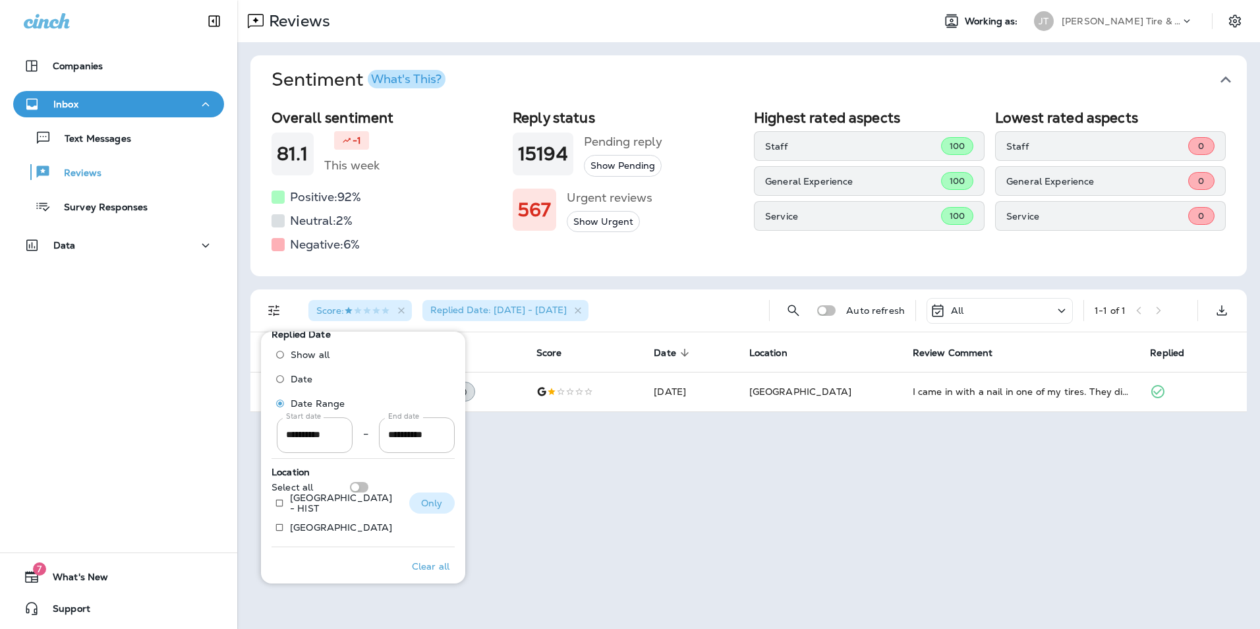
scroll to position [515, 0]
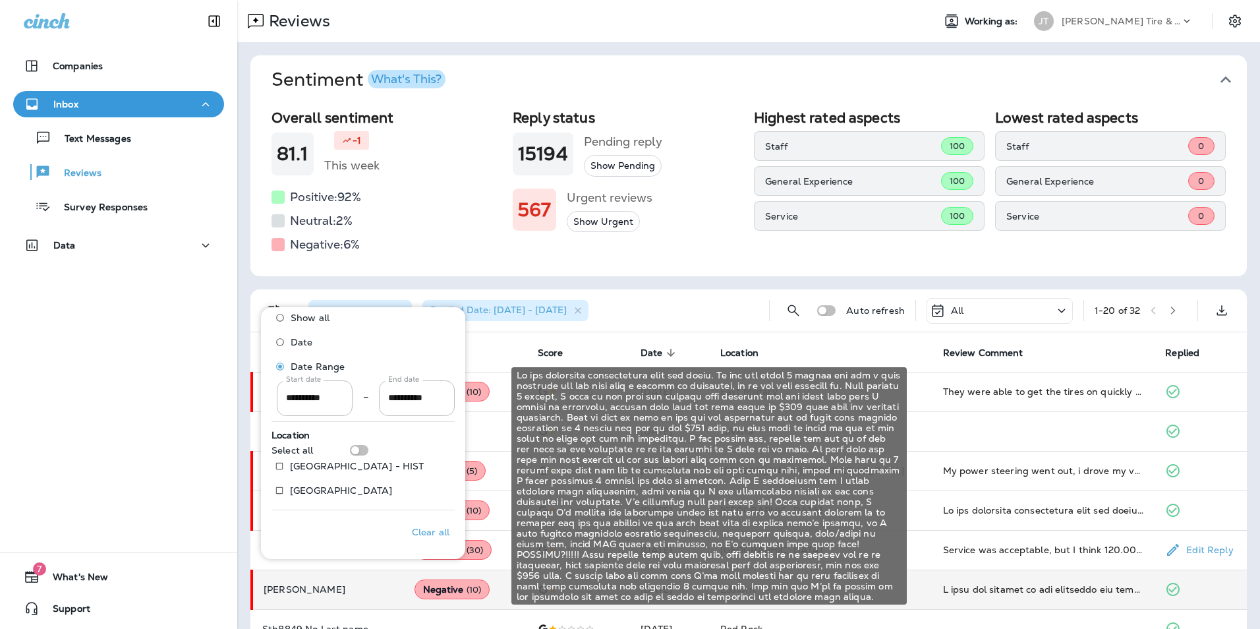
scroll to position [66, 0]
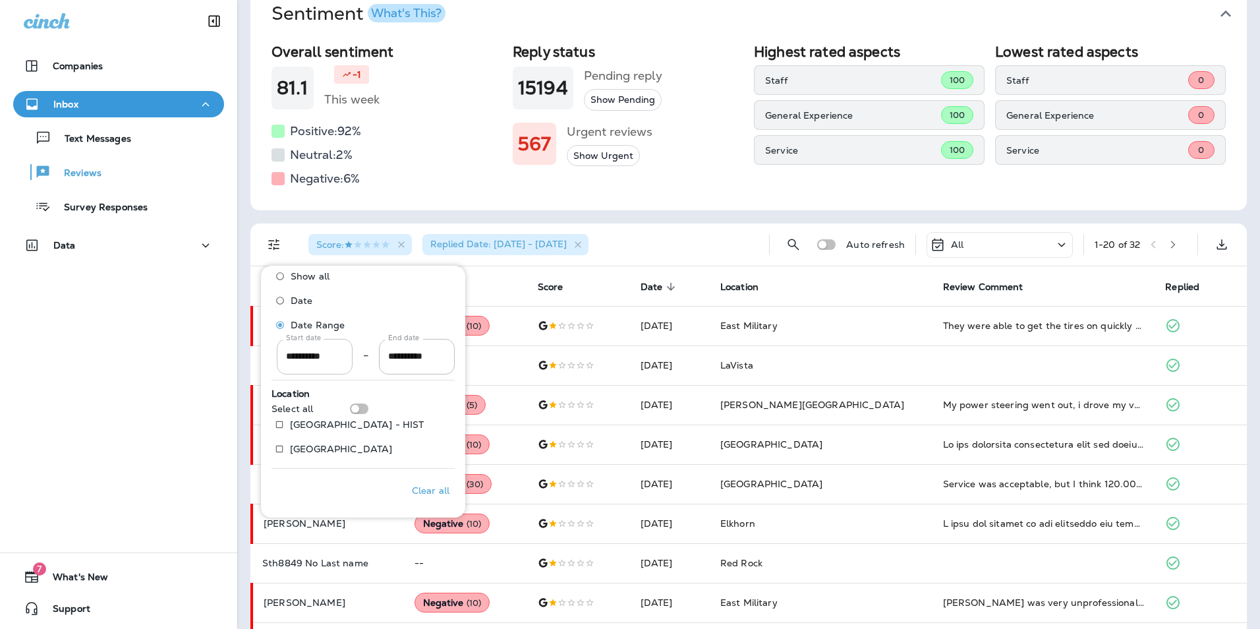
click at [330, 357] on input "**********" at bounding box center [315, 356] width 76 height 35
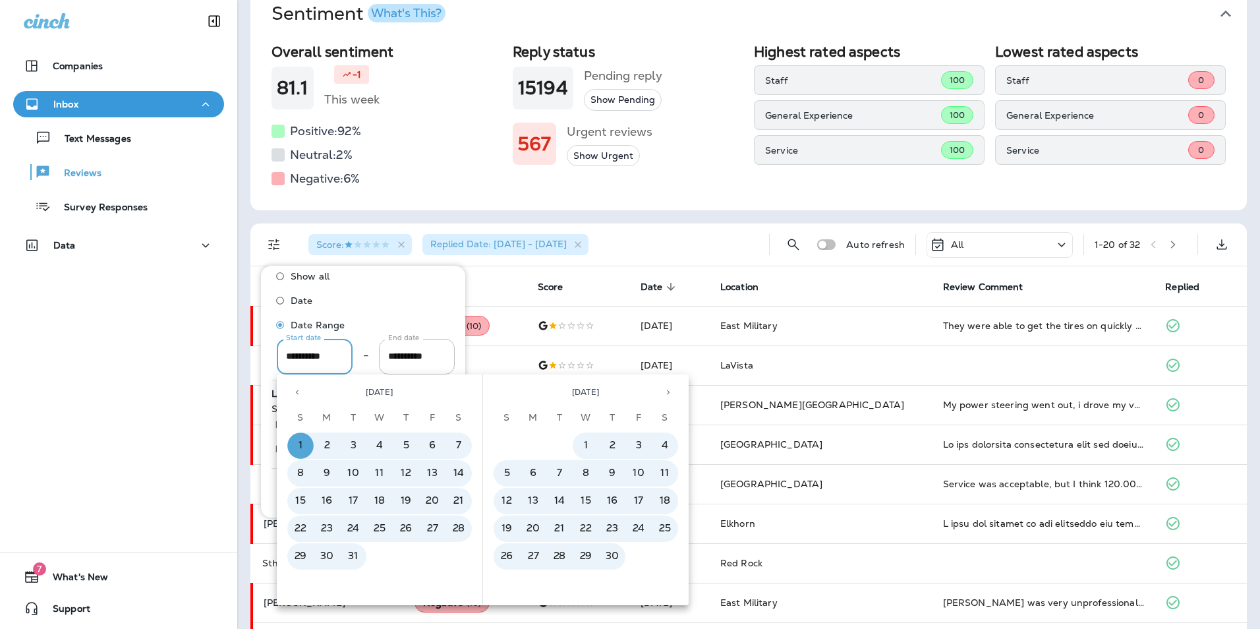
click at [667, 391] on icon "Next month" at bounding box center [667, 391] width 9 height 9
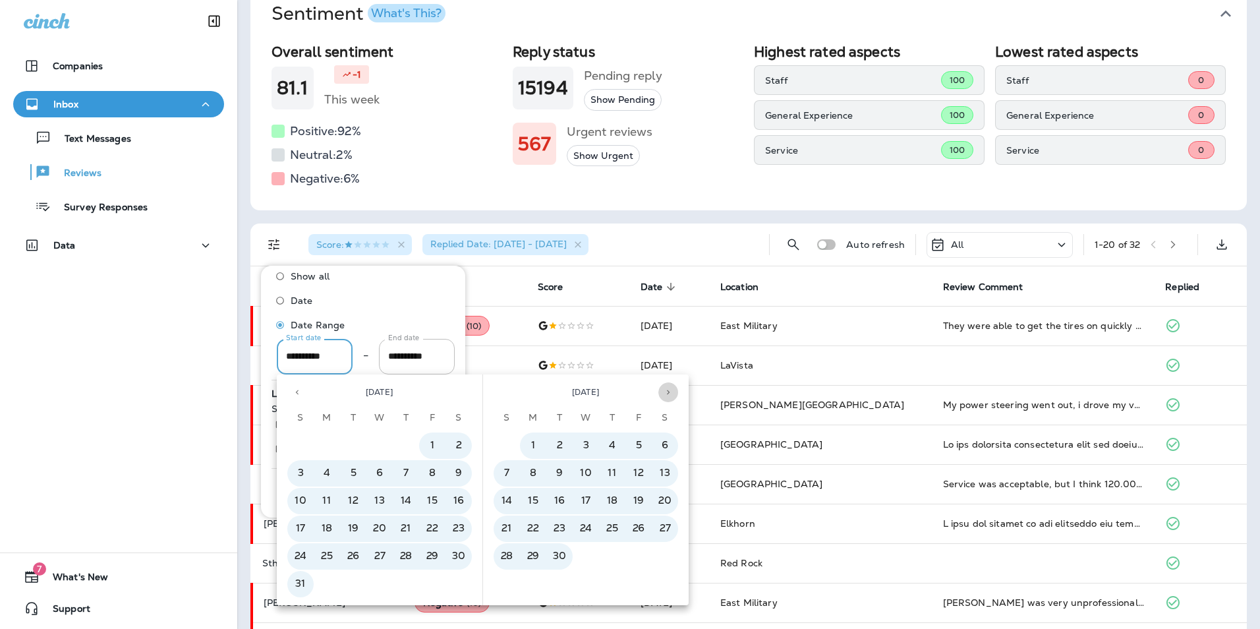
click at [667, 391] on icon "Next month" at bounding box center [667, 391] width 9 height 9
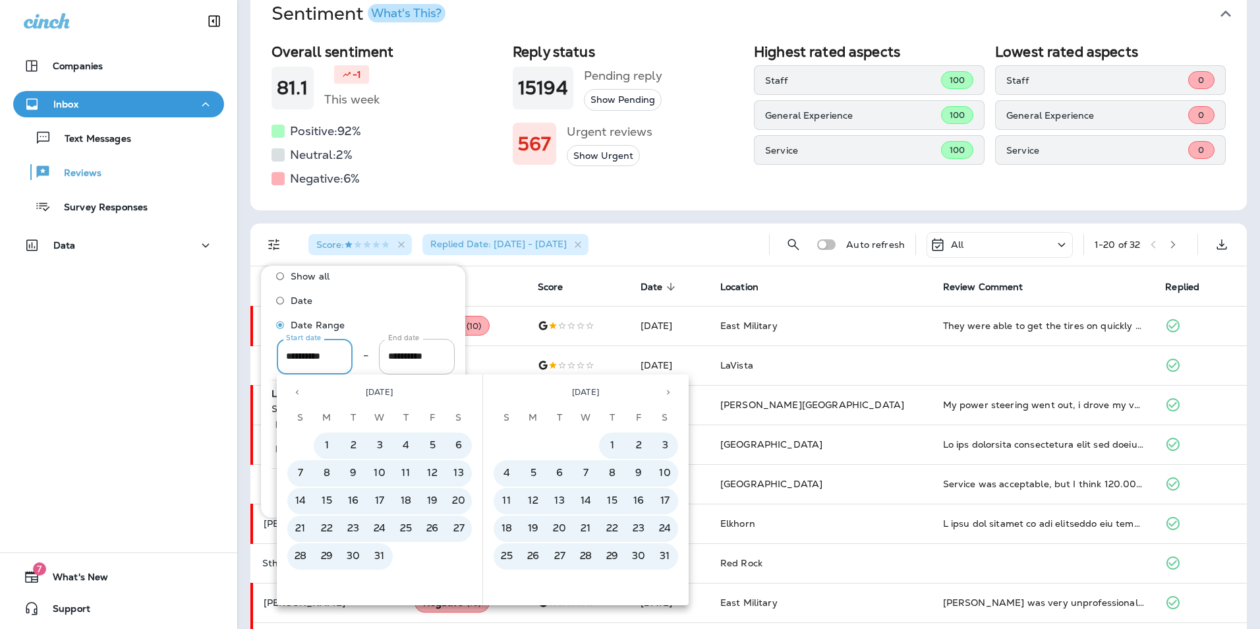
click at [667, 391] on icon "Next month" at bounding box center [667, 391] width 9 height 9
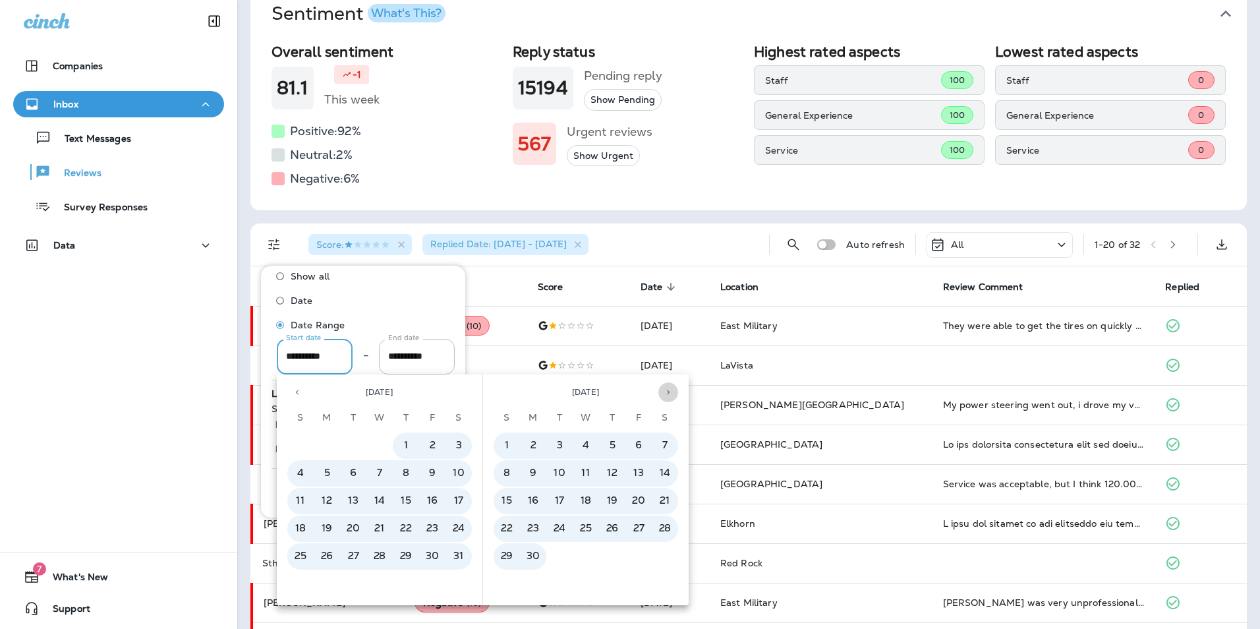
click at [667, 391] on icon "Next month" at bounding box center [667, 391] width 9 height 9
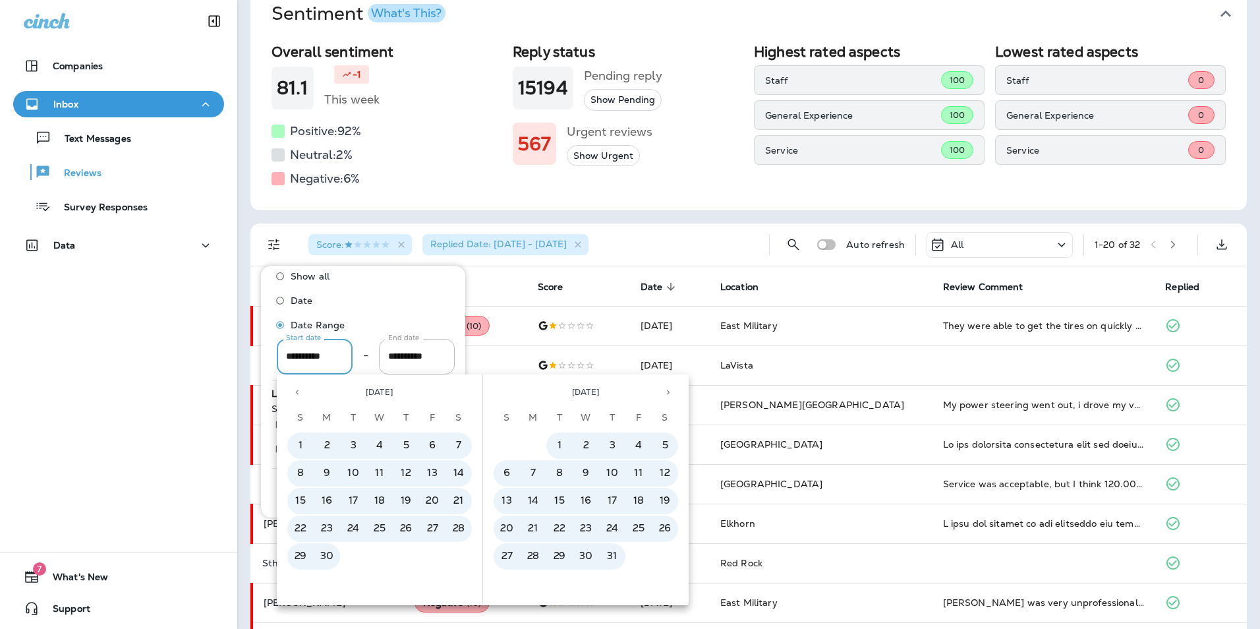
click at [667, 391] on icon "Next month" at bounding box center [667, 391] width 9 height 9
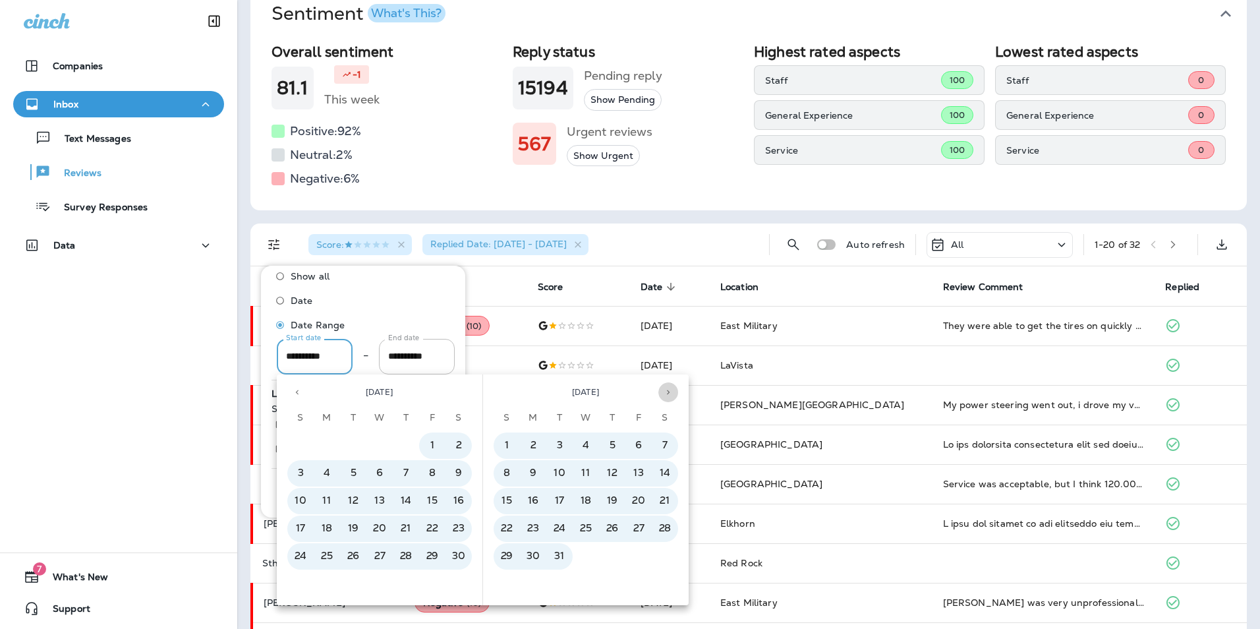
click at [667, 391] on icon "Next month" at bounding box center [667, 391] width 9 height 9
click at [306, 388] on button "Previous month" at bounding box center [297, 392] width 20 height 20
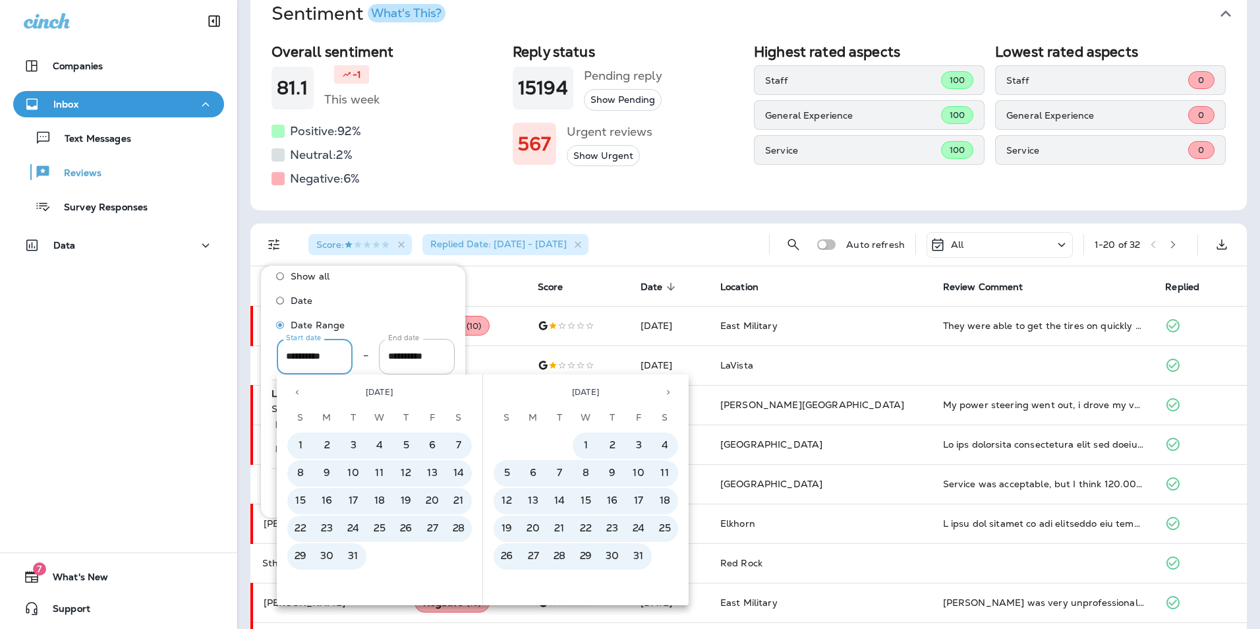
click at [667, 393] on icon "Next month" at bounding box center [668, 392] width 3 height 5
click at [380, 441] on button "1" at bounding box center [379, 445] width 26 height 26
type input "**********"
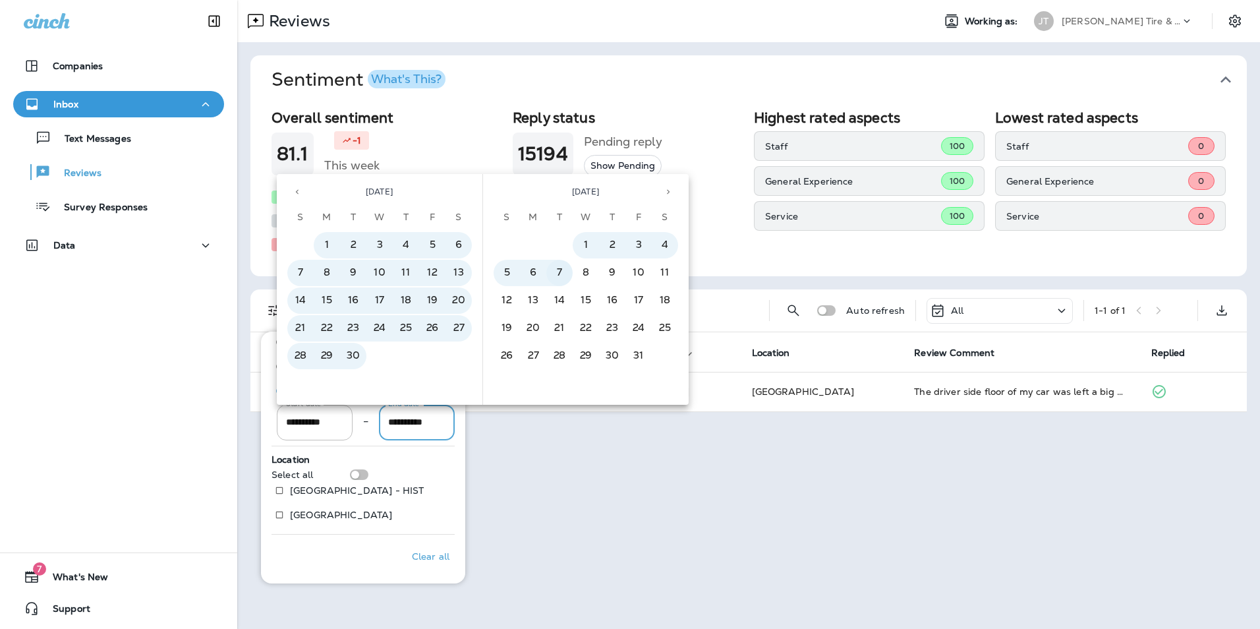
click at [559, 273] on button "7" at bounding box center [559, 273] width 26 height 26
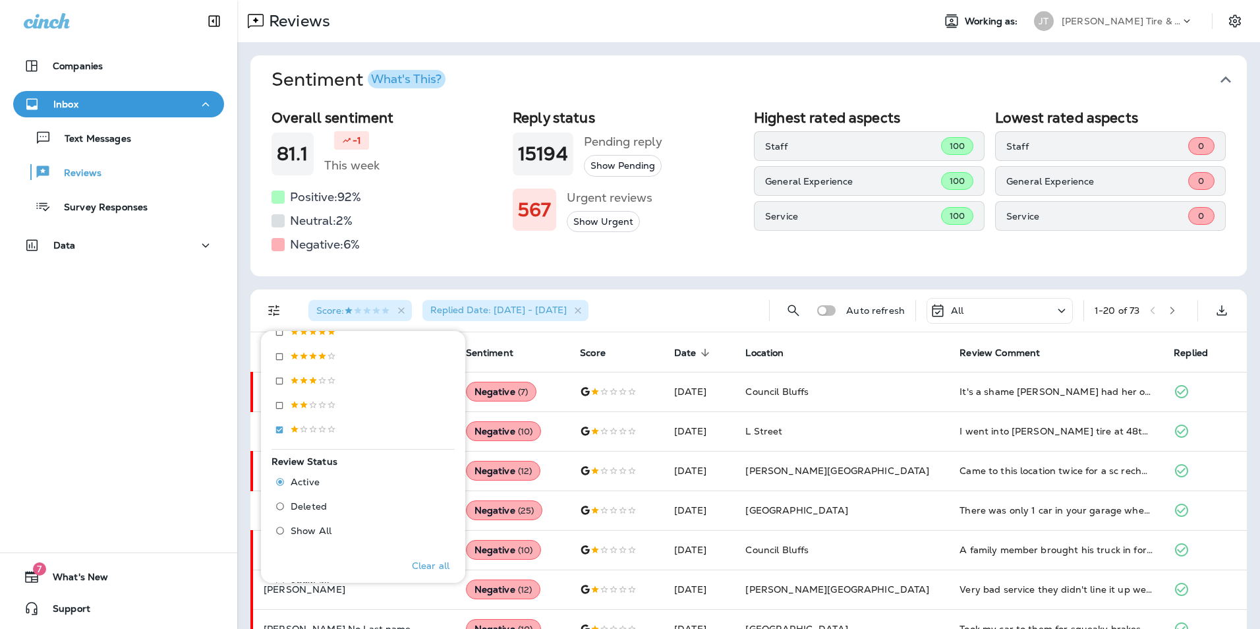
scroll to position [251, 0]
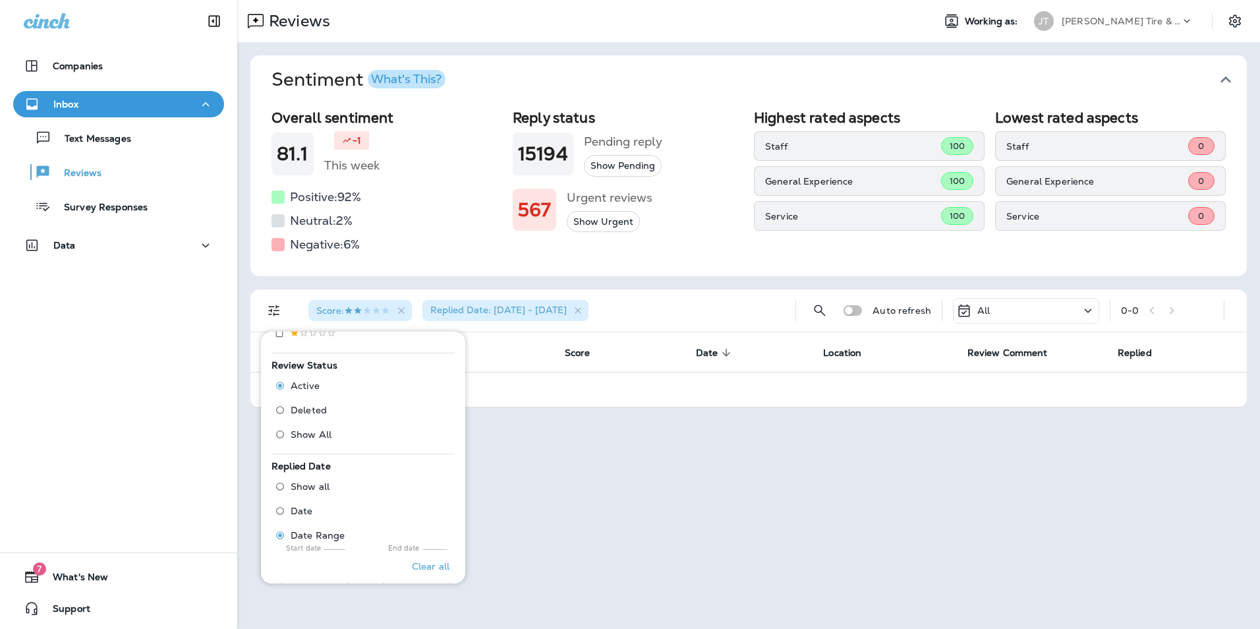
scroll to position [515, 0]
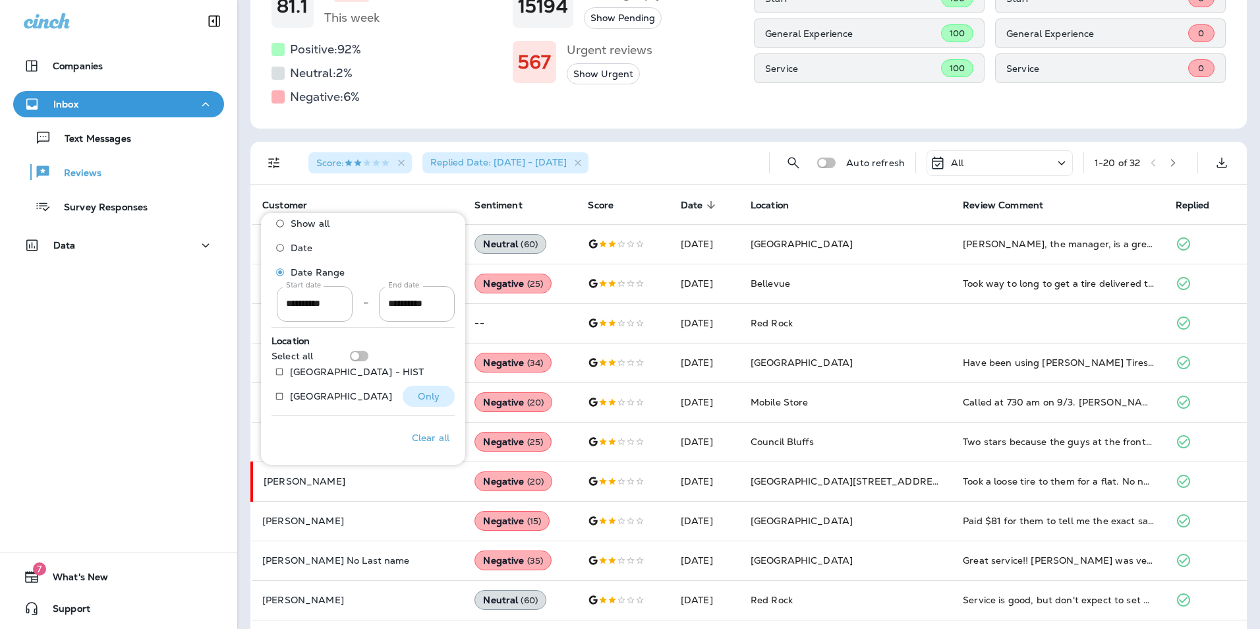
scroll to position [151, 0]
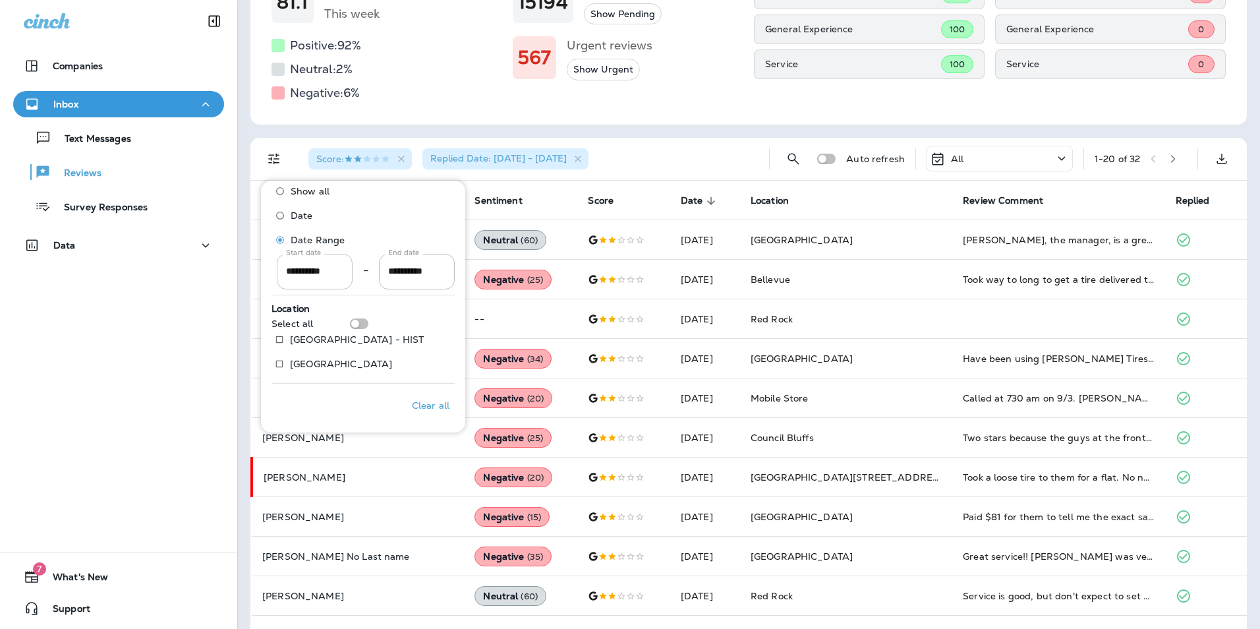
click at [324, 268] on input "**********" at bounding box center [315, 271] width 76 height 35
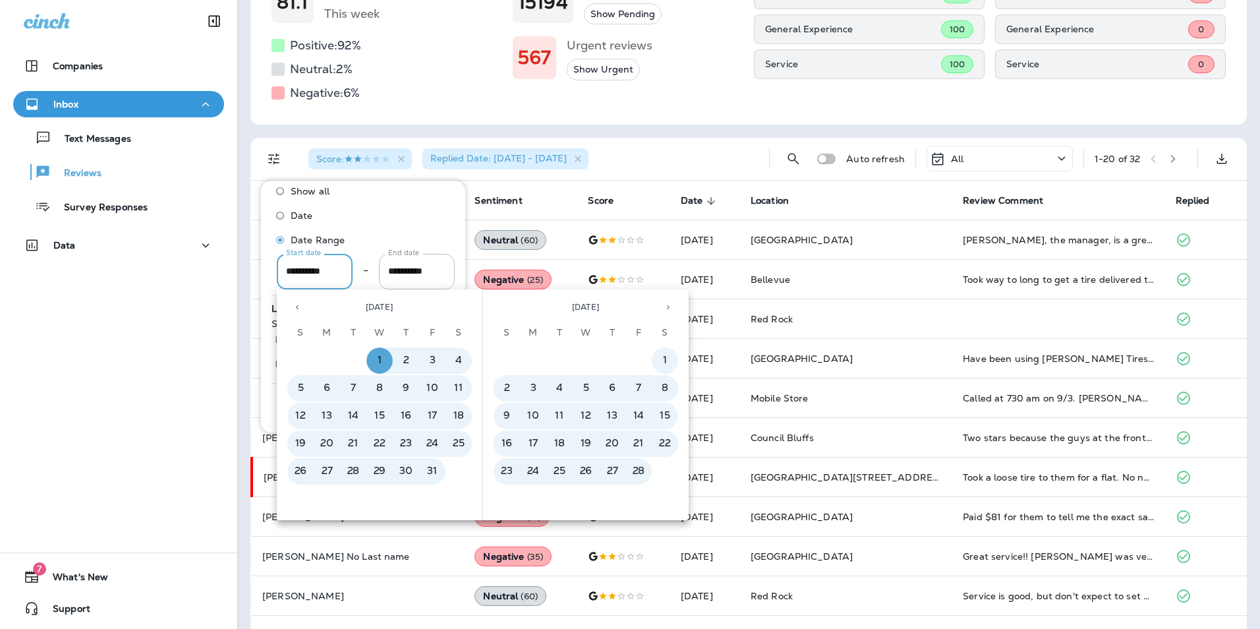
click at [668, 306] on icon "Next month" at bounding box center [668, 307] width 3 height 5
click at [667, 306] on icon "Next month" at bounding box center [667, 306] width 9 height 9
click at [420, 281] on input "**********" at bounding box center [417, 271] width 76 height 35
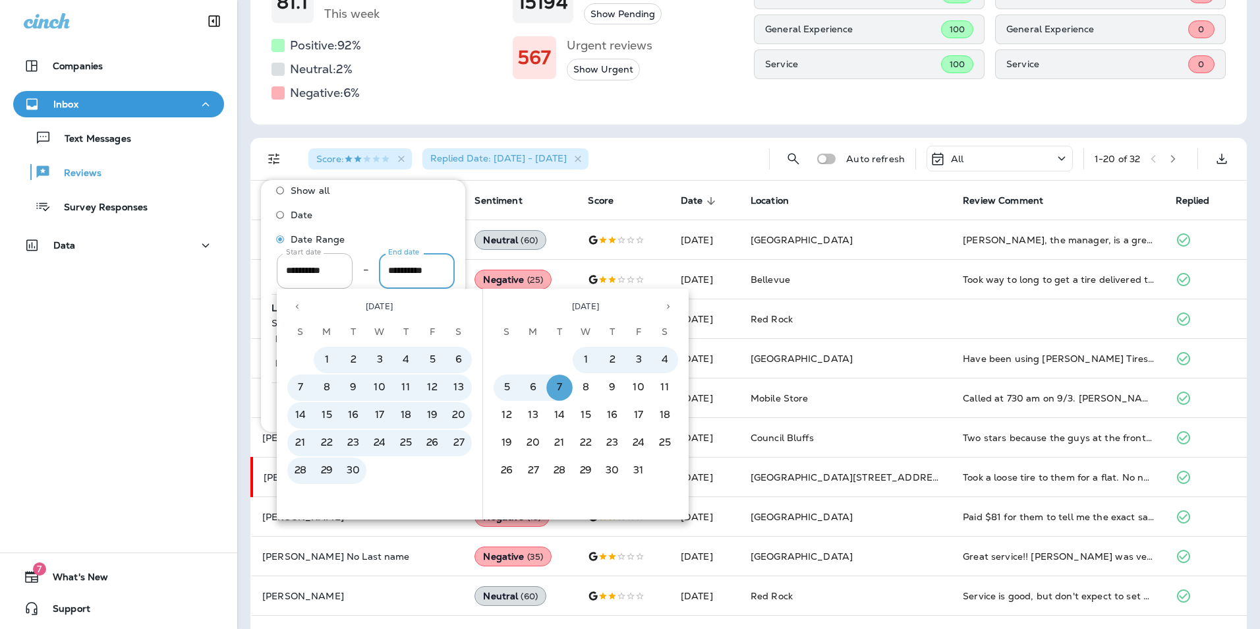
click at [304, 304] on button "Previous month" at bounding box center [297, 306] width 20 height 20
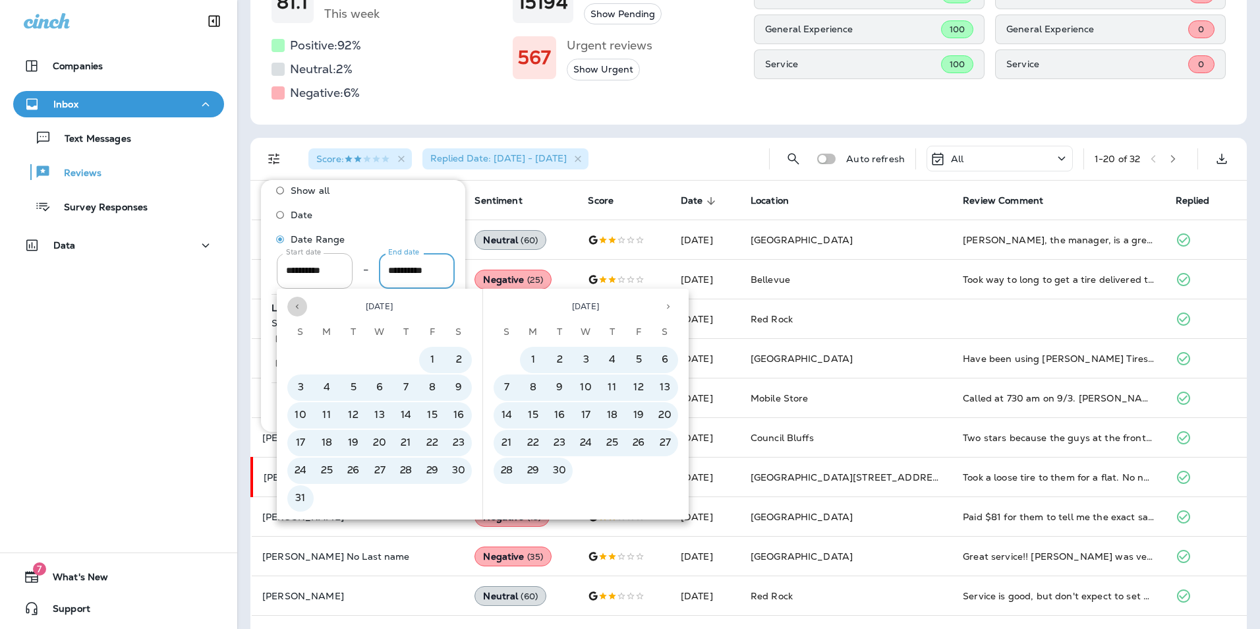
click at [304, 305] on button "Previous month" at bounding box center [297, 306] width 20 height 20
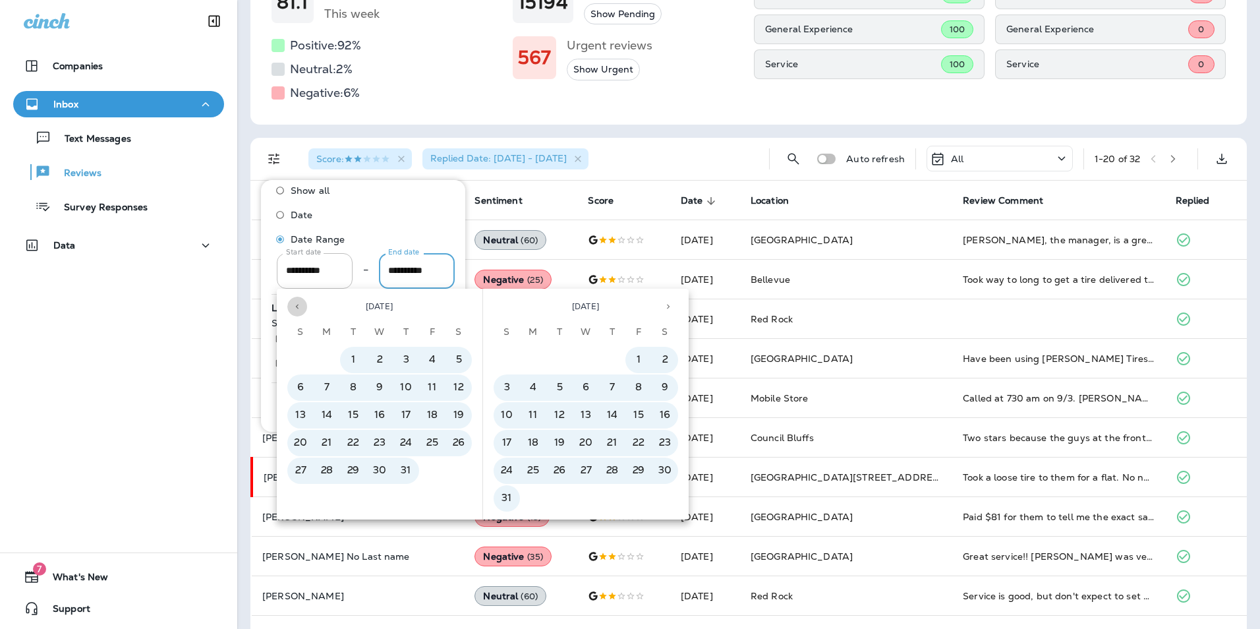
click at [304, 305] on button "Previous month" at bounding box center [297, 306] width 20 height 20
click at [610, 469] on button "31" at bounding box center [612, 470] width 26 height 26
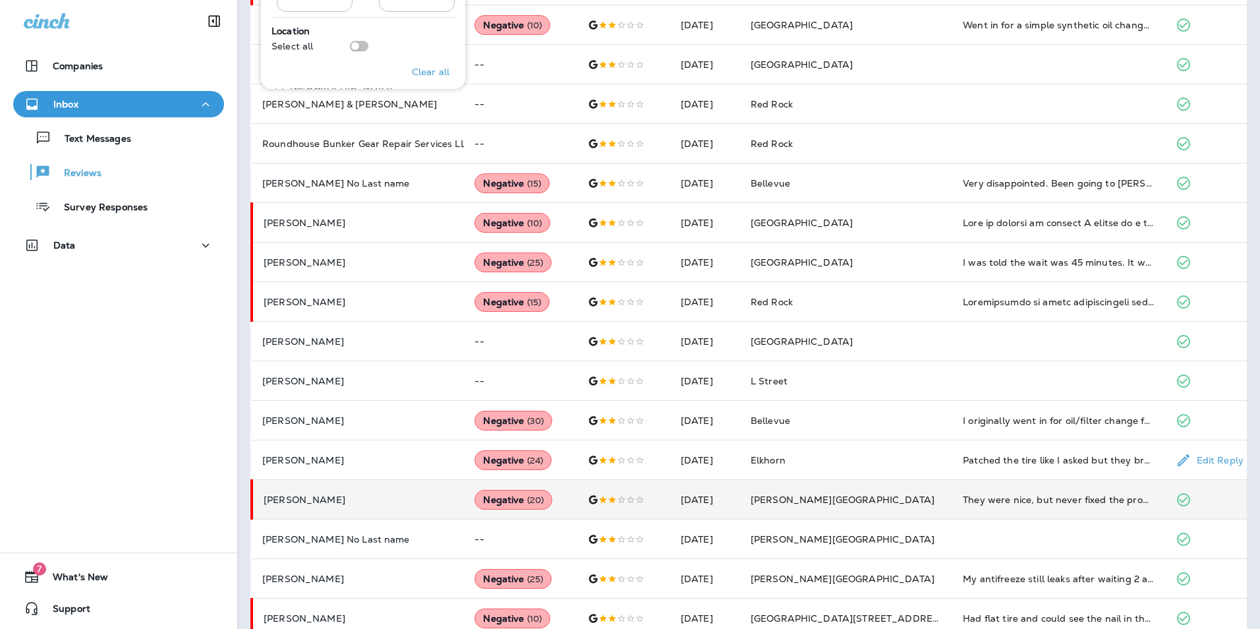
scroll to position [546, 0]
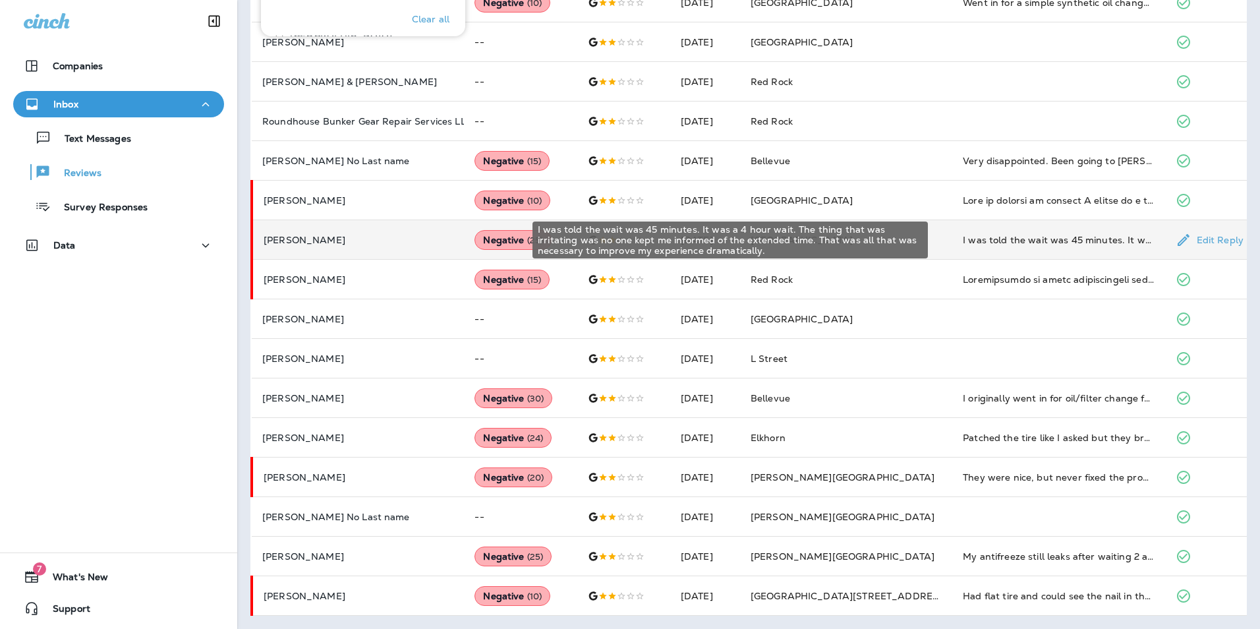
drag, startPoint x: 1056, startPoint y: 235, endPoint x: 942, endPoint y: 222, distance: 115.4
click at [952, 222] on td "I was told the wait was 45 minutes. It was a 4 hour wait. The thing that was ir…" at bounding box center [1058, 240] width 212 height 40
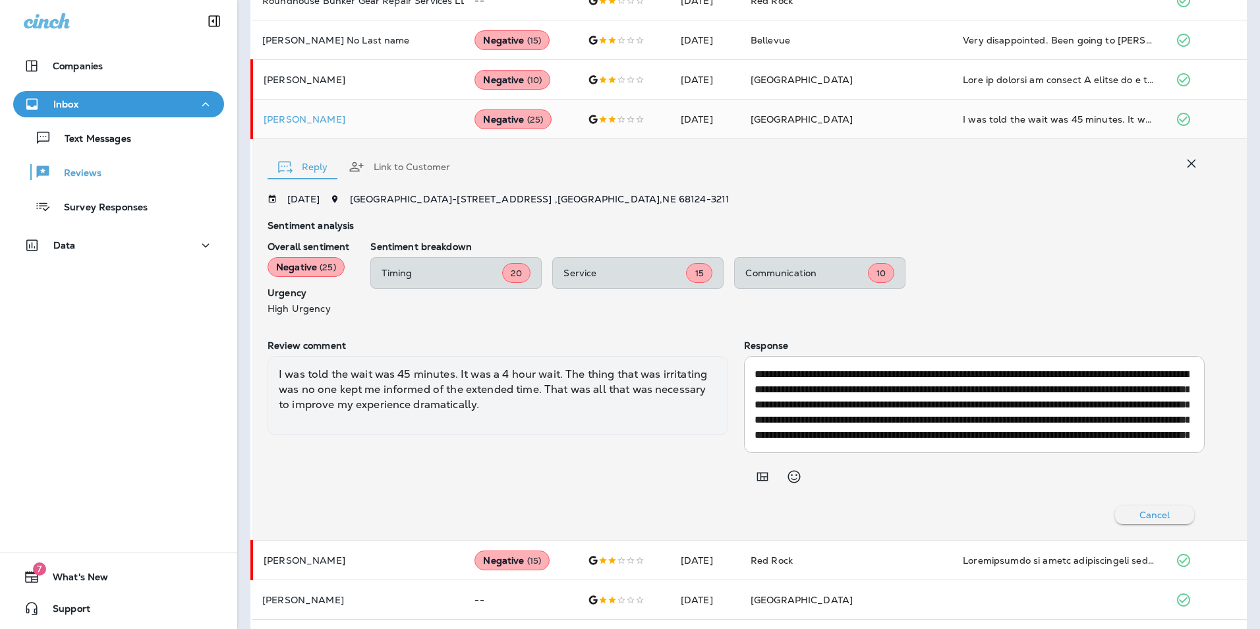
scroll to position [775, 0]
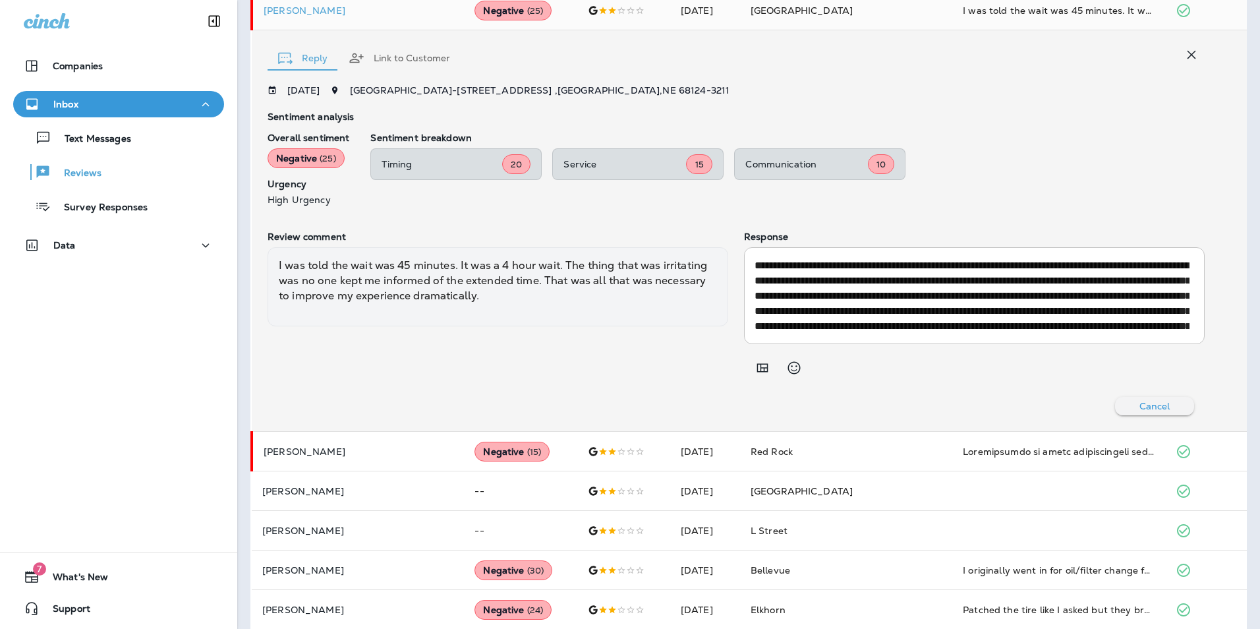
click at [1185, 53] on icon "button" at bounding box center [1191, 55] width 16 height 16
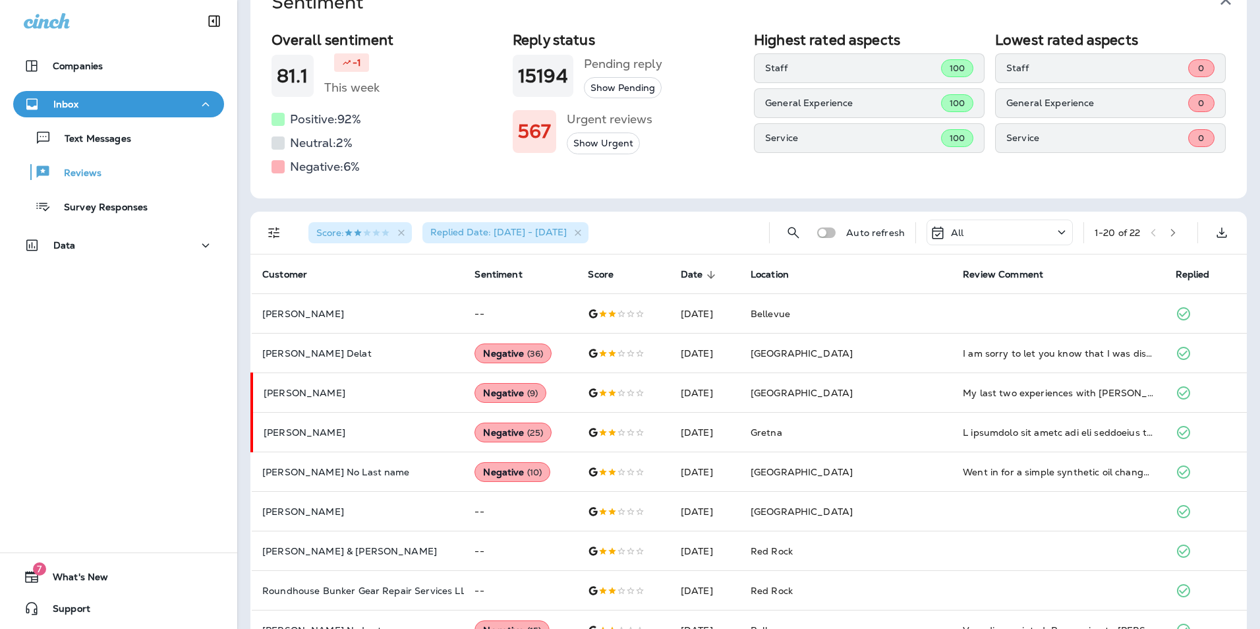
scroll to position [0, 0]
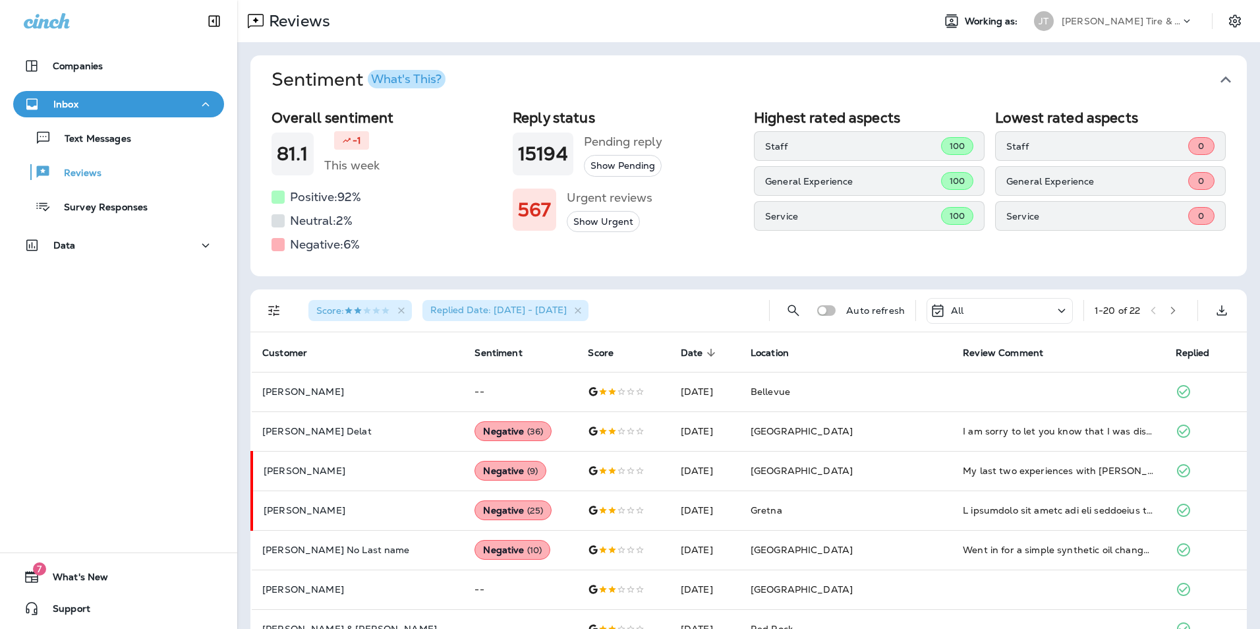
click at [268, 316] on icon "Filters" at bounding box center [274, 310] width 16 height 16
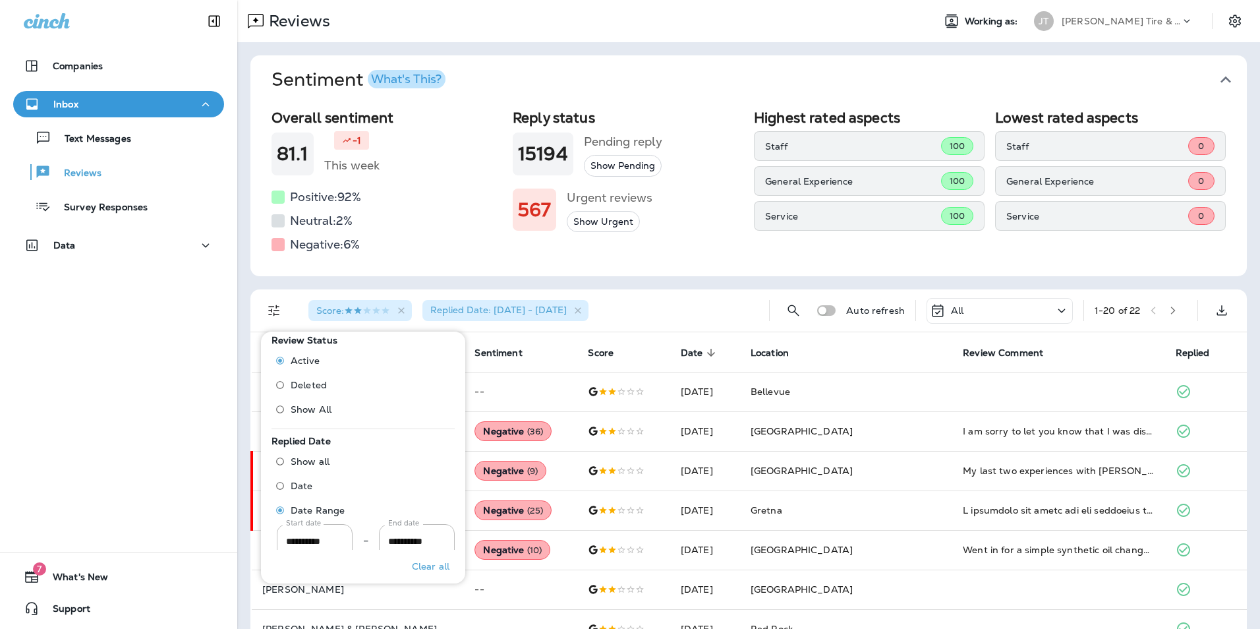
scroll to position [515, 0]
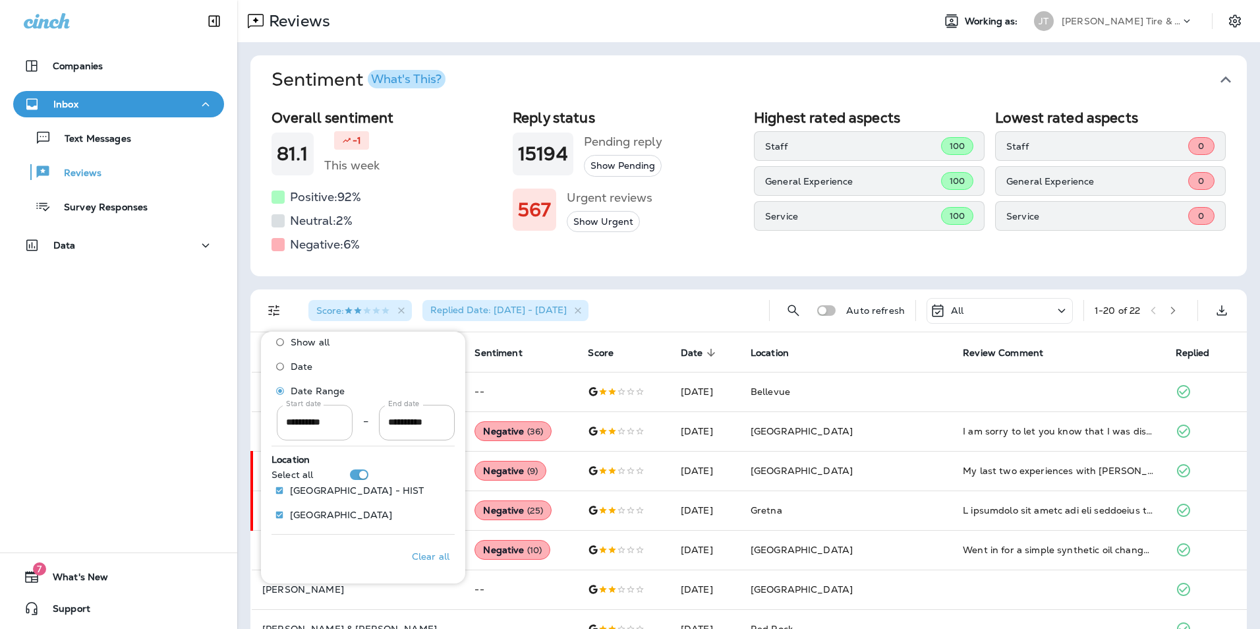
click at [318, 420] on input "**********" at bounding box center [315, 422] width 76 height 35
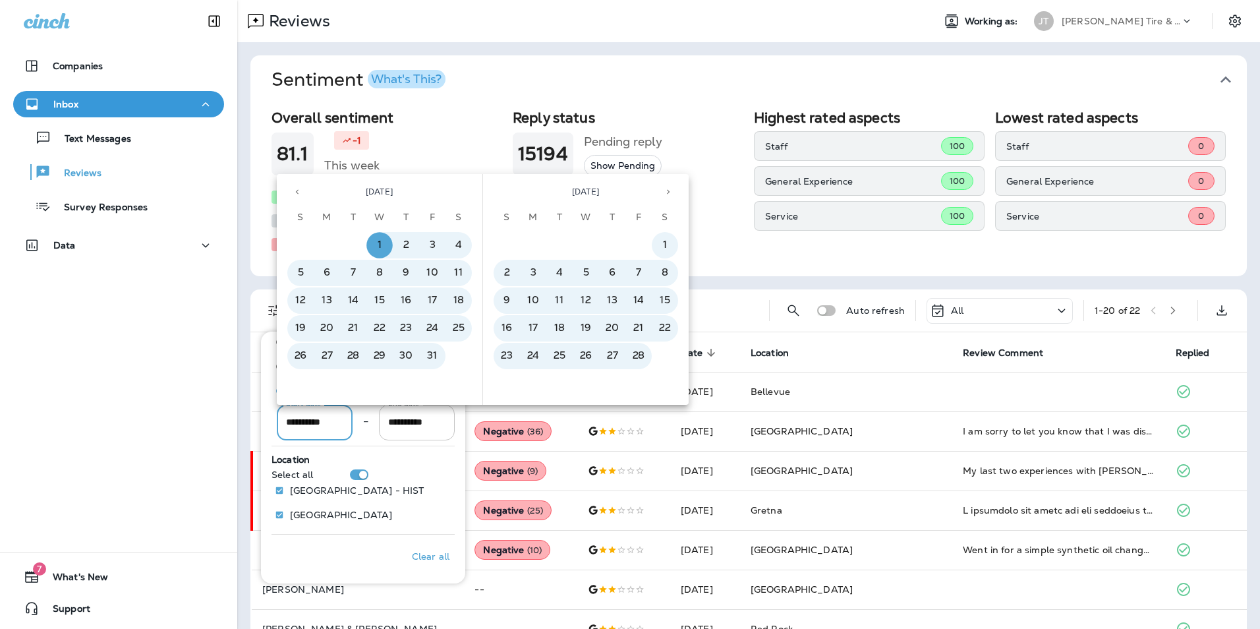
click at [418, 422] on input "**********" at bounding box center [417, 422] width 76 height 35
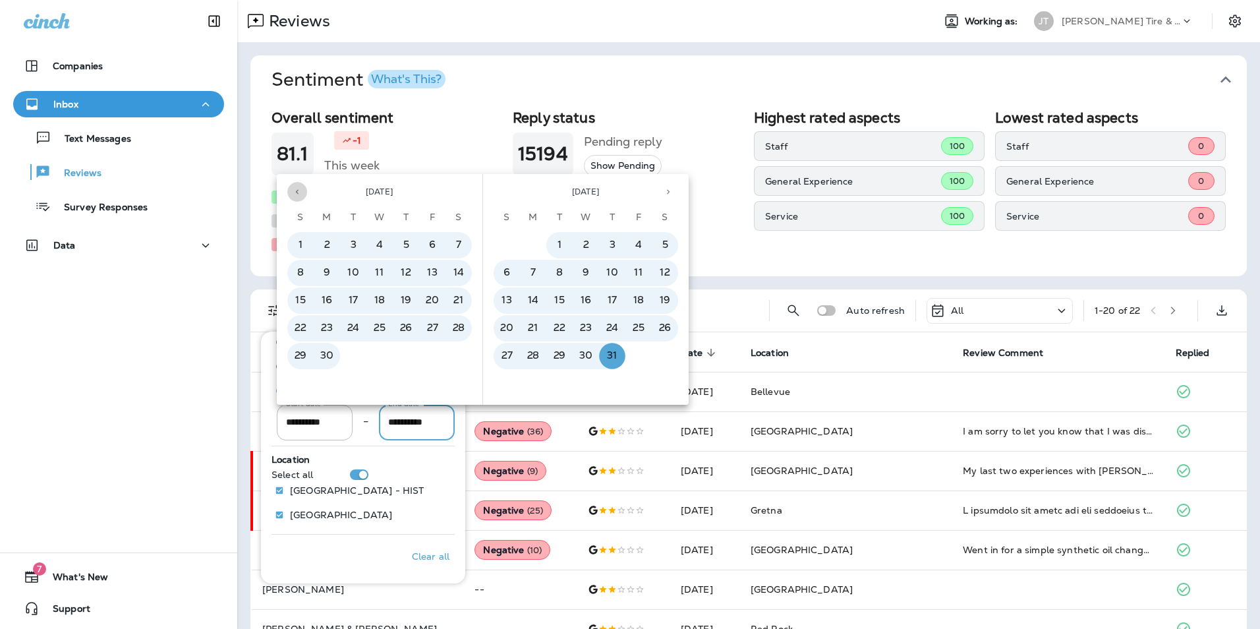
click at [295, 186] on button "Previous month" at bounding box center [297, 192] width 20 height 20
click at [459, 355] on button "31" at bounding box center [458, 356] width 26 height 26
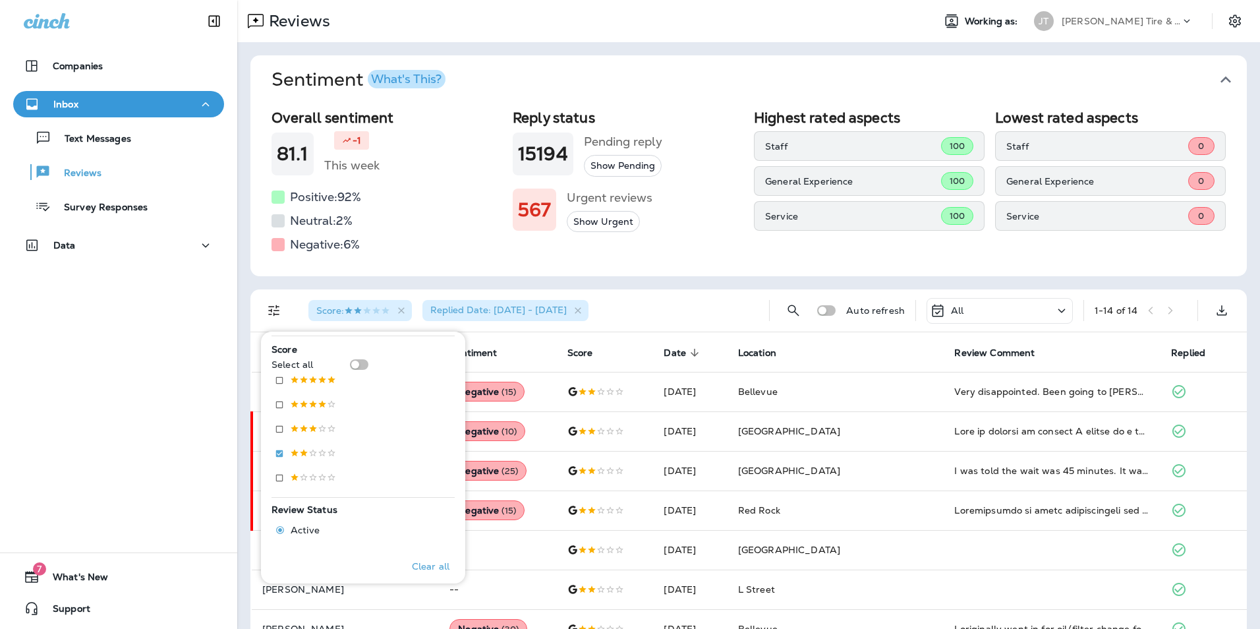
scroll to position [185, 0]
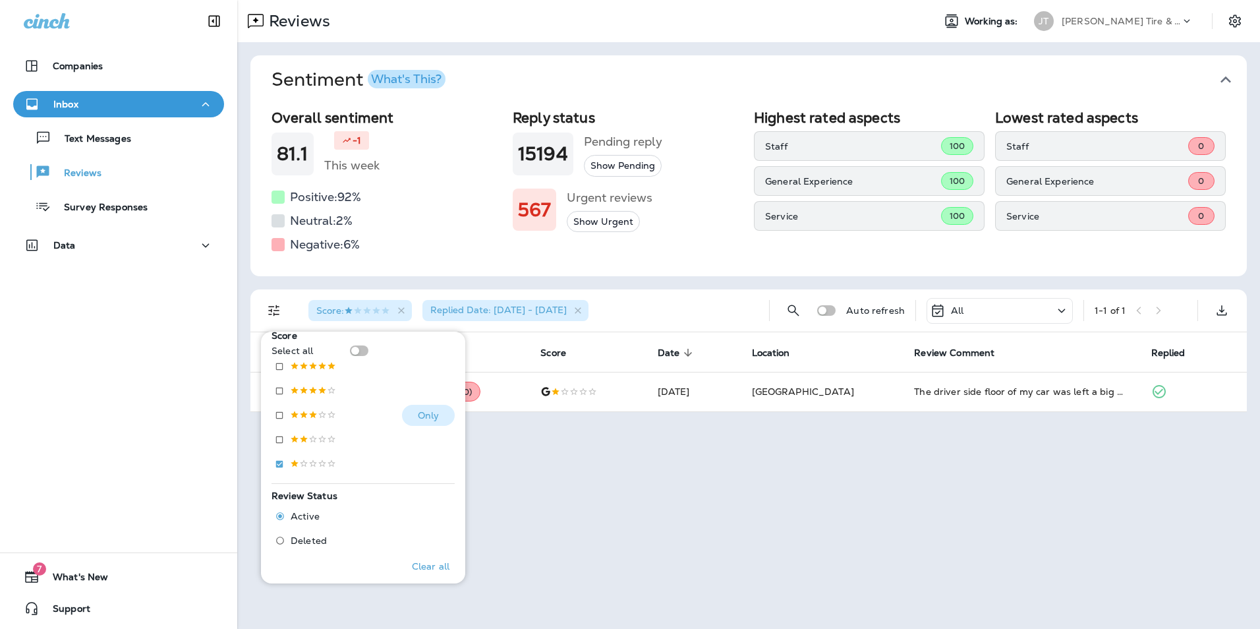
scroll to position [515, 0]
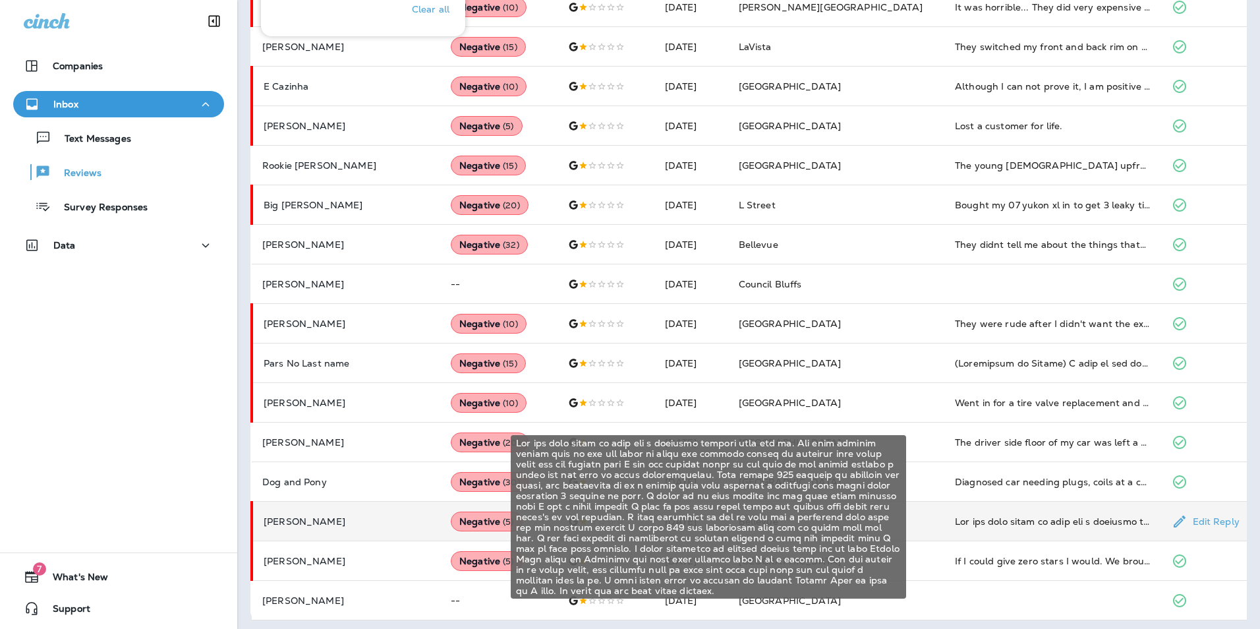
scroll to position [546, 0]
